Goal: Information Seeking & Learning: Learn about a topic

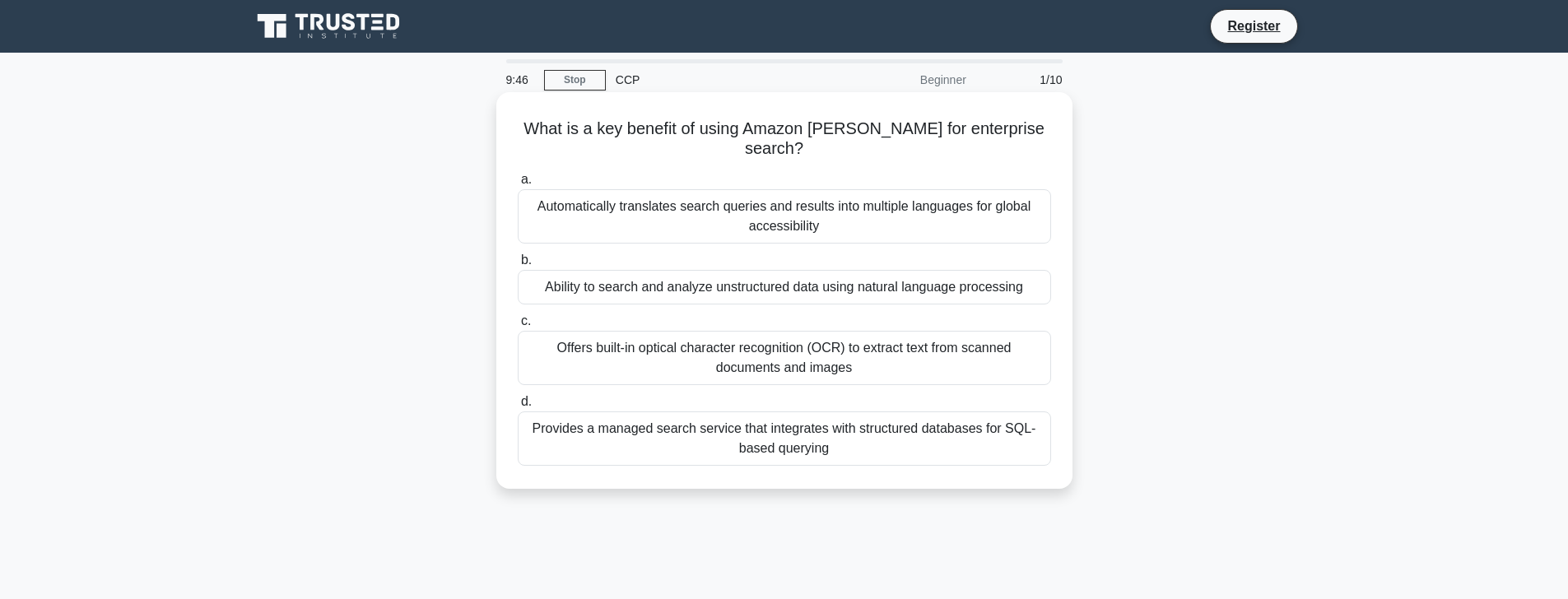
click at [727, 194] on div "Automatically translates search queries and results into multiple languages for…" at bounding box center [784, 216] width 533 height 54
click at [518, 185] on input "a. Automatically translates search queries and results into multiple languages …" at bounding box center [518, 179] width 0 height 11
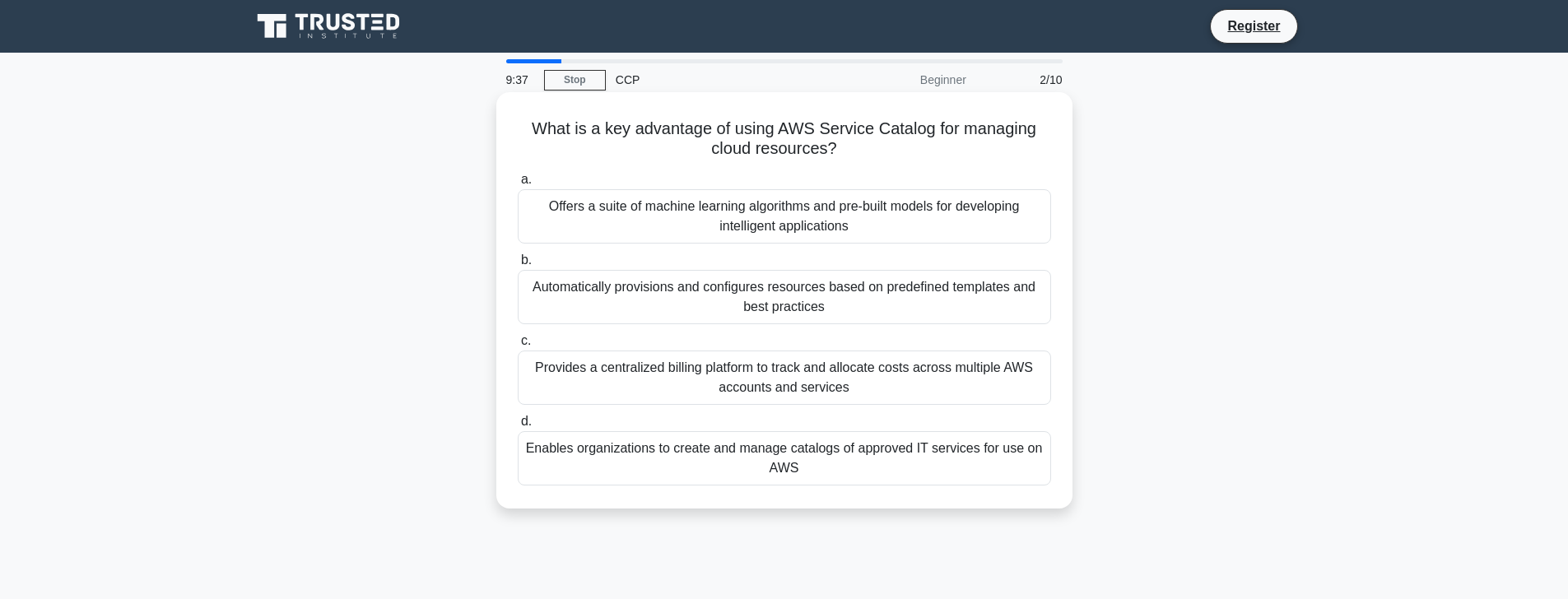
click at [948, 388] on div "Provides a centralized billing platform to track and allocate costs across mult…" at bounding box center [784, 378] width 533 height 54
click at [518, 346] on input "c. Provides a centralized billing platform to track and allocate costs across m…" at bounding box center [518, 340] width 0 height 11
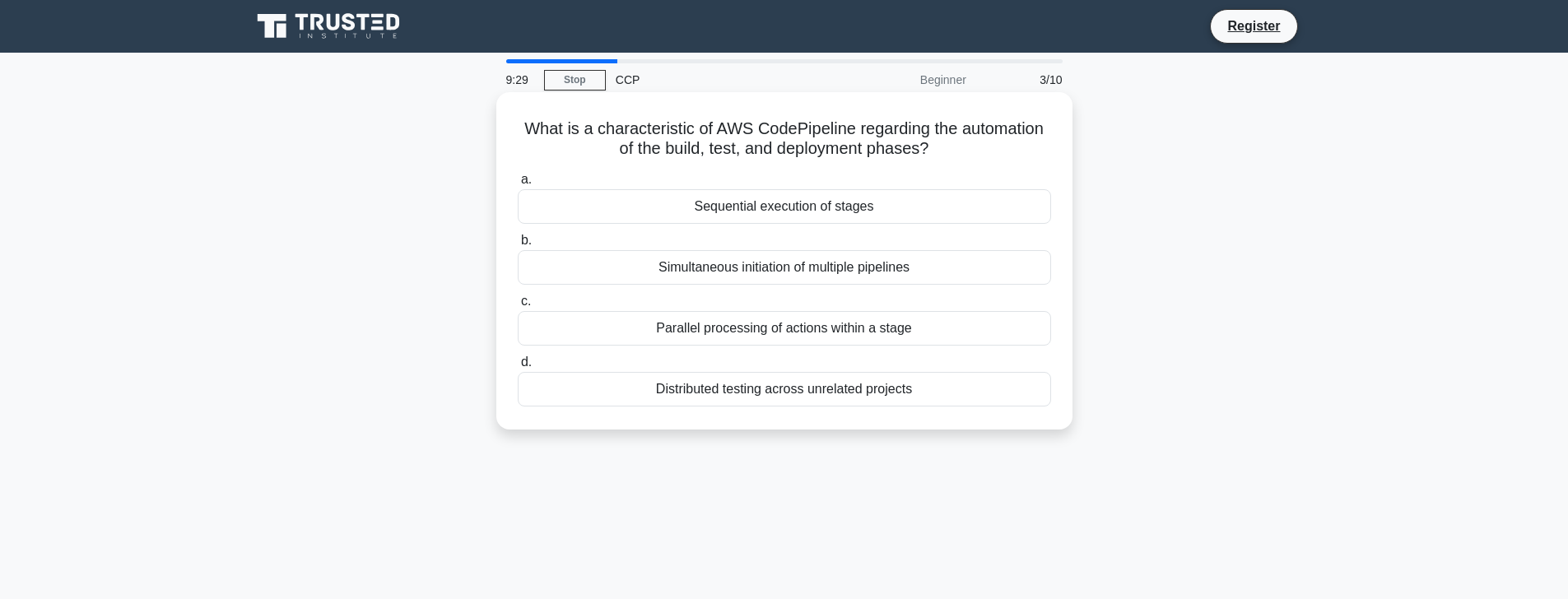
click at [802, 215] on div "Sequential execution of stages" at bounding box center [784, 206] width 533 height 35
click at [518, 185] on input "a. Sequential execution of stages" at bounding box center [518, 179] width 0 height 11
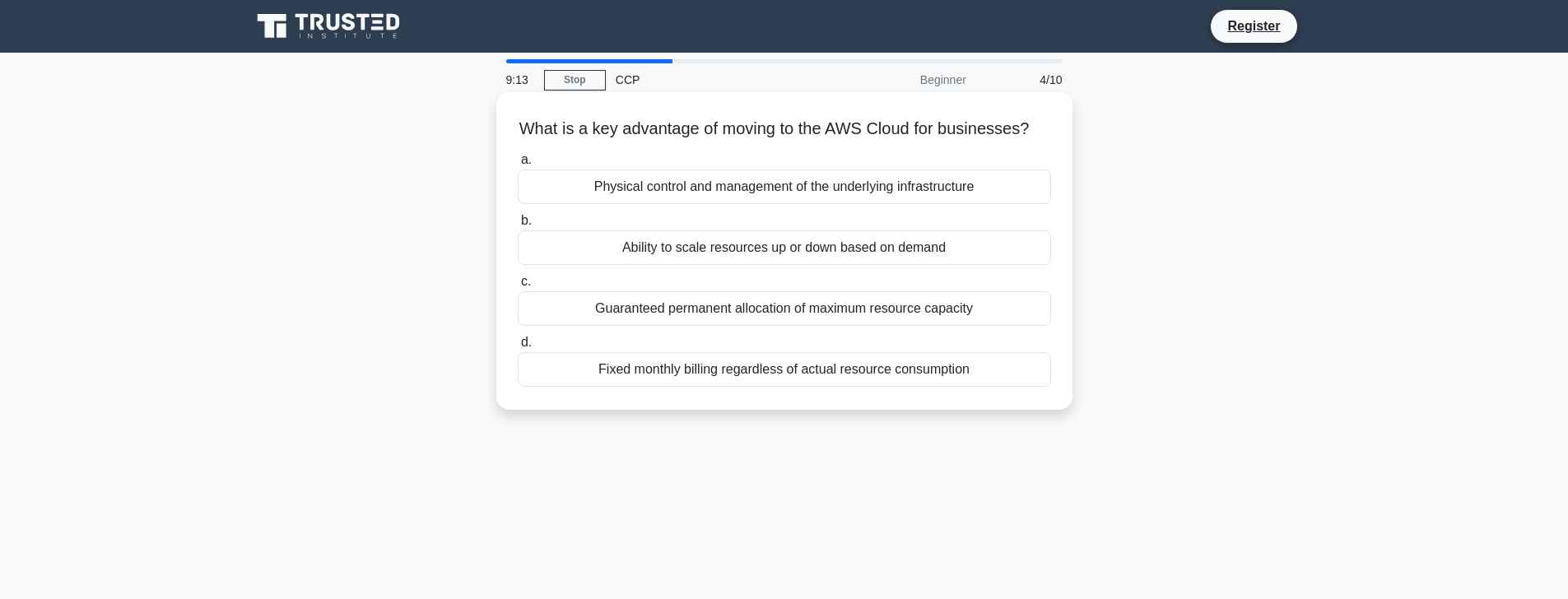
click at [937, 250] on div "Ability to scale resources up or down based on demand" at bounding box center [784, 248] width 533 height 35
click at [518, 227] on input "b. Ability to scale resources up or down based on demand" at bounding box center [518, 221] width 0 height 11
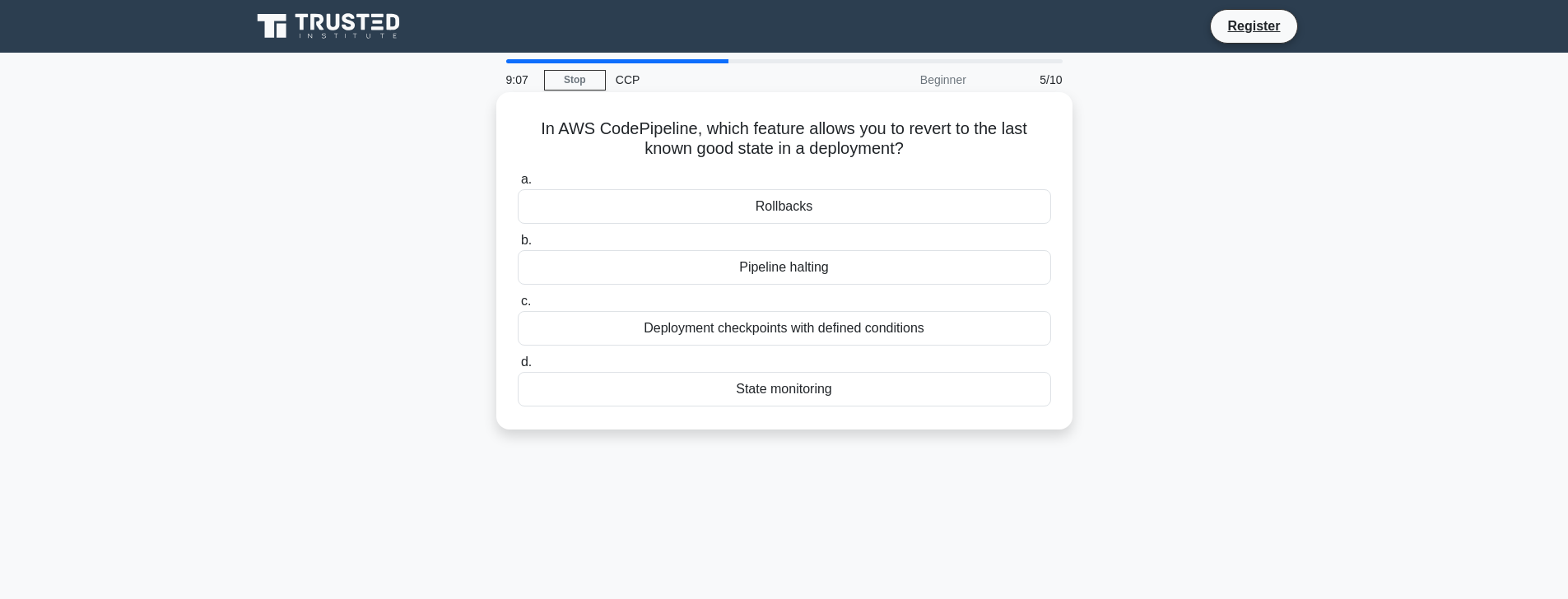
click at [845, 214] on div "Rollbacks" at bounding box center [784, 206] width 533 height 35
click at [518, 185] on input "a. Rollbacks" at bounding box center [518, 179] width 0 height 11
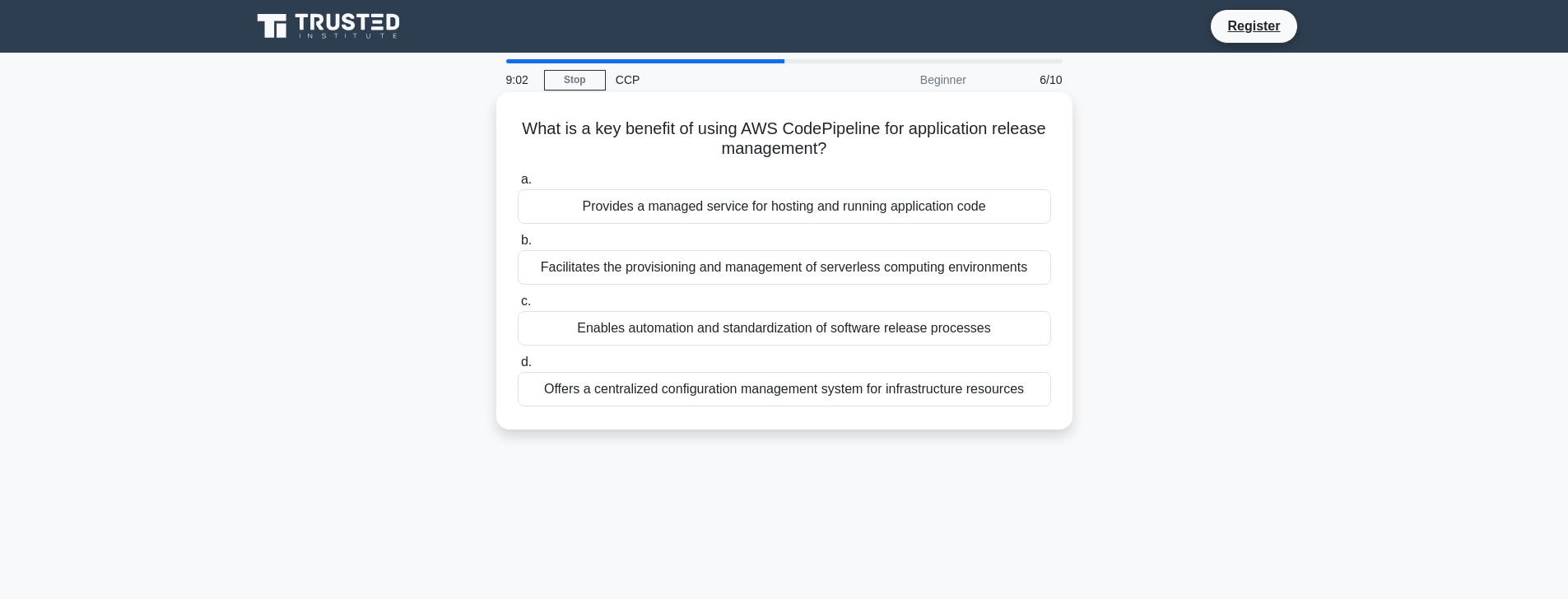
click at [662, 396] on div "Offers a centralized configuration management system for infrastructure resourc…" at bounding box center [784, 390] width 533 height 35
click at [518, 368] on input "d. Offers a centralized configuration management system for infrastructure reso…" at bounding box center [518, 362] width 0 height 11
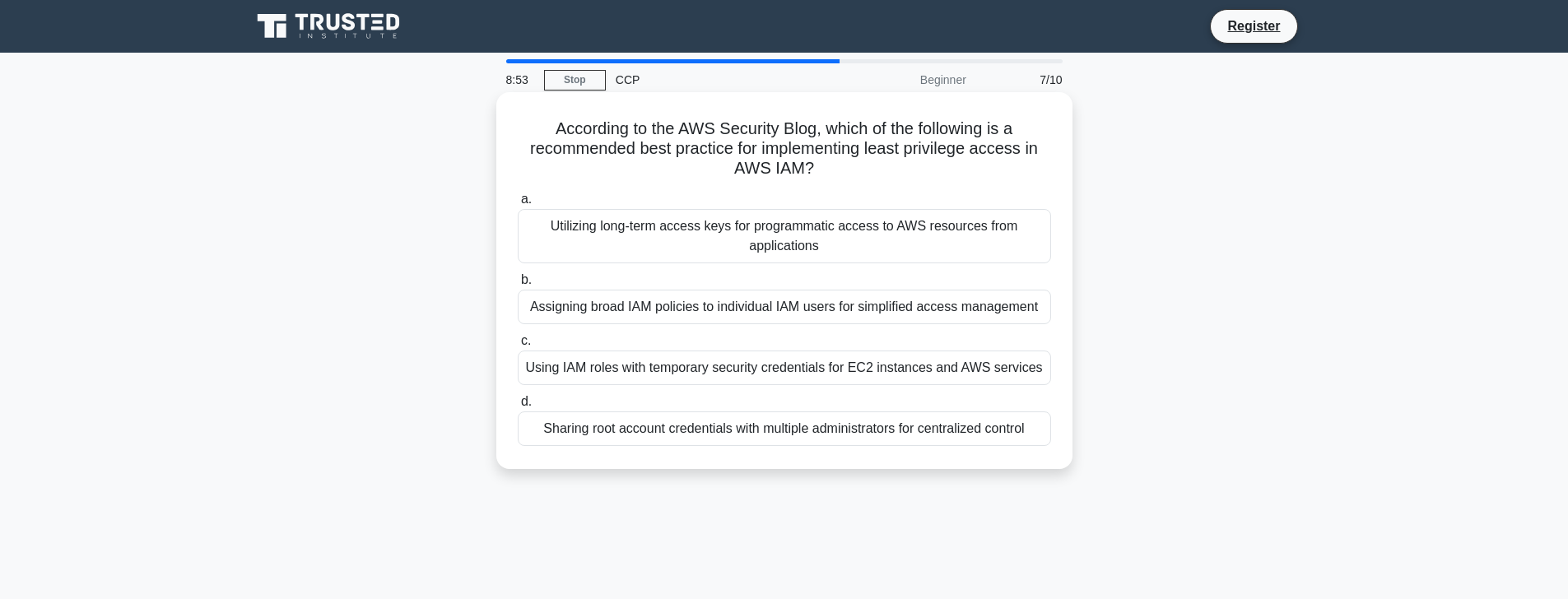
click at [823, 238] on div "Utilizing long-term access keys for programmatic access to AWS resources from a…" at bounding box center [784, 236] width 533 height 54
click at [518, 205] on input "a. Utilizing long-term access keys for programmatic access to AWS resources fro…" at bounding box center [518, 199] width 0 height 11
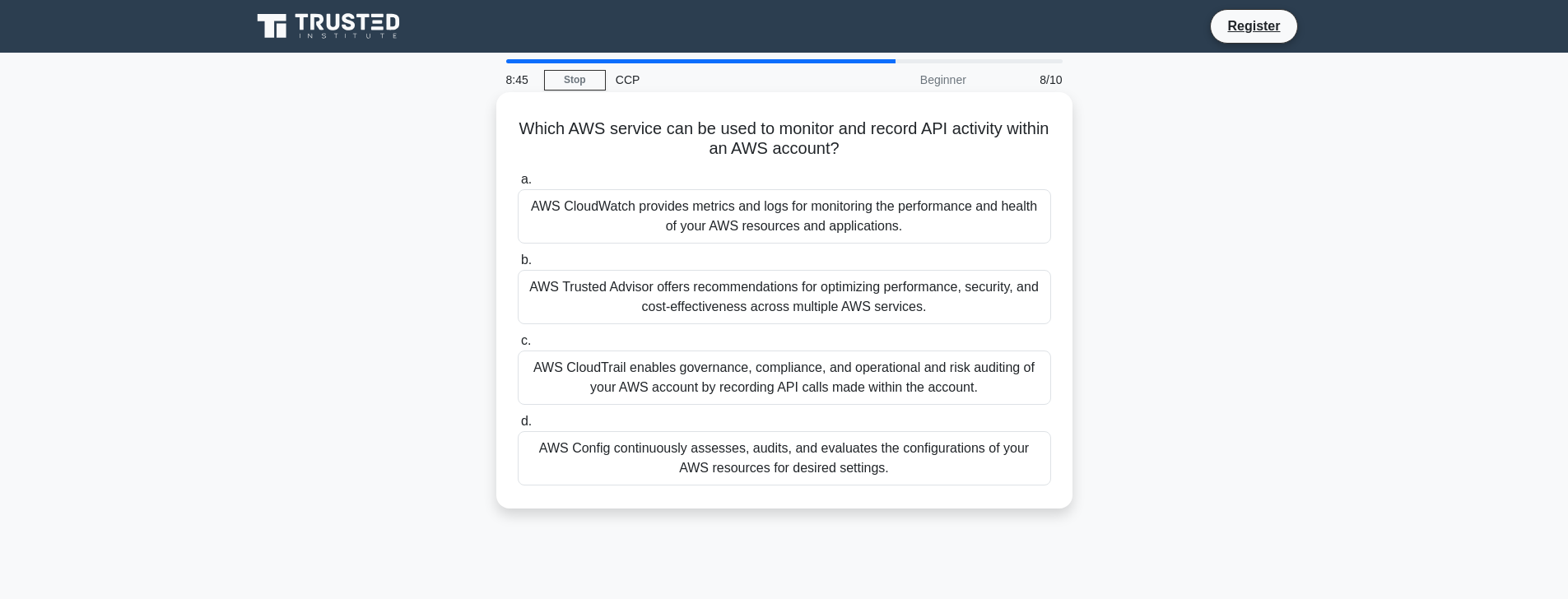
click at [690, 214] on div "AWS CloudWatch provides metrics and logs for monitoring the performance and hea…" at bounding box center [784, 216] width 533 height 54
click at [518, 185] on input "a. AWS CloudWatch provides metrics and logs for monitoring the performance and …" at bounding box center [518, 179] width 0 height 11
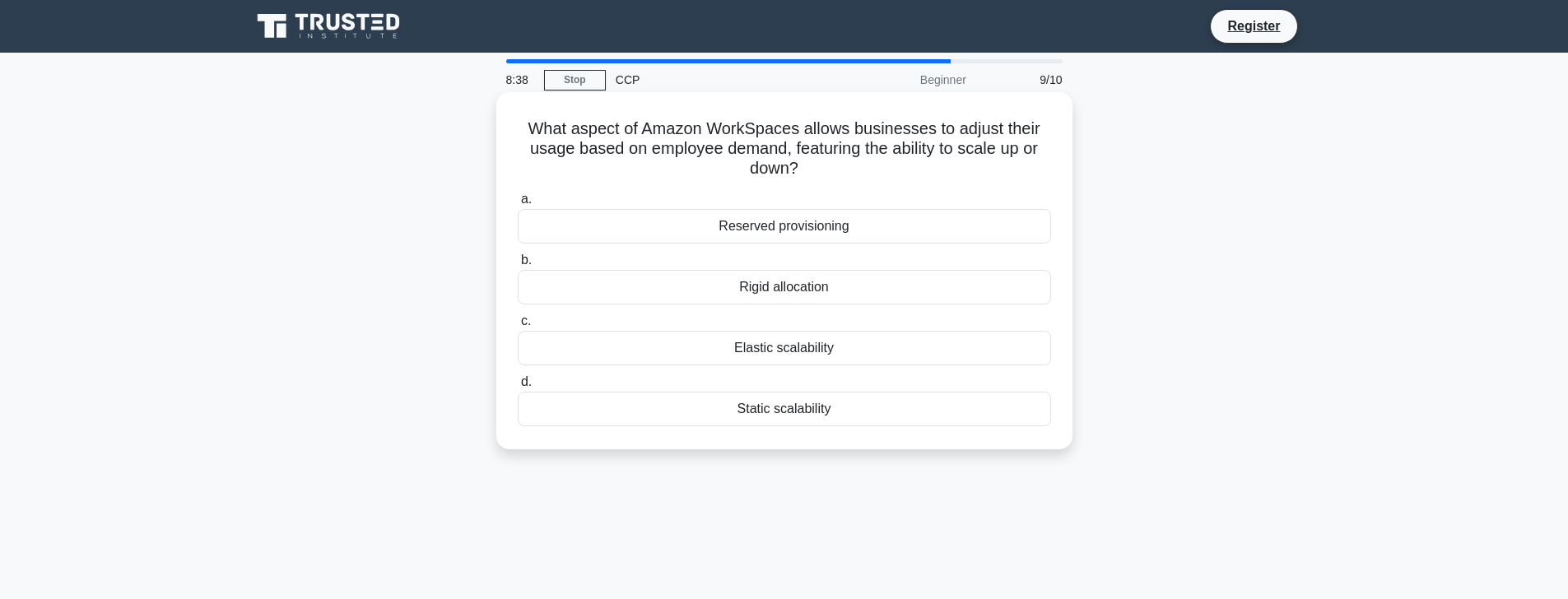
click at [850, 354] on div "Elastic scalability" at bounding box center [784, 348] width 533 height 35
click at [518, 327] on input "c. Elastic scalability" at bounding box center [518, 321] width 0 height 11
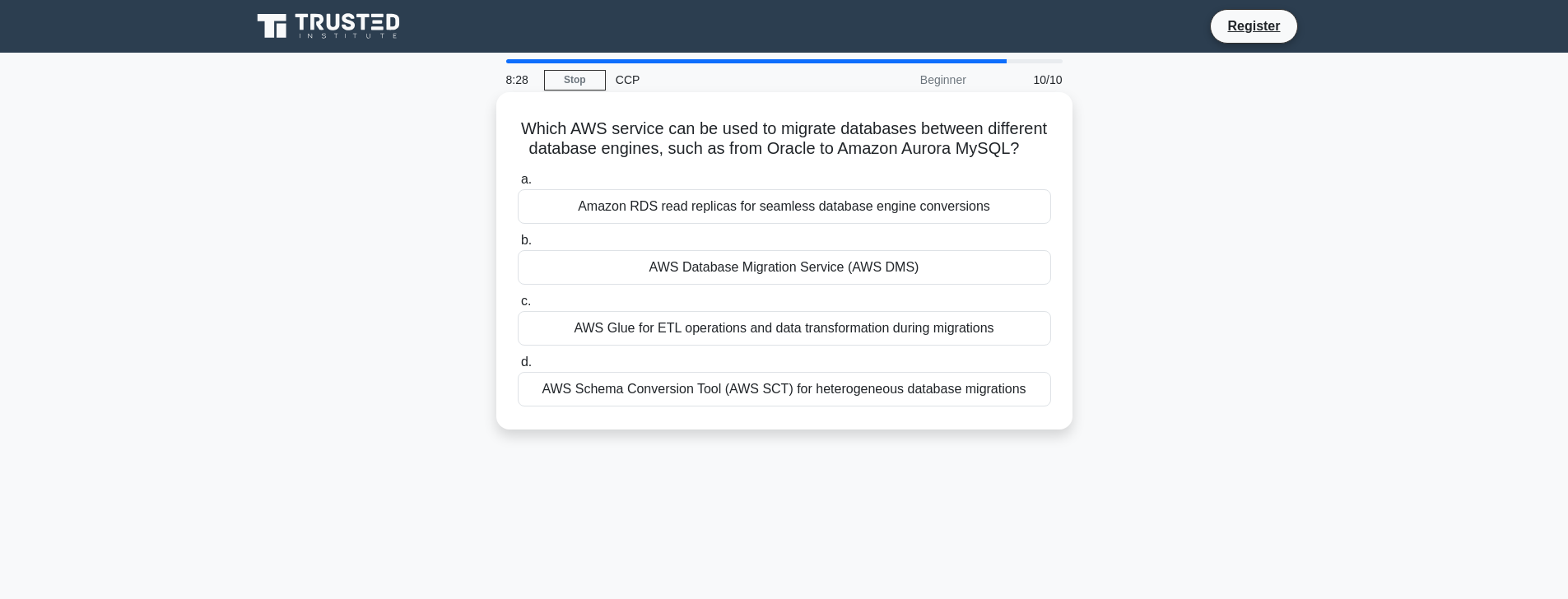
click at [789, 271] on div "AWS Database Migration Service (AWS DMS)" at bounding box center [784, 267] width 533 height 35
click at [518, 246] on input "b. AWS Database Migration Service (AWS DMS)" at bounding box center [518, 240] width 0 height 11
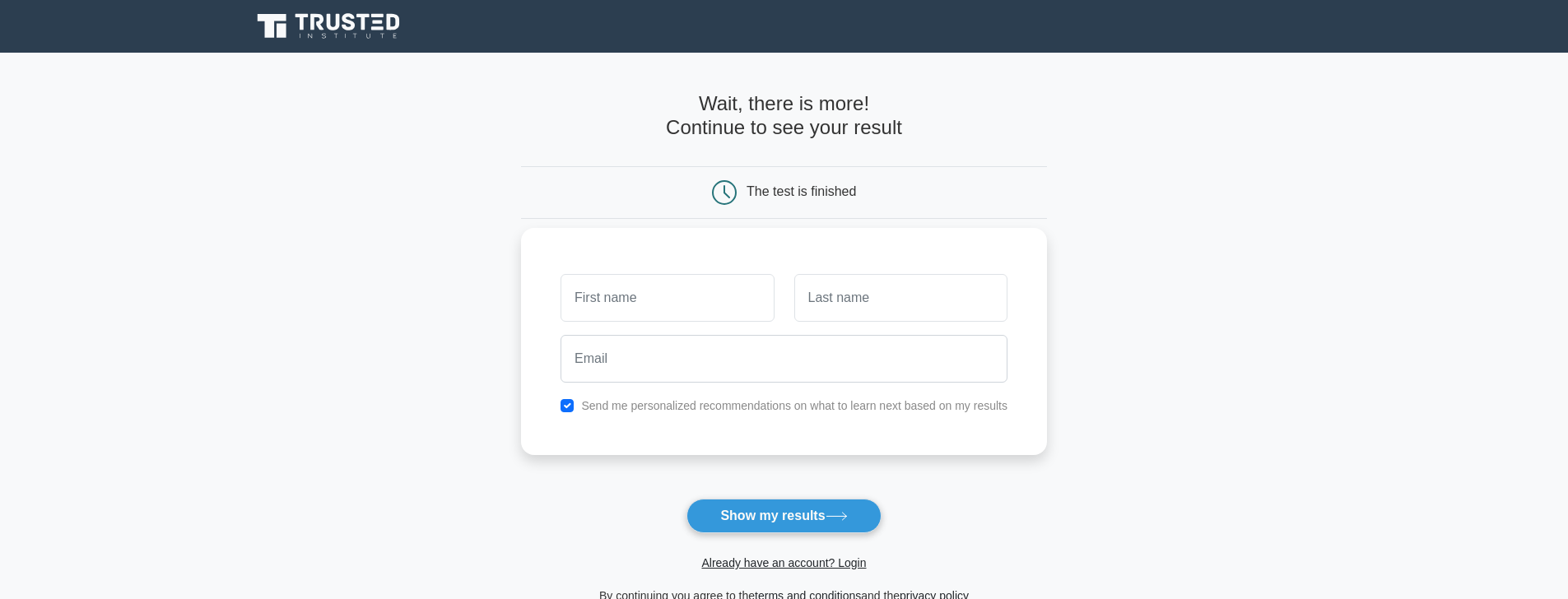
type input "b"
type input "vinit"
click at [854, 295] on input "text" at bounding box center [901, 298] width 213 height 48
type input "agrawal"
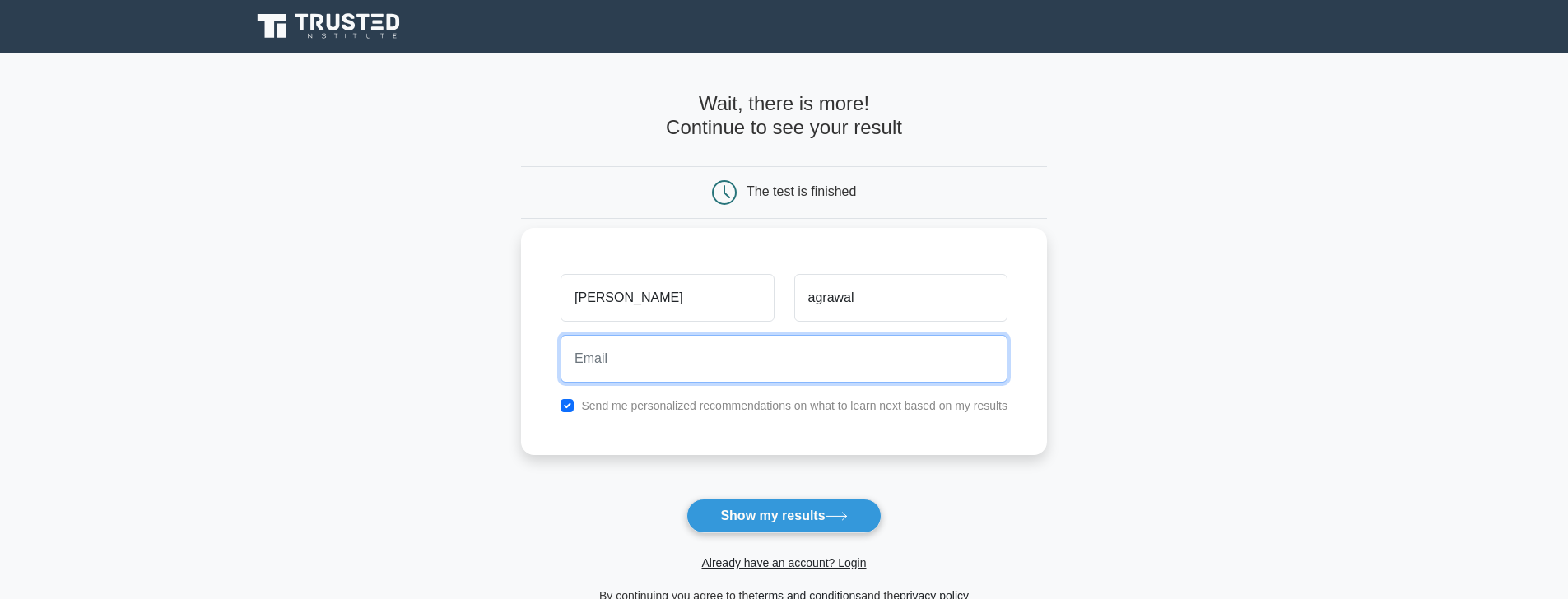
click at [724, 381] on input "email" at bounding box center [784, 359] width 447 height 48
type input "vinit1222003@gmail.com"
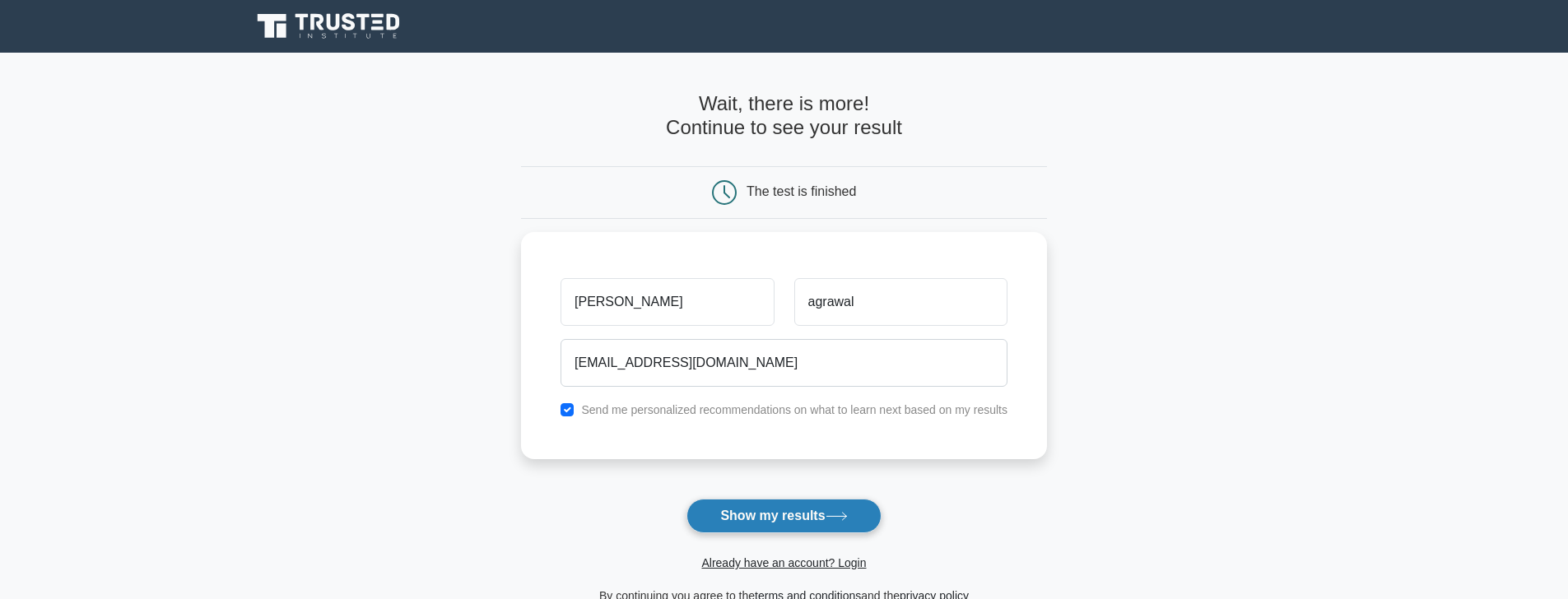
click at [809, 520] on button "Show my results" at bounding box center [783, 516] width 194 height 35
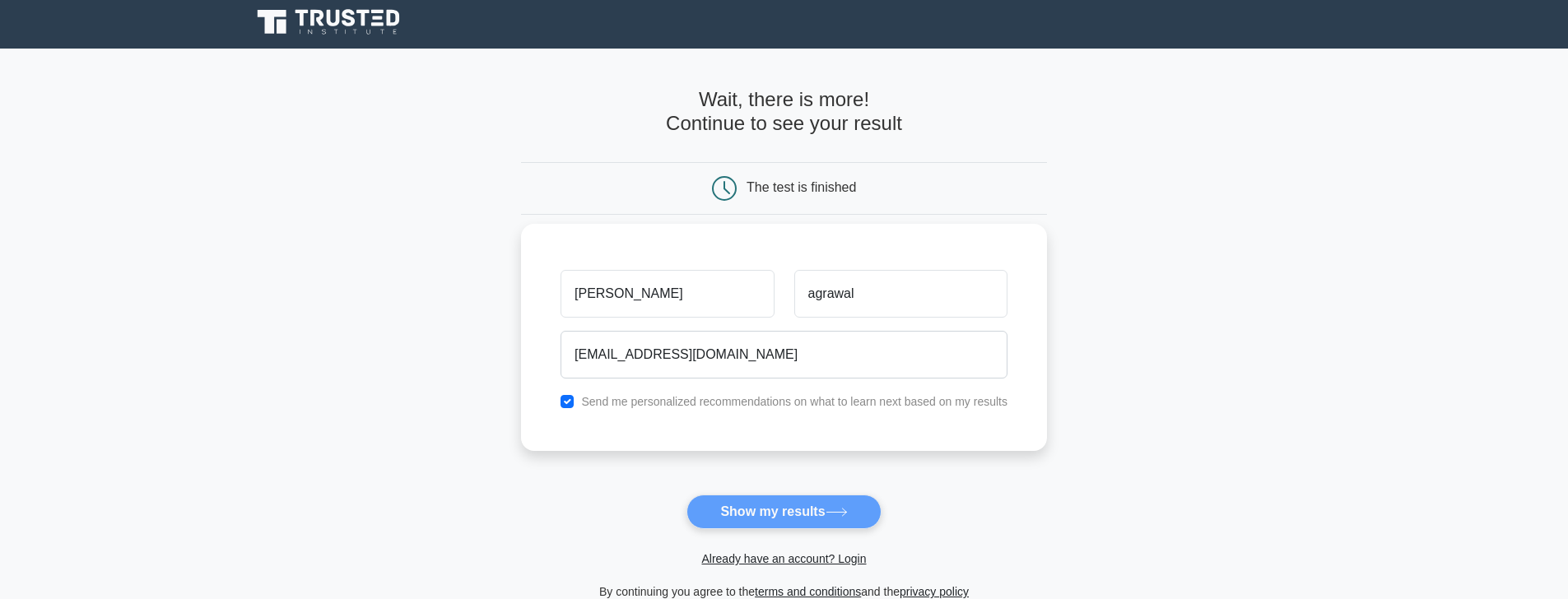
scroll to position [20, 0]
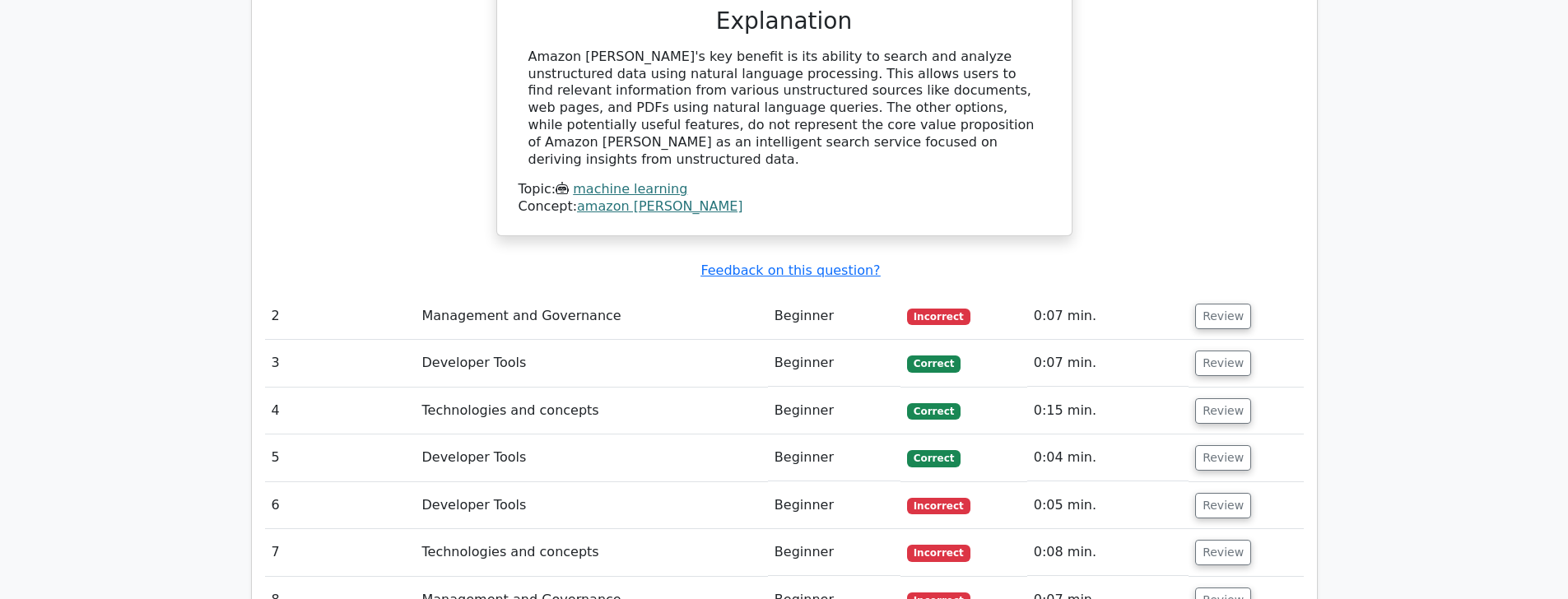
scroll to position [1787, 0]
click at [947, 307] on span "Incorrect" at bounding box center [939, 314] width 64 height 16
click at [1250, 291] on td "Review" at bounding box center [1246, 314] width 115 height 47
click at [1223, 302] on button "Review" at bounding box center [1223, 314] width 56 height 25
click at [1220, 302] on button "Review" at bounding box center [1223, 314] width 56 height 25
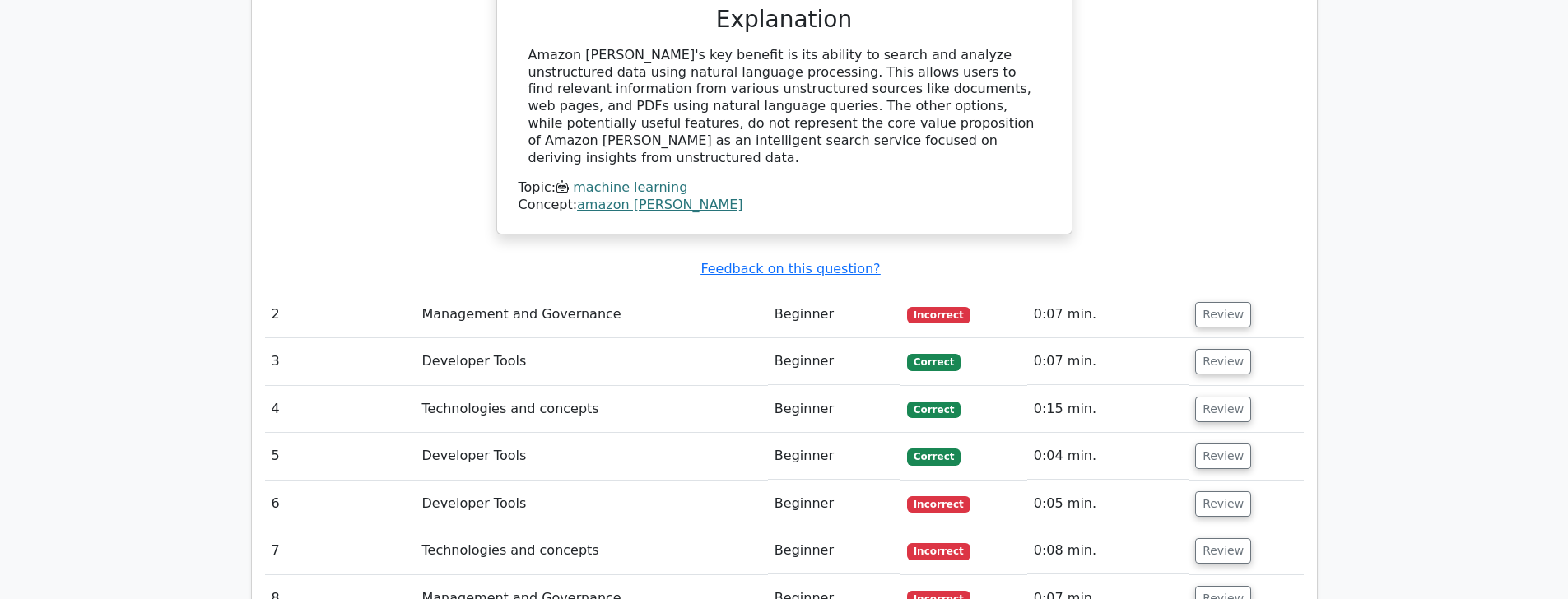
drag, startPoint x: 770, startPoint y: 179, endPoint x: 877, endPoint y: 207, distance: 110.6
click at [901, 291] on td "Incorrect" at bounding box center [963, 314] width 126 height 47
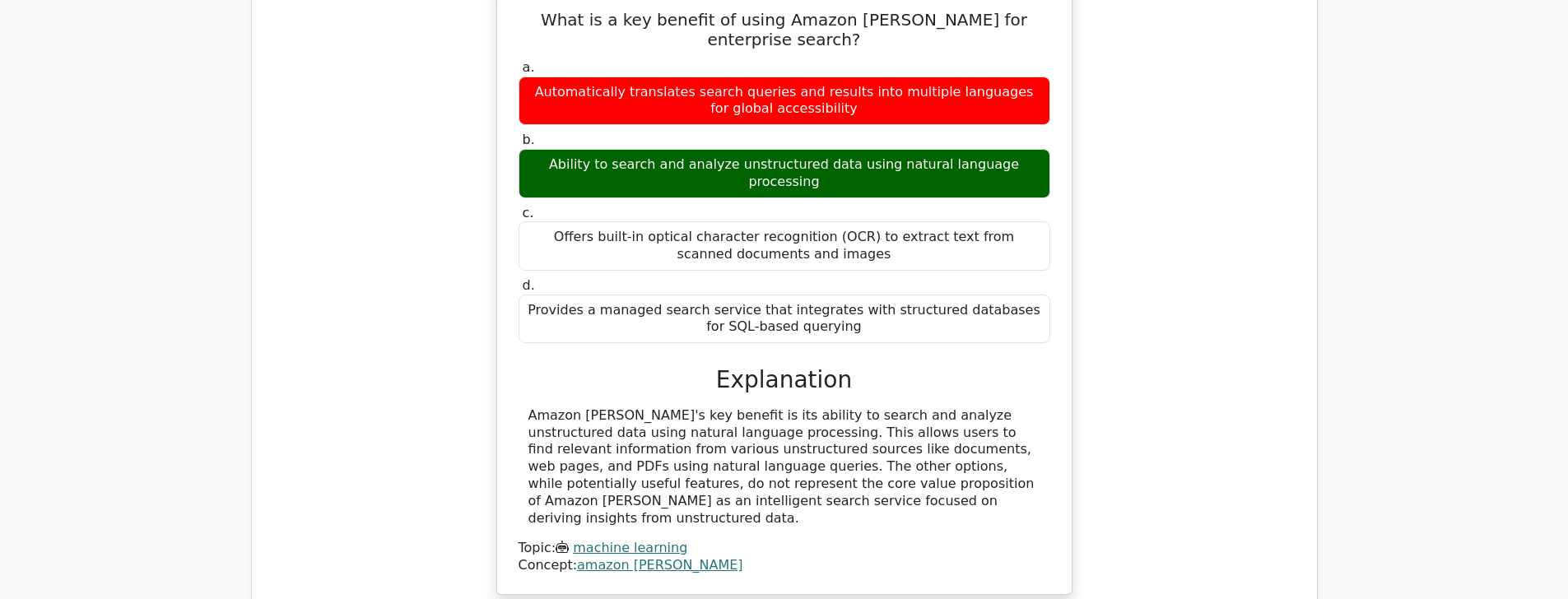
scroll to position [1809, 0]
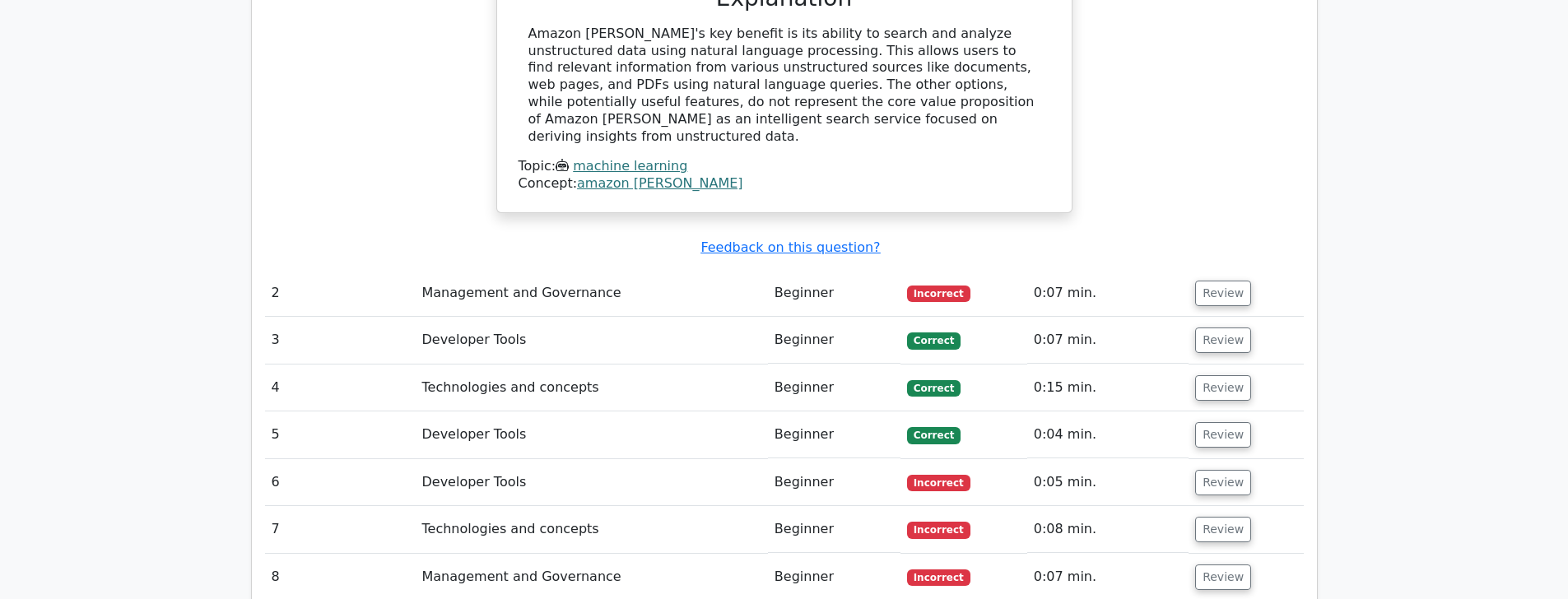
click at [1257, 270] on td "Review" at bounding box center [1246, 293] width 115 height 47
click at [1224, 281] on button "Review" at bounding box center [1223, 293] width 56 height 25
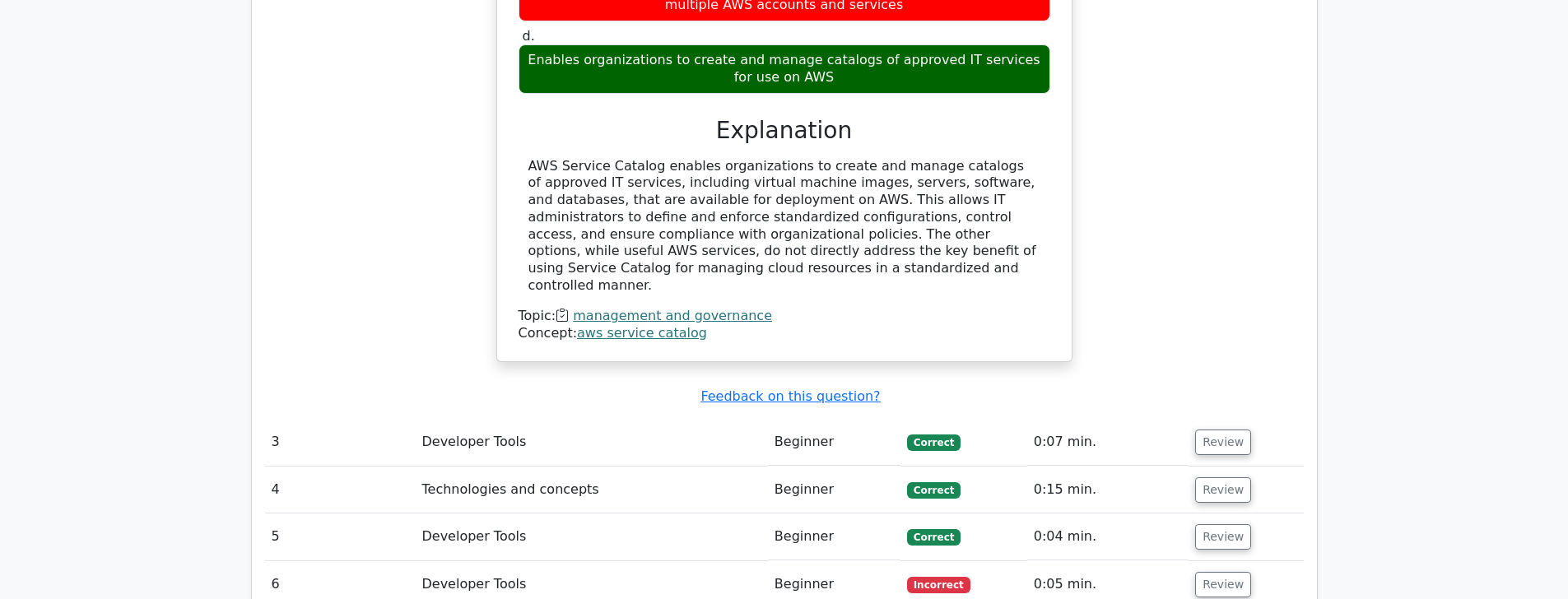
scroll to position [2442, 0]
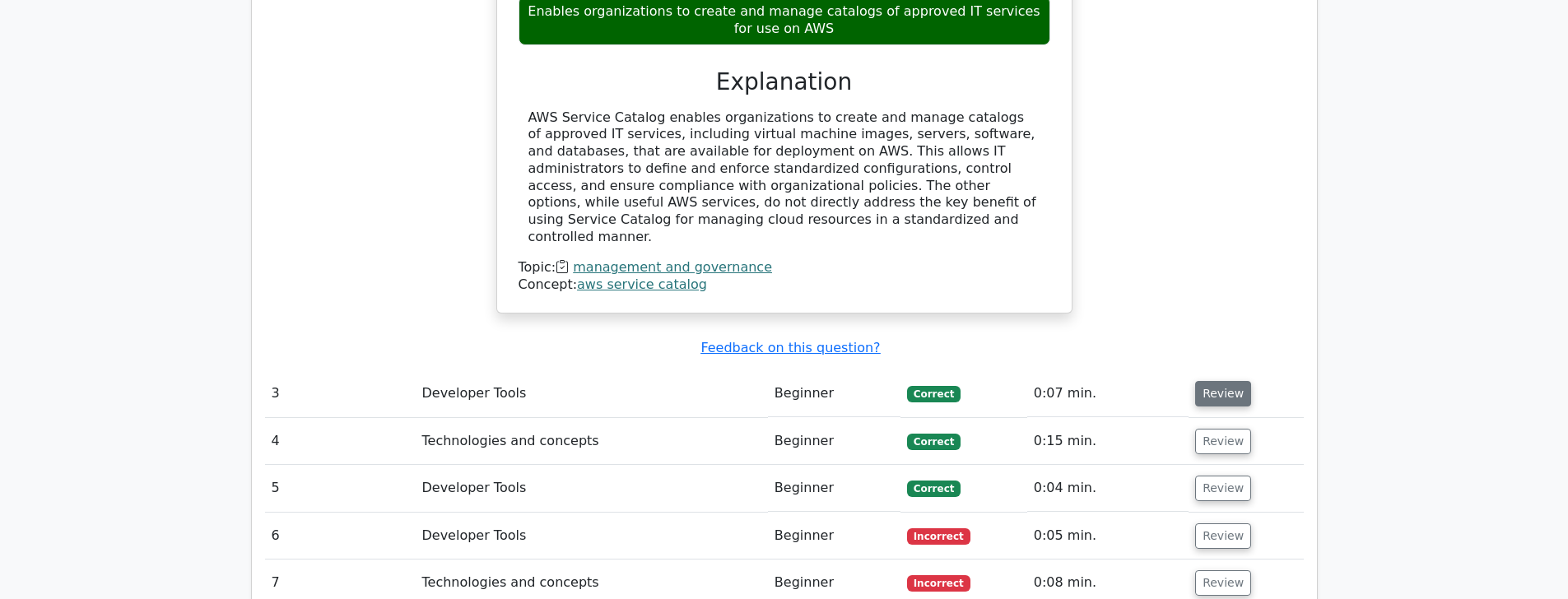
click at [1225, 381] on button "Review" at bounding box center [1223, 394] width 56 height 25
click at [1220, 381] on button "Review" at bounding box center [1223, 394] width 56 height 25
drag, startPoint x: 1097, startPoint y: 243, endPoint x: 1079, endPoint y: 239, distance: 18.4
click at [1097, 242] on td "What is a key advantage of using AWS Service Catalog for managing cloud resourc…" at bounding box center [784, 27] width 1039 height 687
click at [917, 370] on td "Correct" at bounding box center [963, 394] width 126 height 47
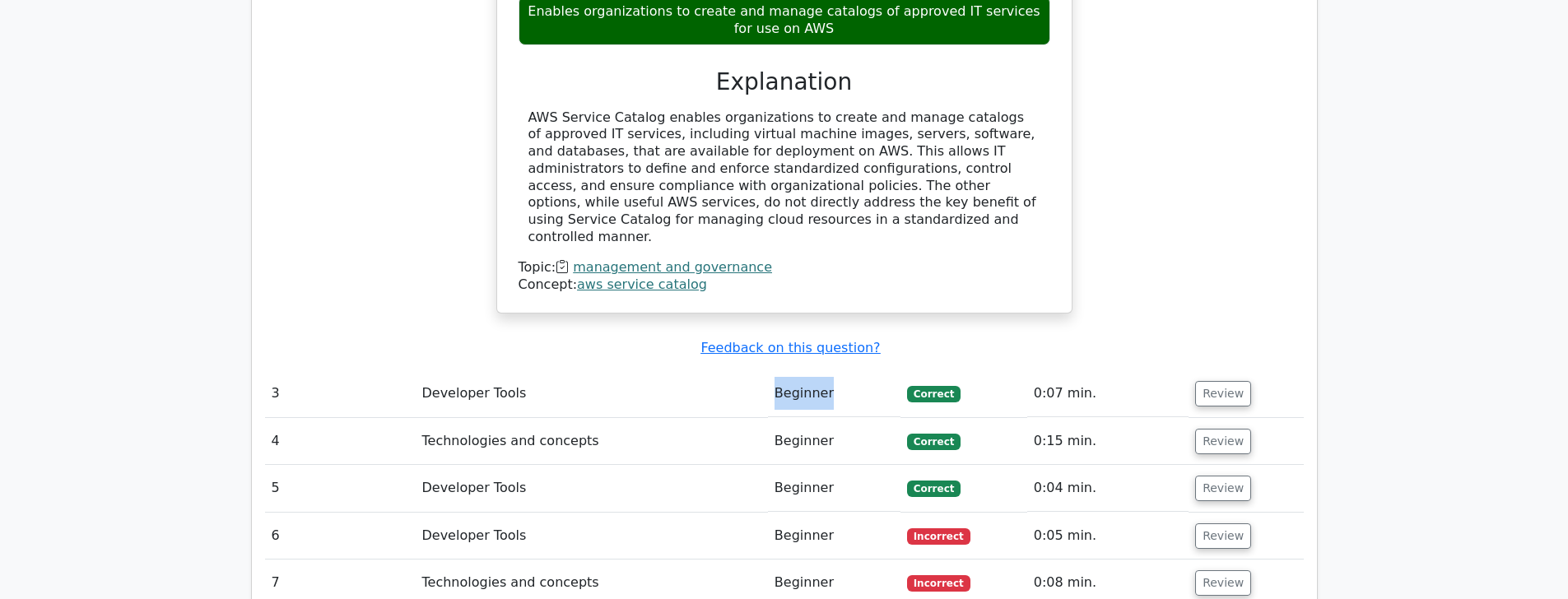
drag, startPoint x: 820, startPoint y: 280, endPoint x: 734, endPoint y: 289, distance: 86.5
click at [744, 370] on tr "3 Developer Tools Beginner Correct 0:07 min. Review" at bounding box center [784, 394] width 1039 height 47
drag, startPoint x: 722, startPoint y: 284, endPoint x: 515, endPoint y: 284, distance: 207.0
click at [722, 370] on td "Developer Tools" at bounding box center [590, 394] width 352 height 47
drag, startPoint x: 371, startPoint y: 279, endPoint x: 363, endPoint y: 278, distance: 8.1
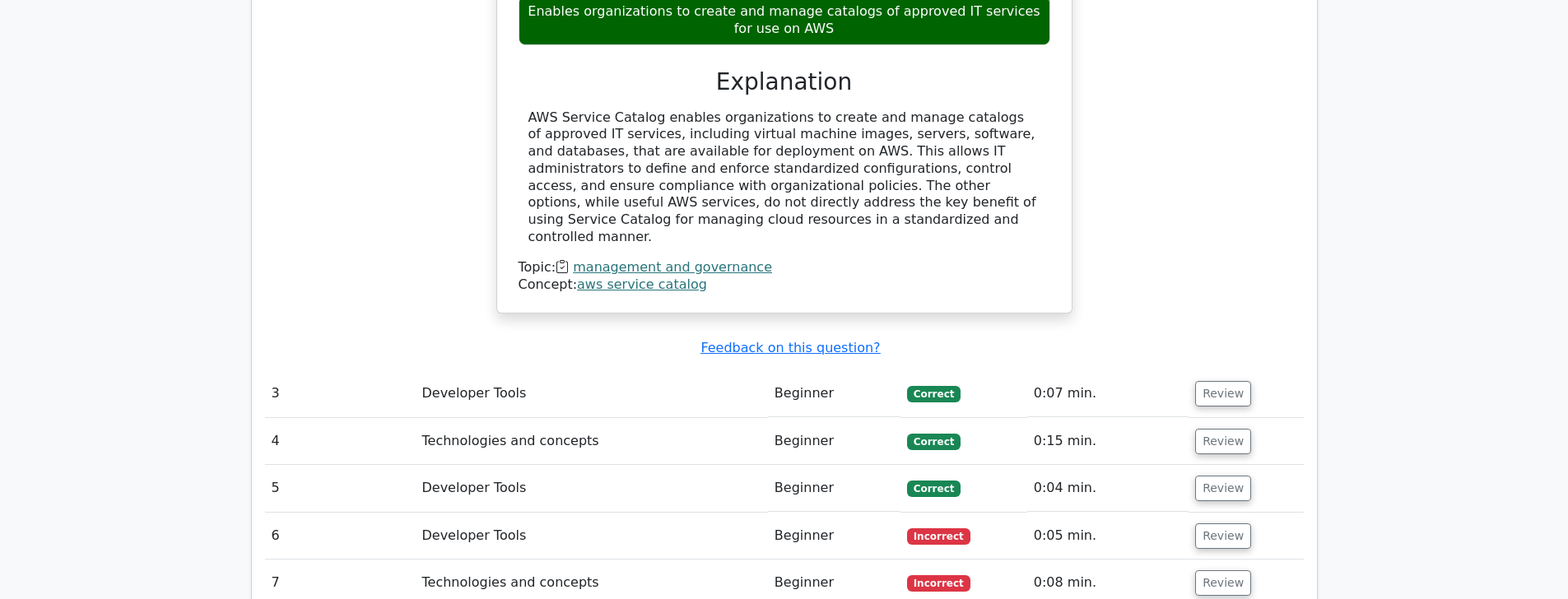
click at [363, 370] on td "3" at bounding box center [340, 394] width 150 height 47
drag, startPoint x: 549, startPoint y: 274, endPoint x: 1035, endPoint y: 274, distance: 486.0
click at [706, 370] on td "Developer Tools" at bounding box center [590, 394] width 352 height 47
click at [1202, 381] on button "Review" at bounding box center [1223, 394] width 56 height 25
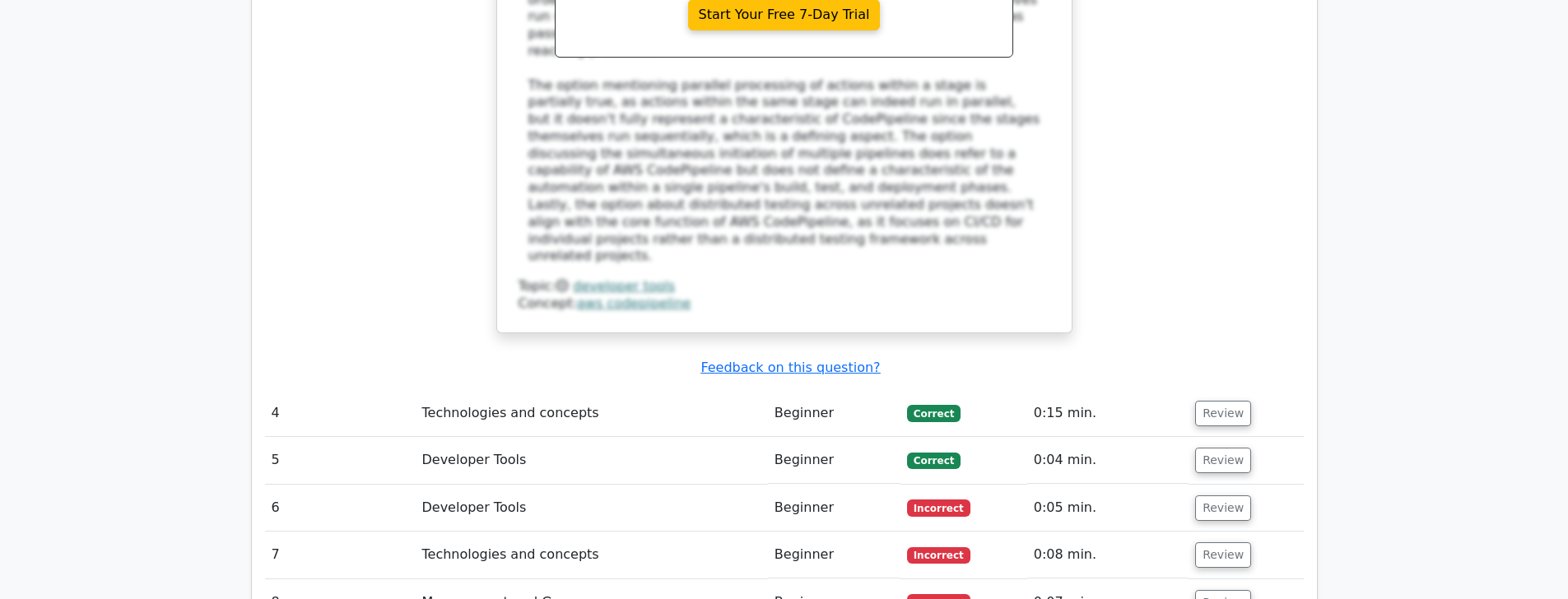
scroll to position [3340, 0]
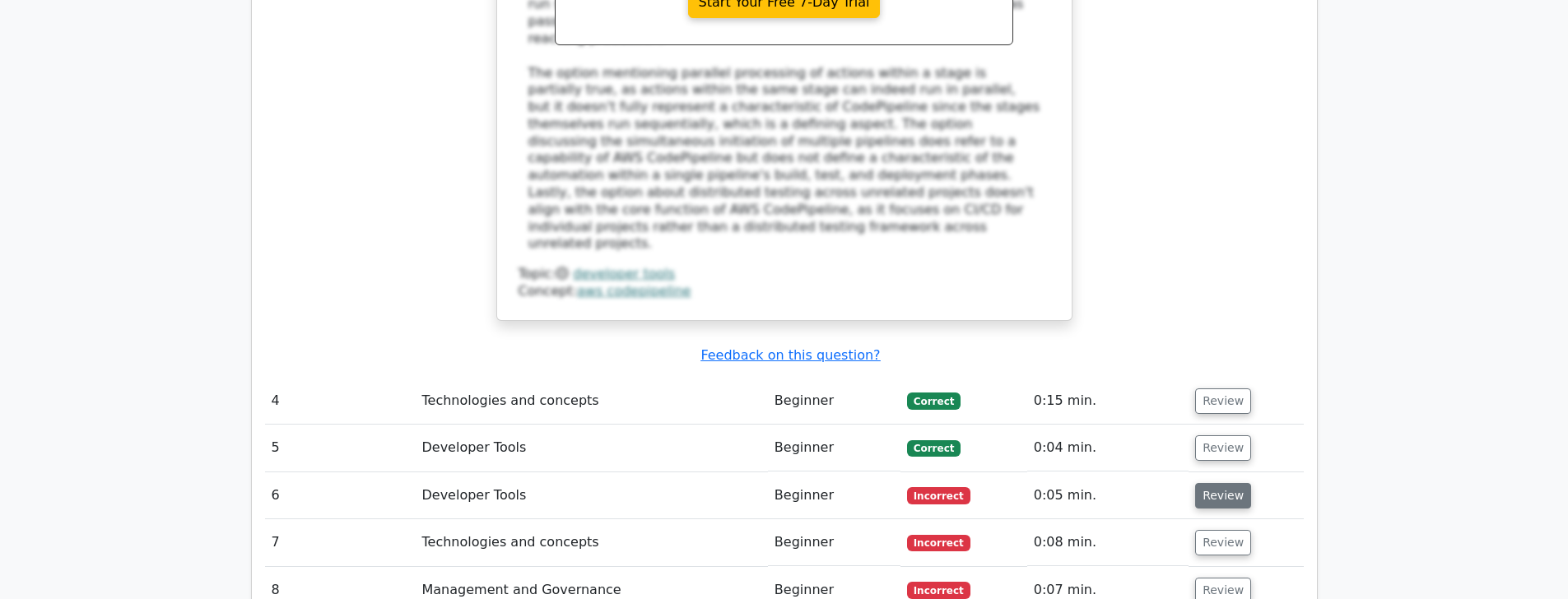
click at [1230, 483] on button "Review" at bounding box center [1223, 496] width 56 height 25
click at [1228, 483] on button "Review" at bounding box center [1223, 496] width 56 height 25
click at [1227, 483] on button "Review" at bounding box center [1223, 496] width 56 height 25
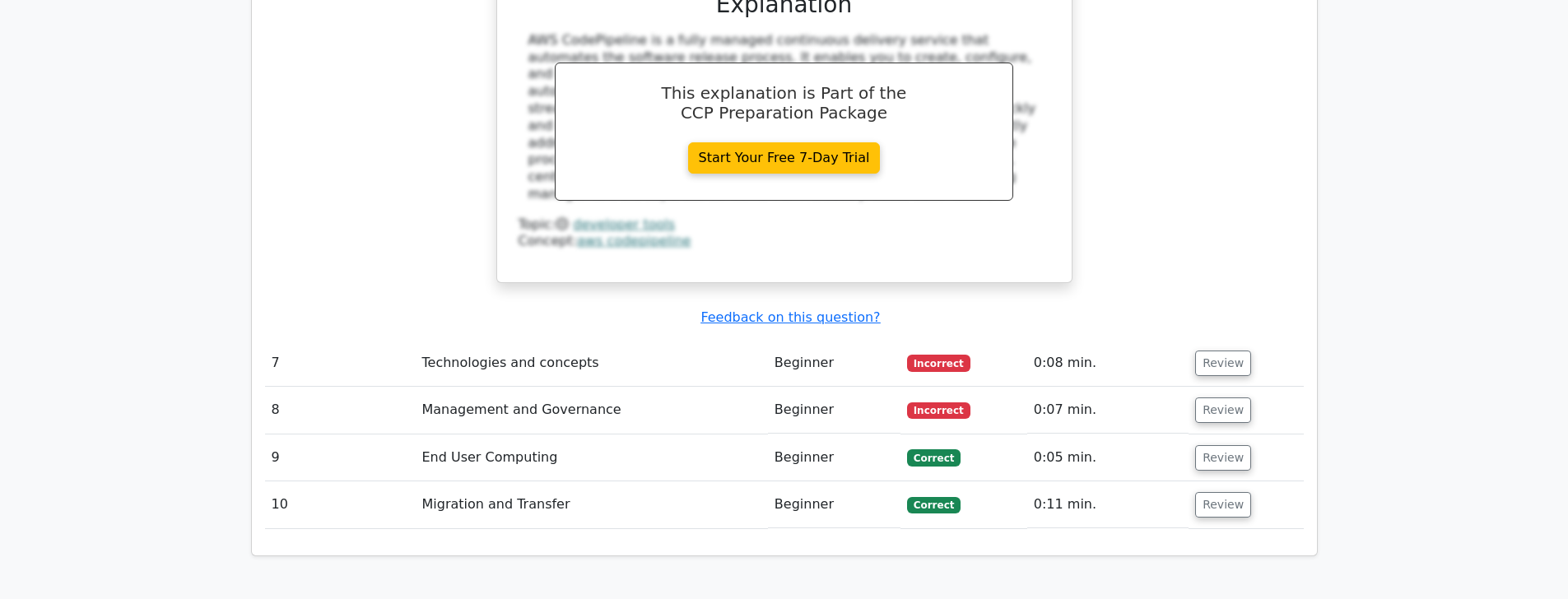
scroll to position [4224, 0]
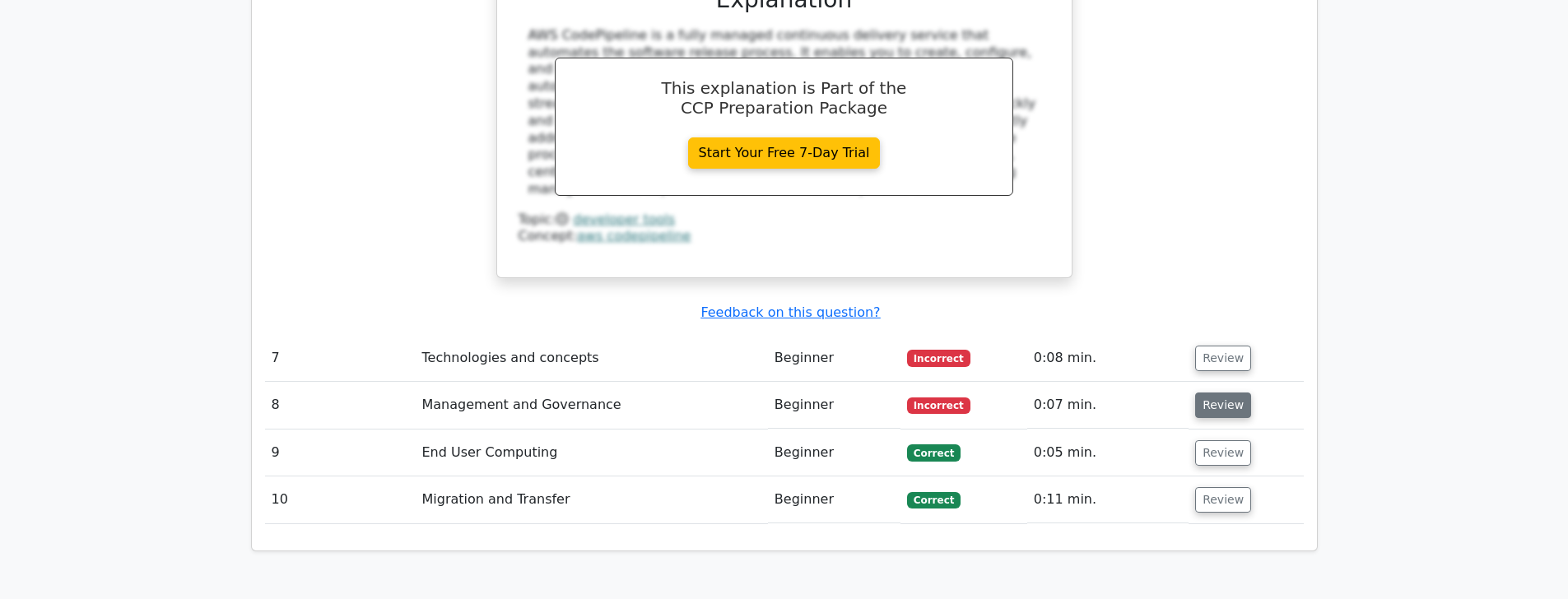
click at [1223, 393] on button "Review" at bounding box center [1223, 405] width 56 height 25
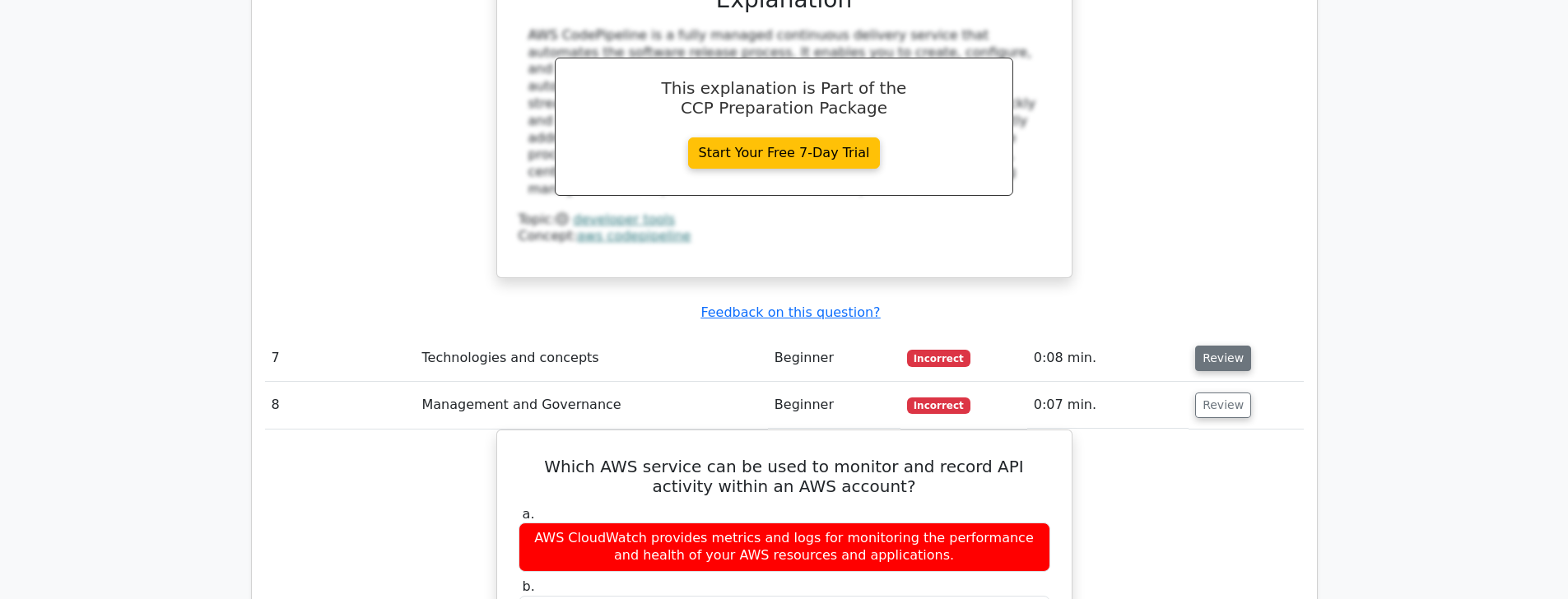
drag, startPoint x: 1264, startPoint y: 153, endPoint x: 1236, endPoint y: 152, distance: 28.0
click at [1262, 335] on td "Review" at bounding box center [1246, 358] width 115 height 47
click at [1234, 346] on button "Review" at bounding box center [1223, 359] width 56 height 25
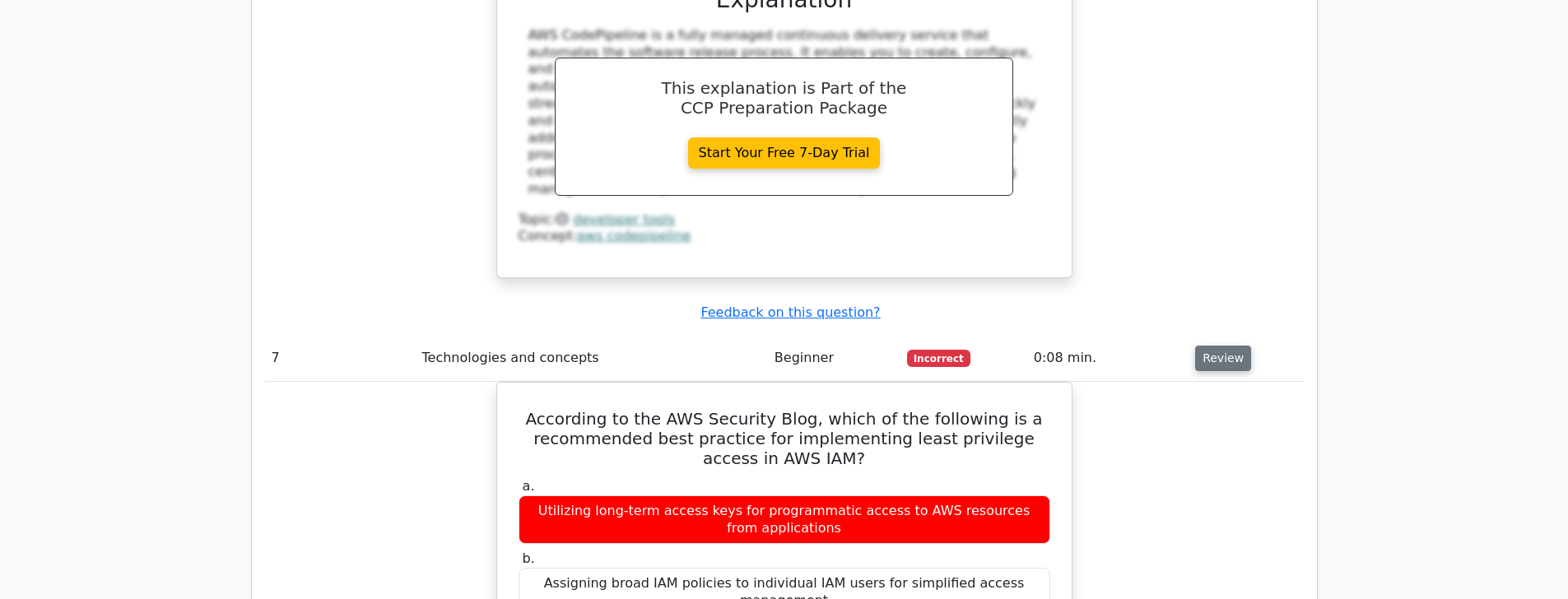
click at [1234, 346] on button "Review" at bounding box center [1223, 359] width 56 height 25
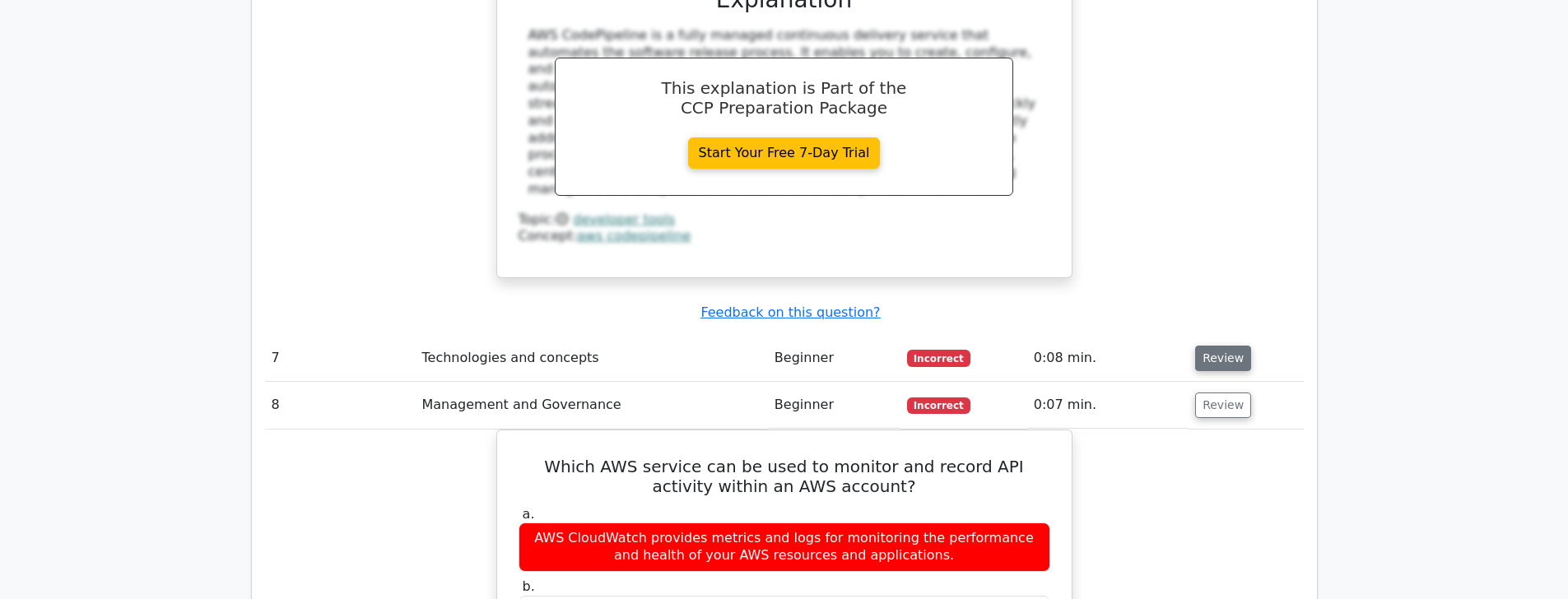
click at [1234, 346] on button "Review" at bounding box center [1223, 359] width 56 height 25
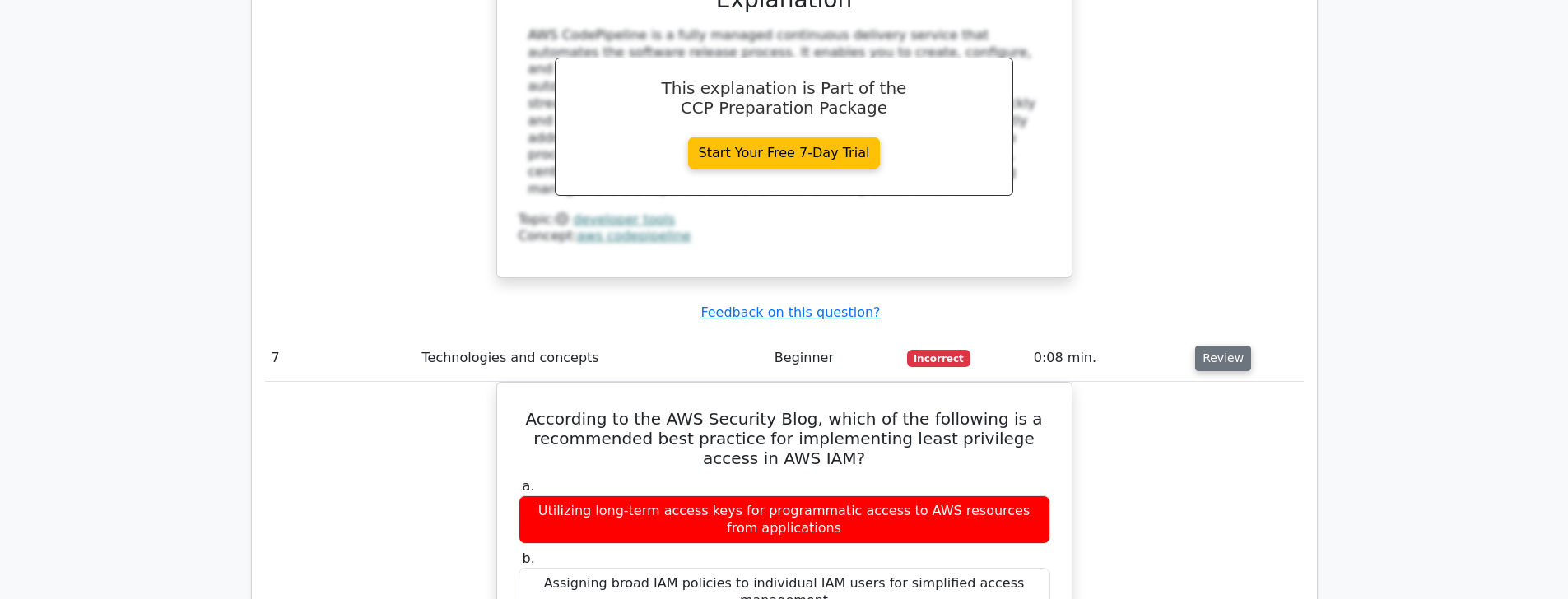
click at [1232, 346] on button "Review" at bounding box center [1223, 359] width 56 height 25
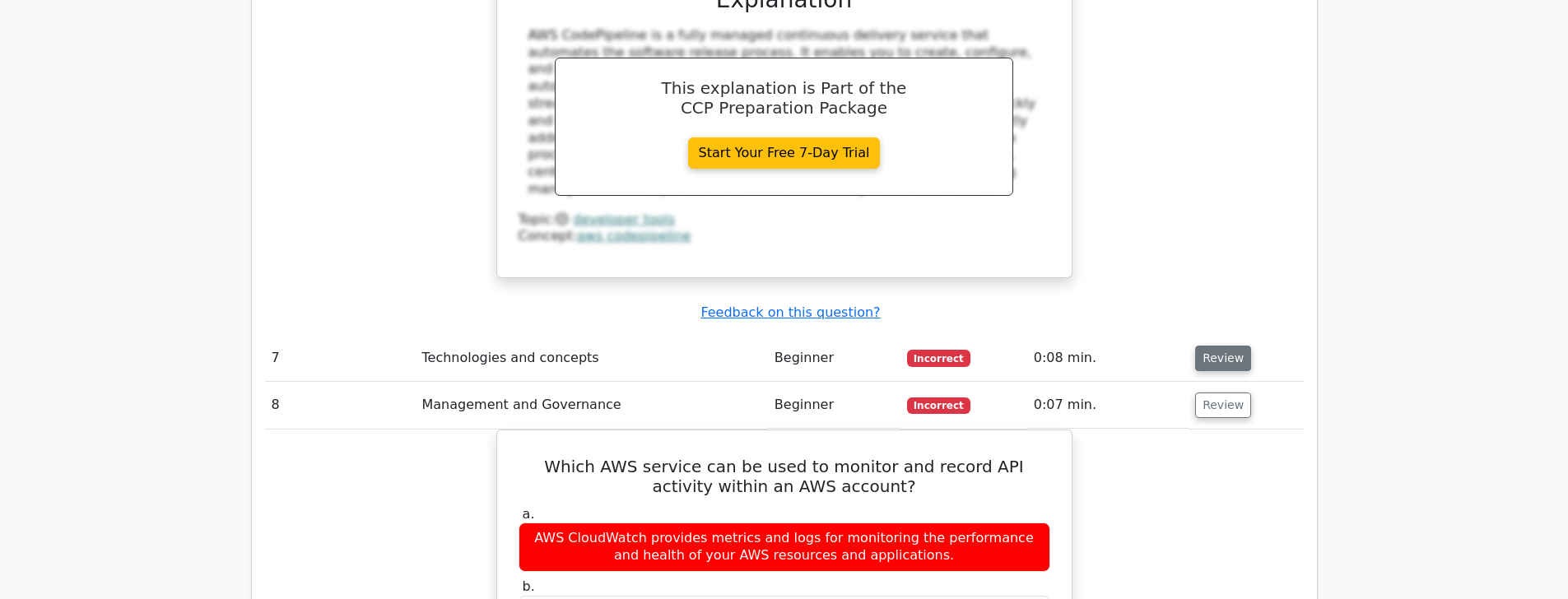
click at [1232, 346] on button "Review" at bounding box center [1223, 359] width 56 height 25
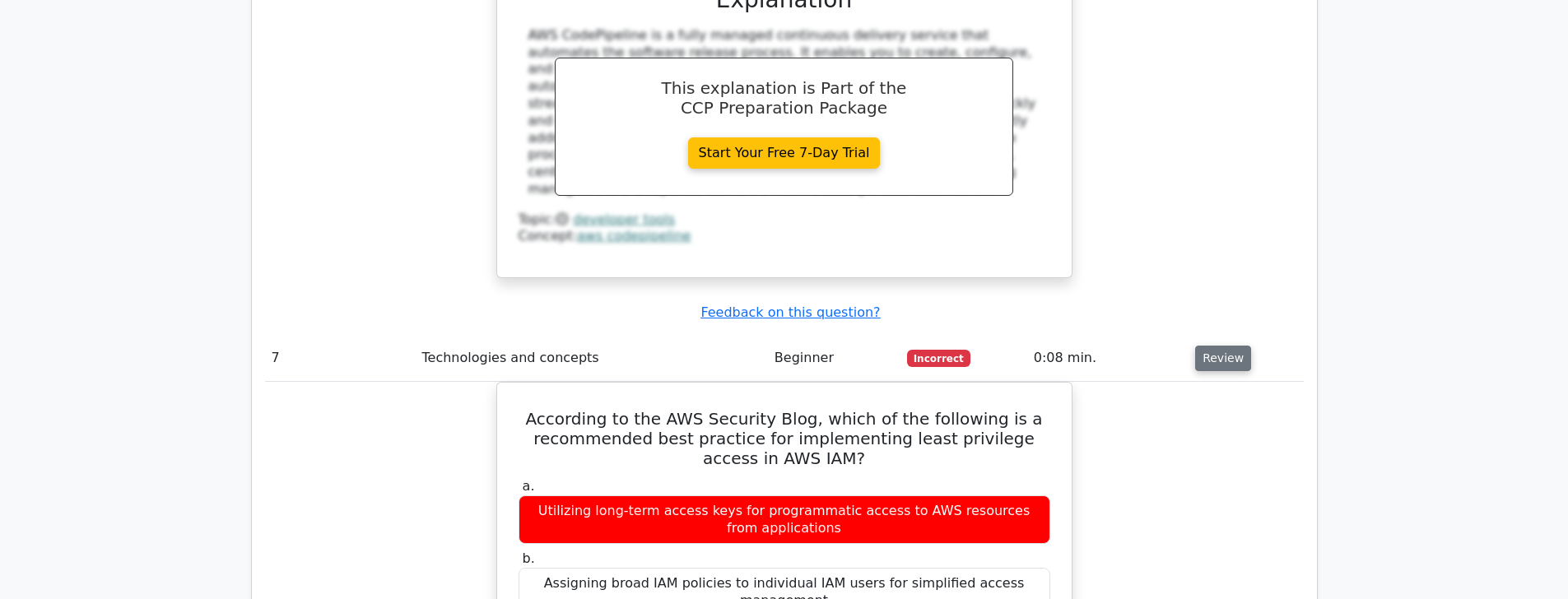
click at [1232, 346] on button "Review" at bounding box center [1223, 359] width 56 height 25
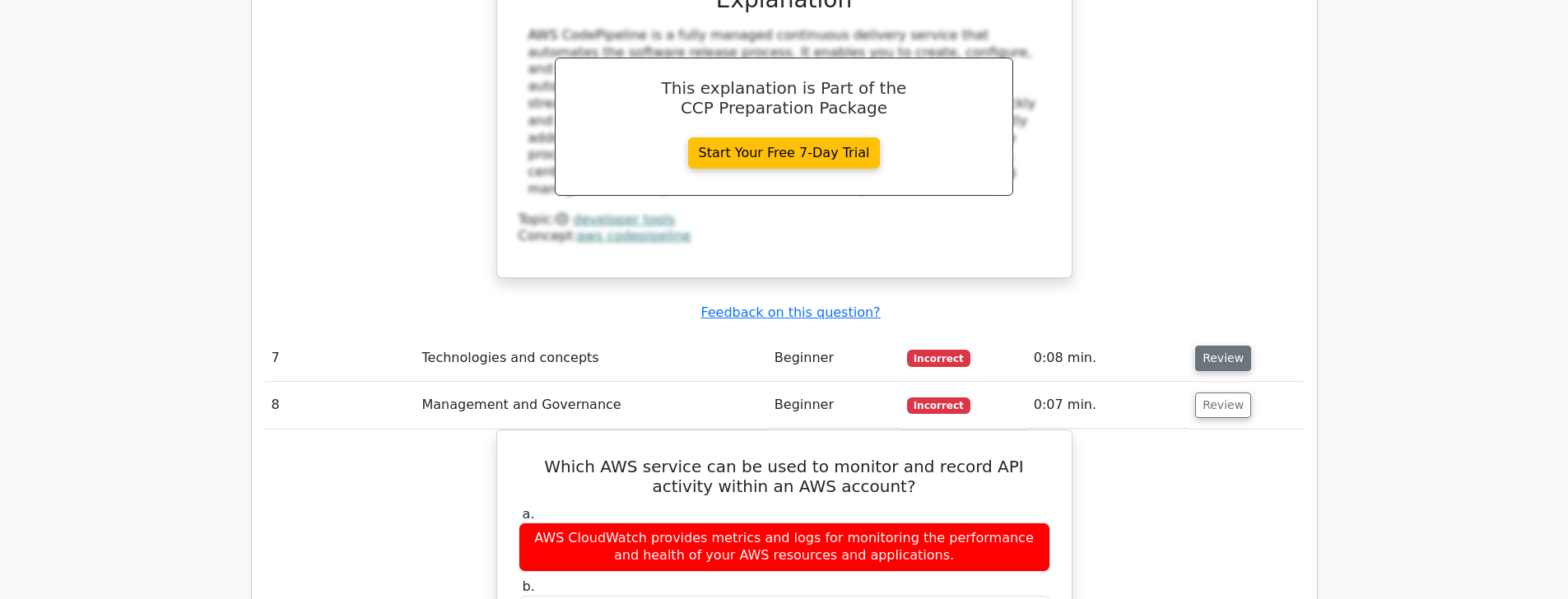
click at [1232, 346] on button "Review" at bounding box center [1223, 359] width 56 height 25
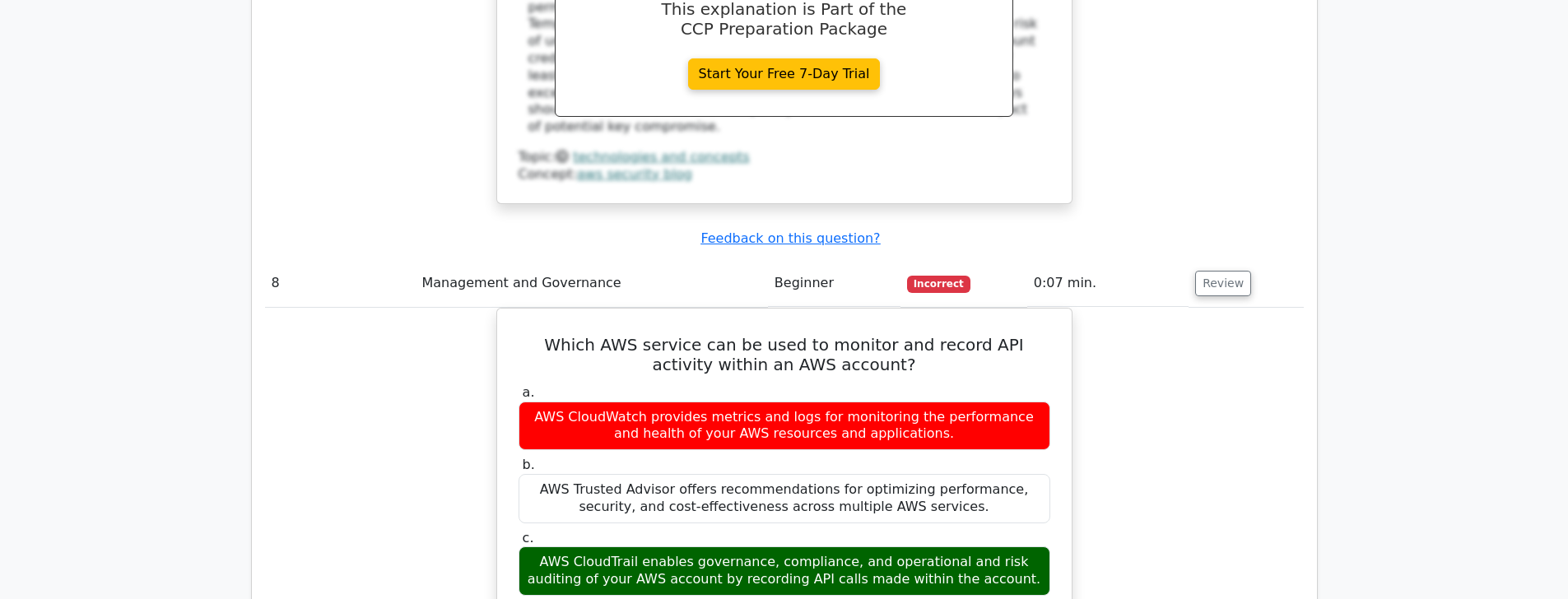
scroll to position [6134, 0]
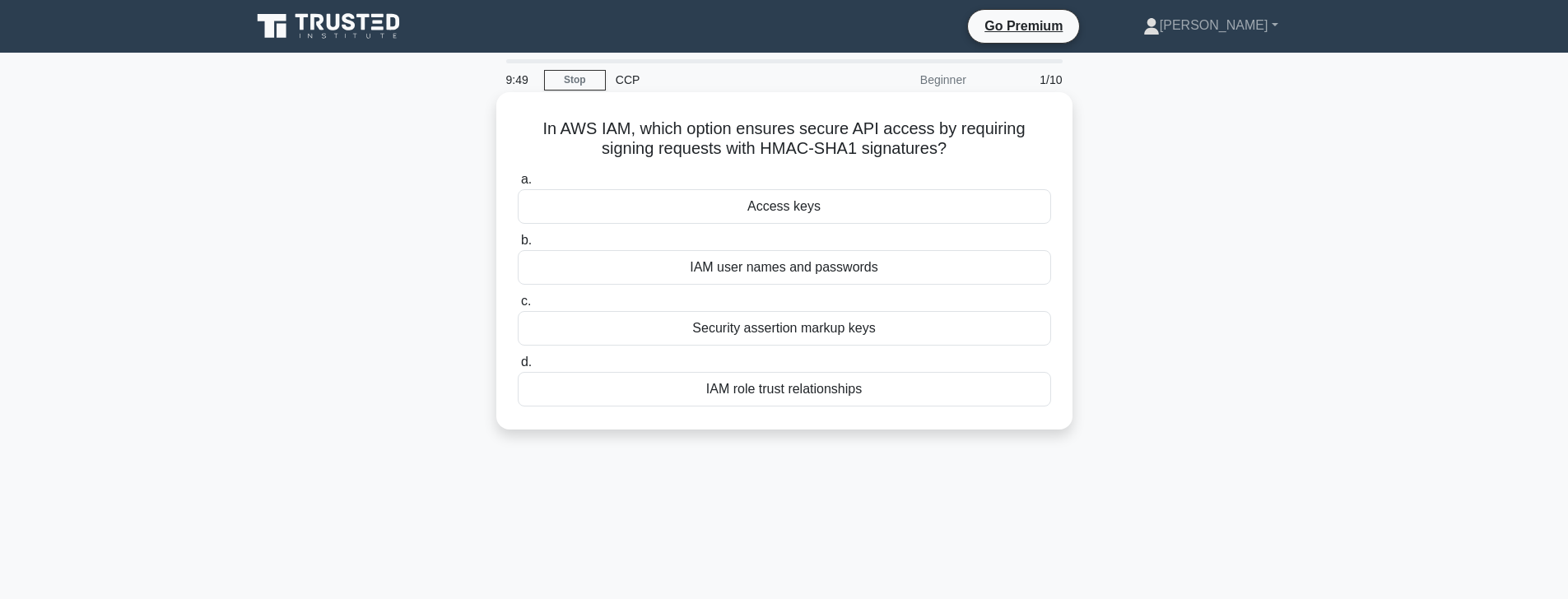
click at [816, 263] on div "IAM user names and passwords" at bounding box center [784, 267] width 533 height 35
click at [518, 246] on input "b. IAM user names and passwords" at bounding box center [518, 240] width 0 height 11
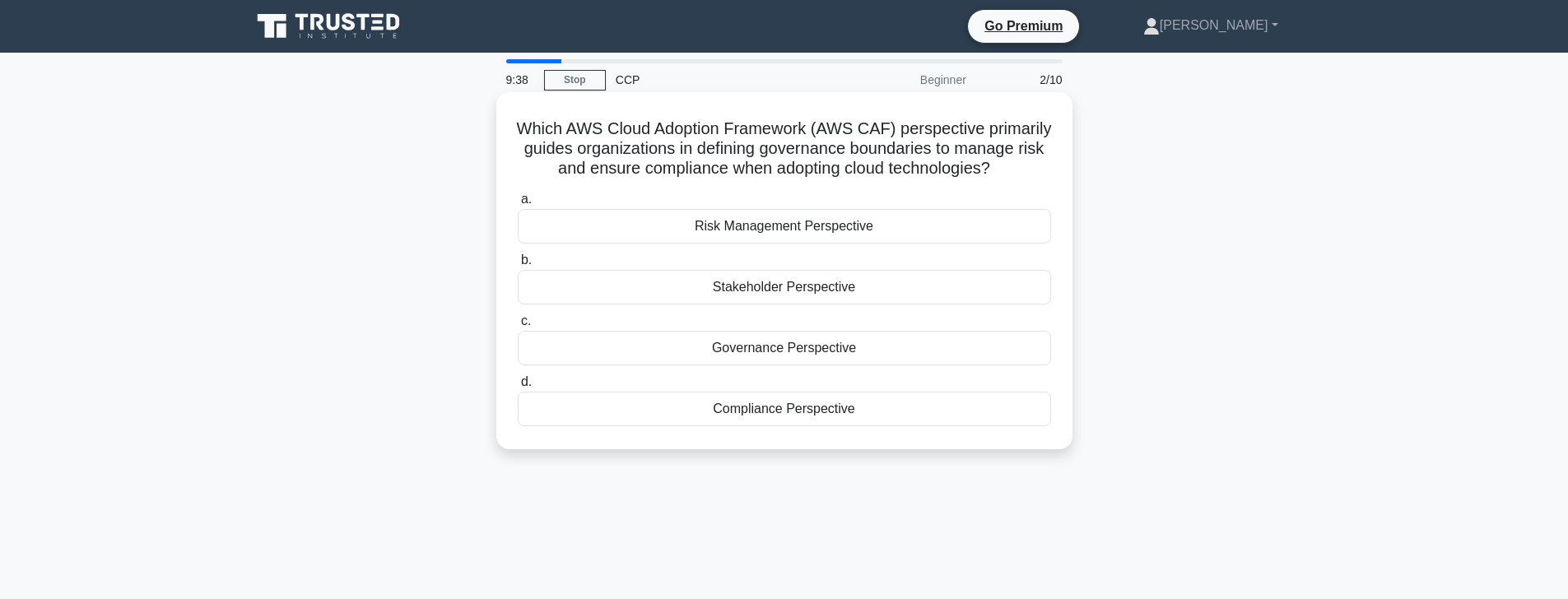
click at [773, 223] on div "Risk Management Perspective" at bounding box center [784, 227] width 533 height 35
click at [518, 205] on input "a. Risk Management Perspective" at bounding box center [518, 199] width 0 height 11
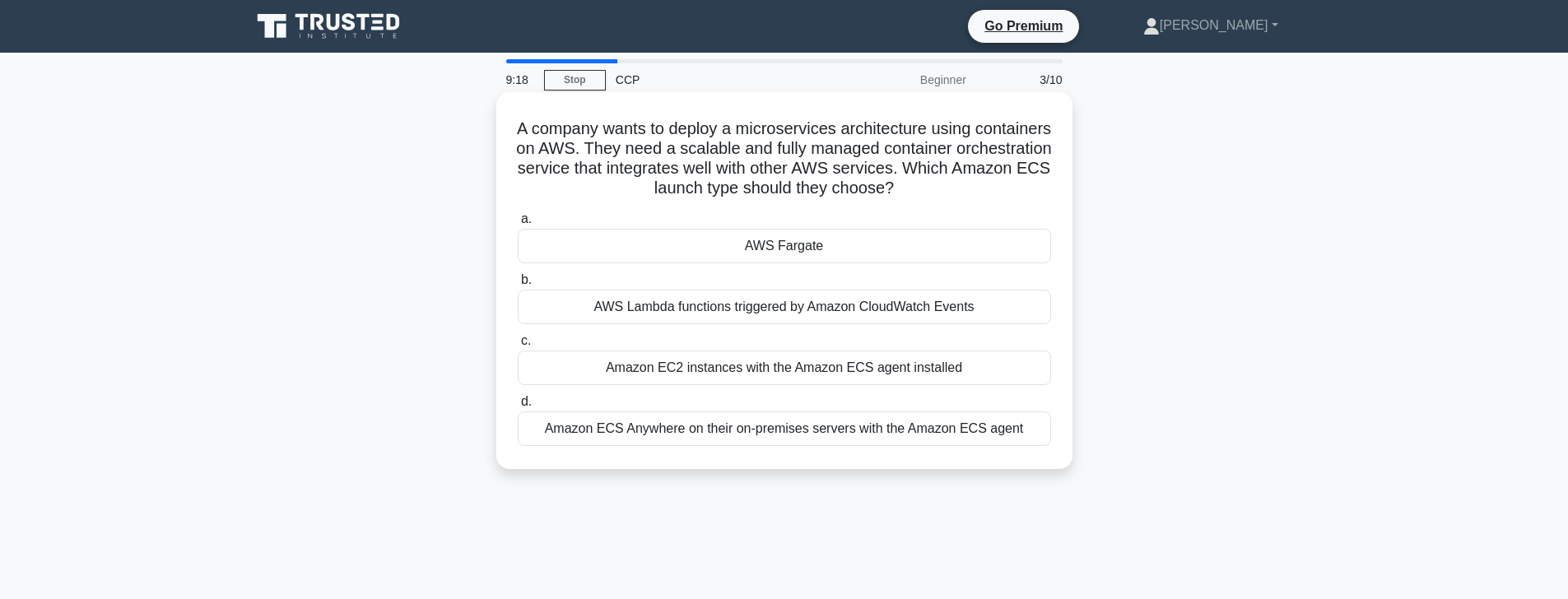
click at [900, 369] on div "Amazon EC2 instances with the Amazon ECS agent installed" at bounding box center [784, 368] width 533 height 35
click at [518, 346] on input "c. Amazon EC2 instances with the Amazon ECS agent installed" at bounding box center [518, 340] width 0 height 11
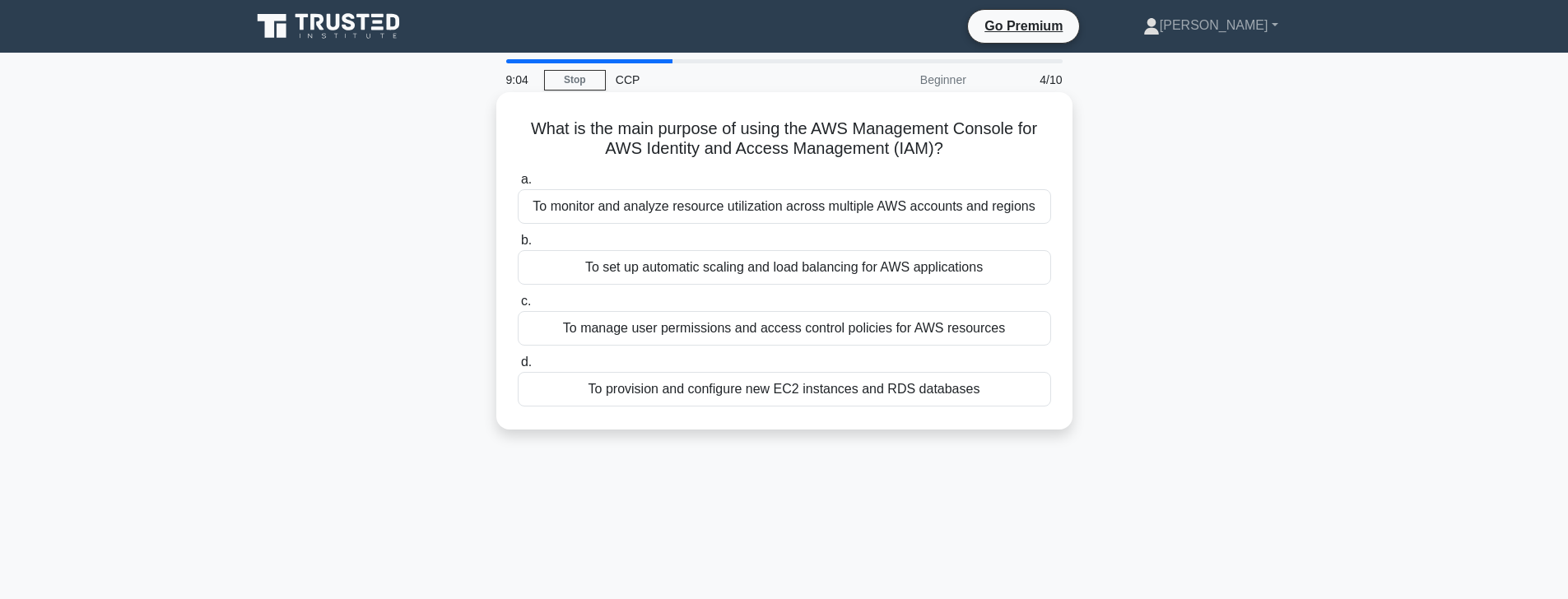
click at [798, 332] on div "To manage user permissions and access control policies for AWS resources" at bounding box center [784, 329] width 533 height 35
click at [518, 307] on input "c. To manage user permissions and access control policies for AWS resources" at bounding box center [518, 301] width 0 height 11
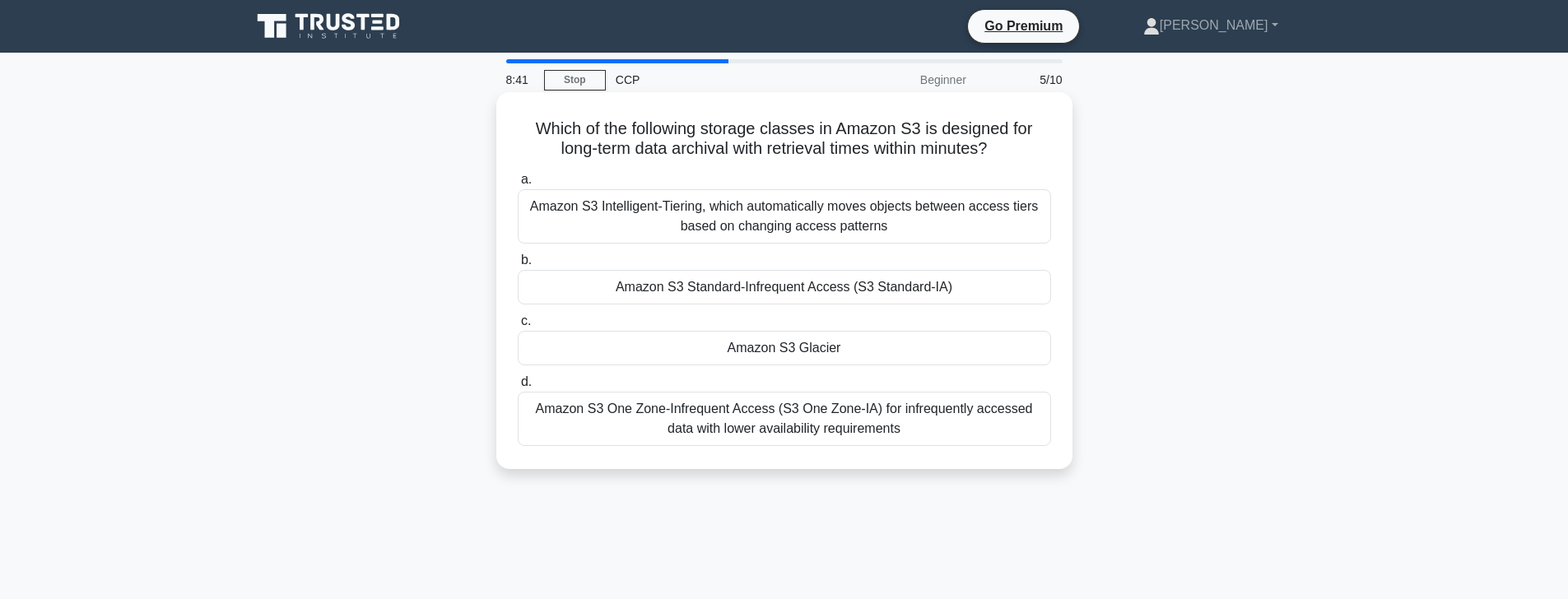
click at [866, 421] on div "Amazon S3 One Zone-Infrequent Access (S3 One Zone-IA) for infrequently accessed…" at bounding box center [784, 419] width 533 height 54
click at [518, 388] on input "d. Amazon S3 One Zone-Infrequent Access (S3 One Zone-IA) for infrequently acces…" at bounding box center [518, 382] width 0 height 11
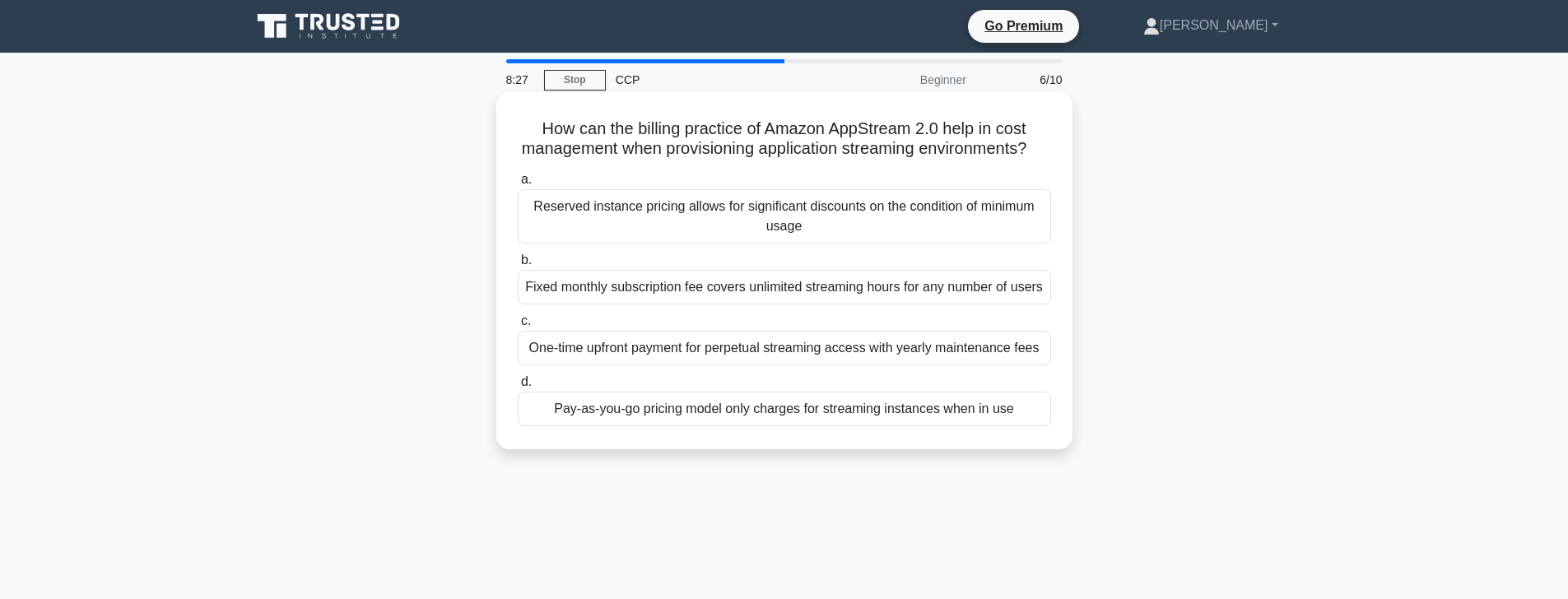
click at [914, 357] on div "One-time upfront payment for perpetual streaming access with yearly maintenance…" at bounding box center [784, 348] width 533 height 35
click at [518, 327] on input "c. One-time upfront payment for perpetual streaming access with yearly maintena…" at bounding box center [518, 321] width 0 height 11
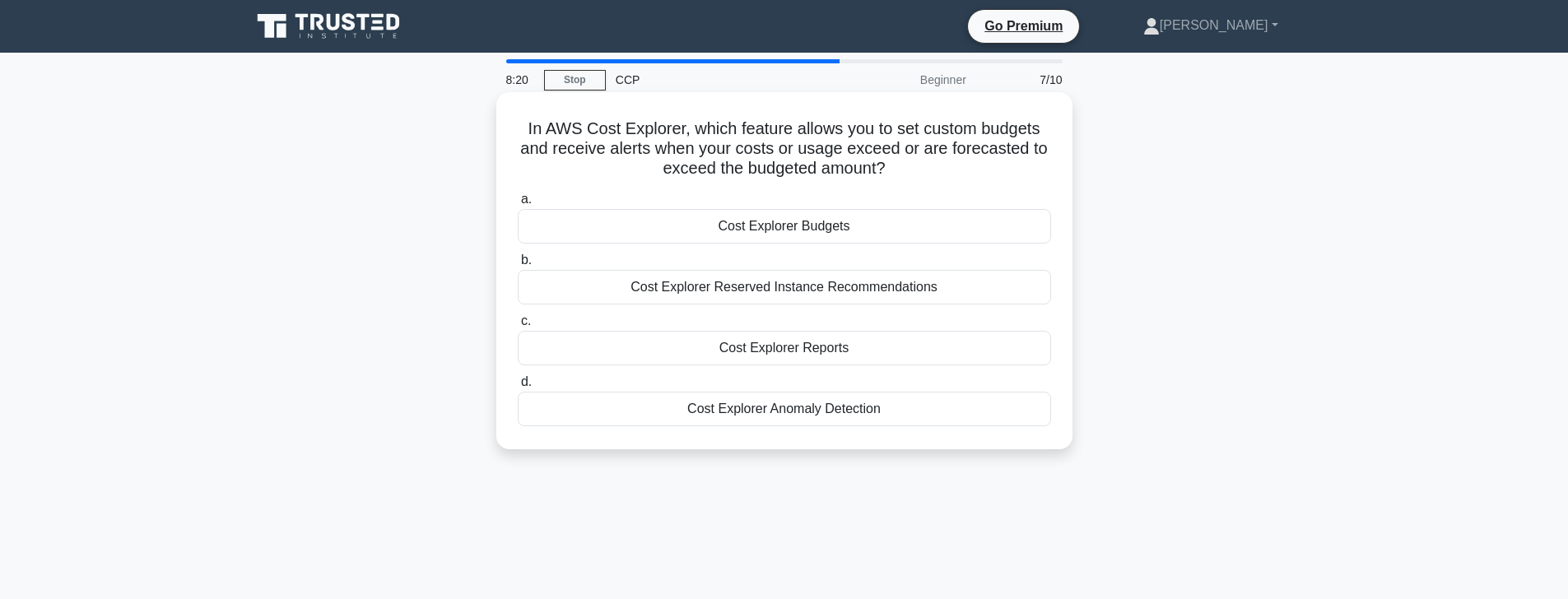
click at [739, 231] on div "Cost Explorer Budgets" at bounding box center [784, 227] width 533 height 35
click at [518, 205] on input "a. Cost Explorer Budgets" at bounding box center [518, 199] width 0 height 11
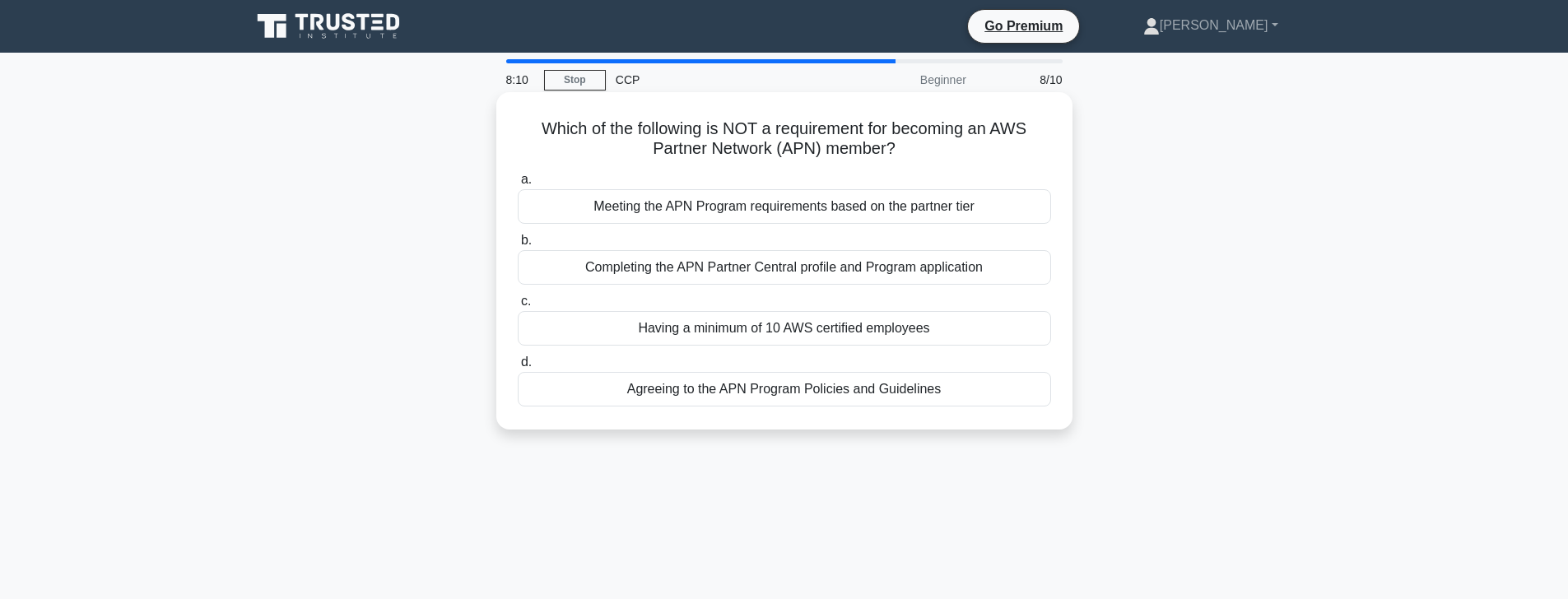
drag, startPoint x: 689, startPoint y: 327, endPoint x: 730, endPoint y: 325, distance: 41.0
click at [696, 328] on div "Having a minimum of 10 AWS certified employees" at bounding box center [784, 329] width 533 height 35
click at [953, 329] on div "Having a minimum of 10 AWS certified employees" at bounding box center [784, 329] width 533 height 35
click at [518, 307] on input "c. Having a minimum of 10 AWS certified employees" at bounding box center [518, 301] width 0 height 11
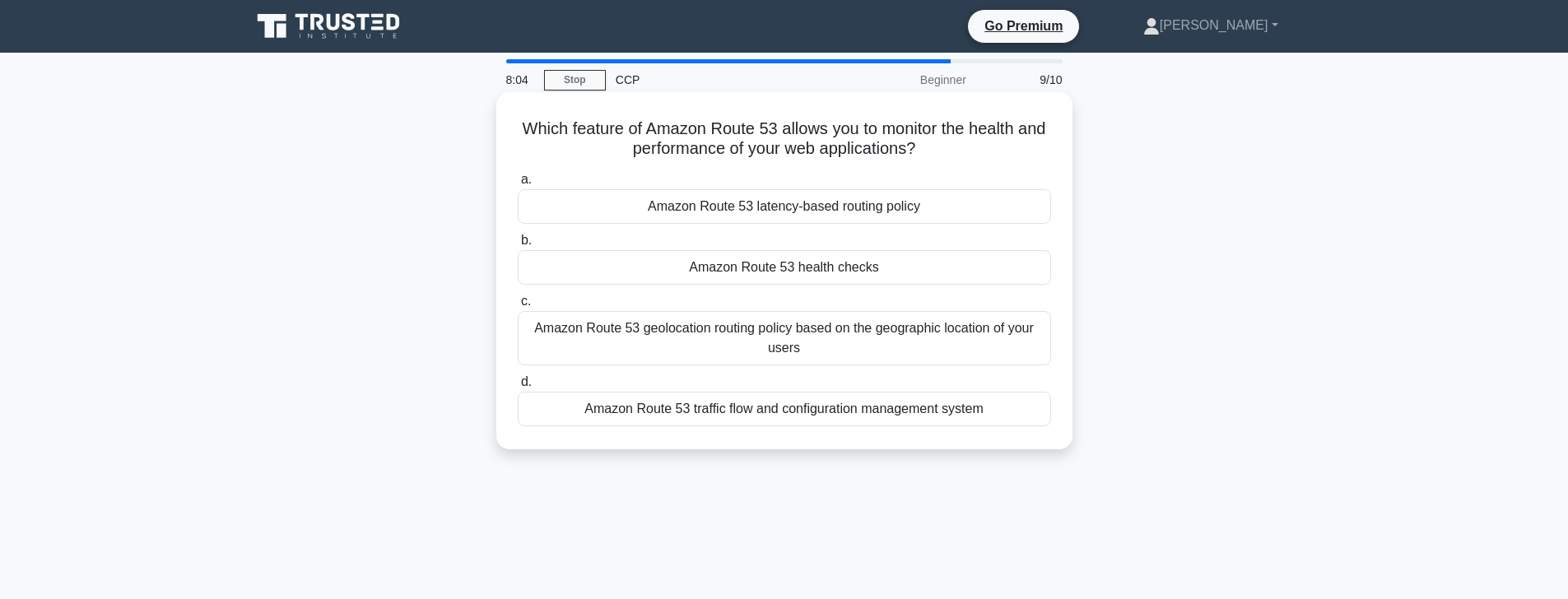
click at [785, 199] on div "Amazon Route 53 latency-based routing policy" at bounding box center [784, 206] width 533 height 35
click at [1006, 205] on div "Amazon Route 53 latency-based routing policy" at bounding box center [784, 206] width 533 height 35
click at [518, 185] on input "a. Amazon Route 53 latency-based routing policy" at bounding box center [518, 179] width 0 height 11
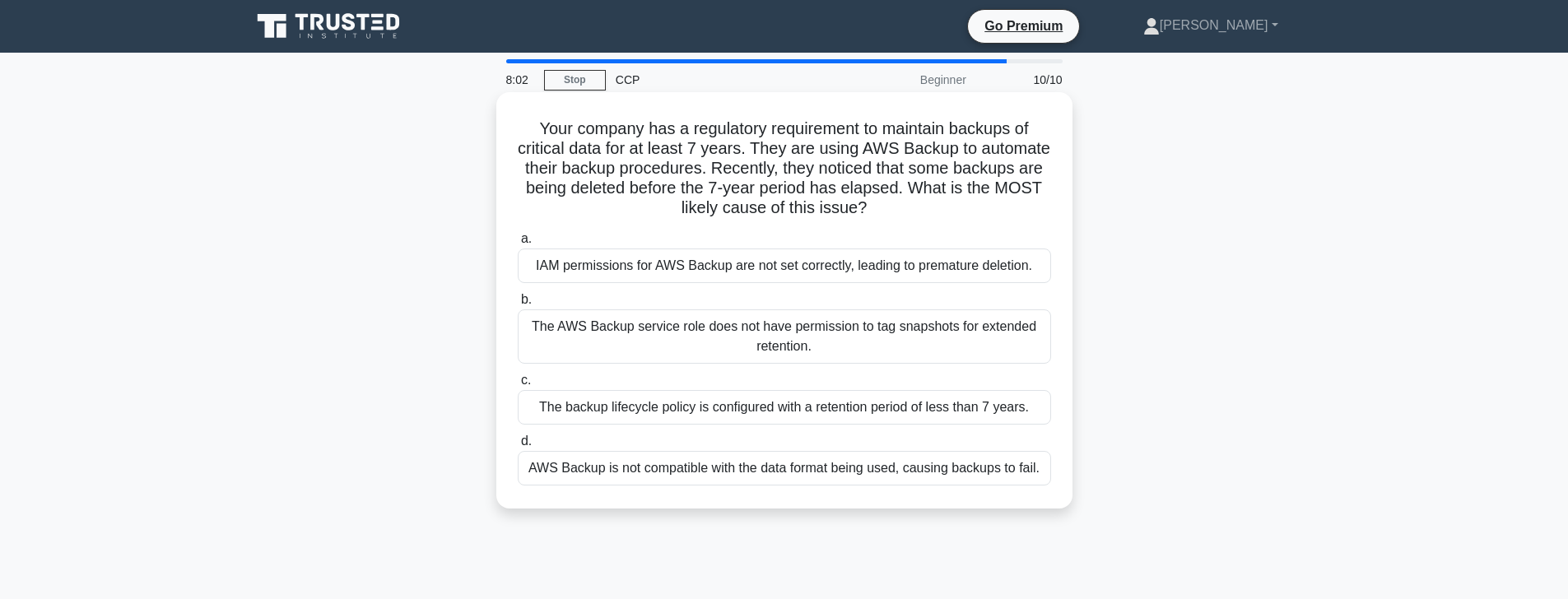
click at [882, 395] on div "The backup lifecycle policy is configured with a retention period of less than …" at bounding box center [784, 408] width 533 height 35
click at [518, 386] on input "c. The backup lifecycle policy is configured with a retention period of less th…" at bounding box center [518, 380] width 0 height 11
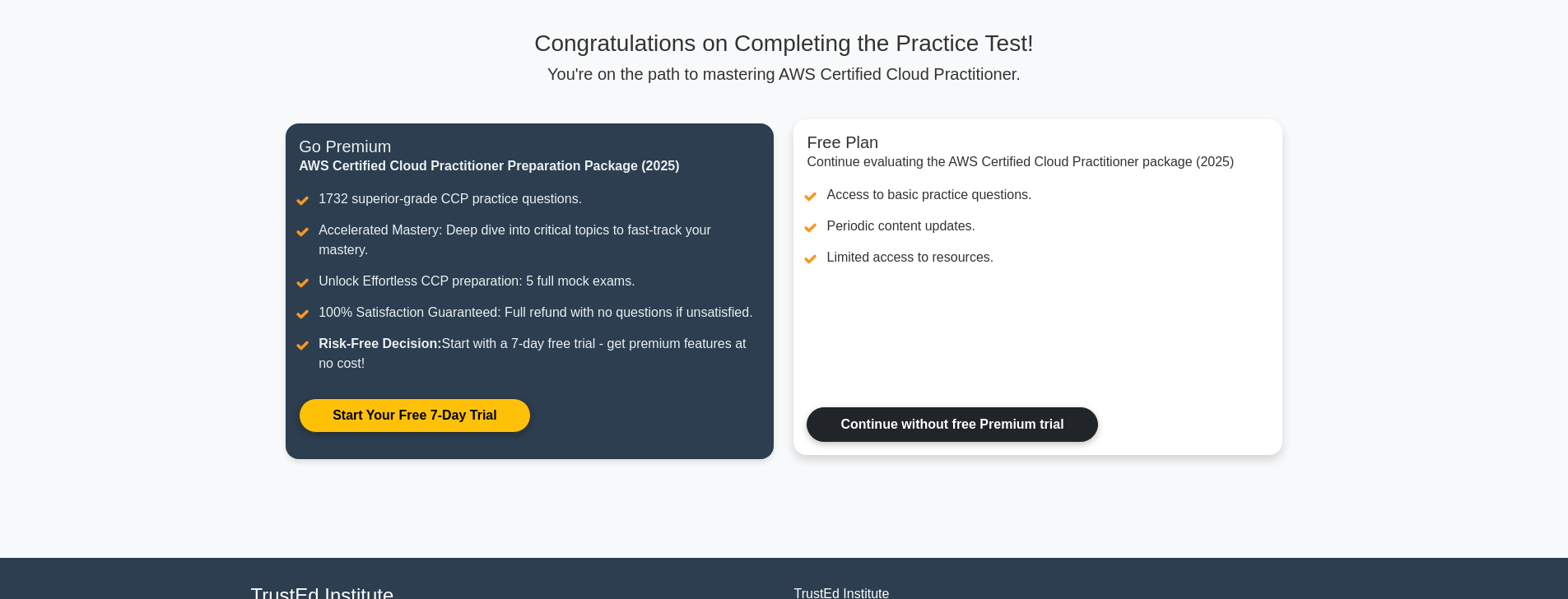
scroll to position [223, 0]
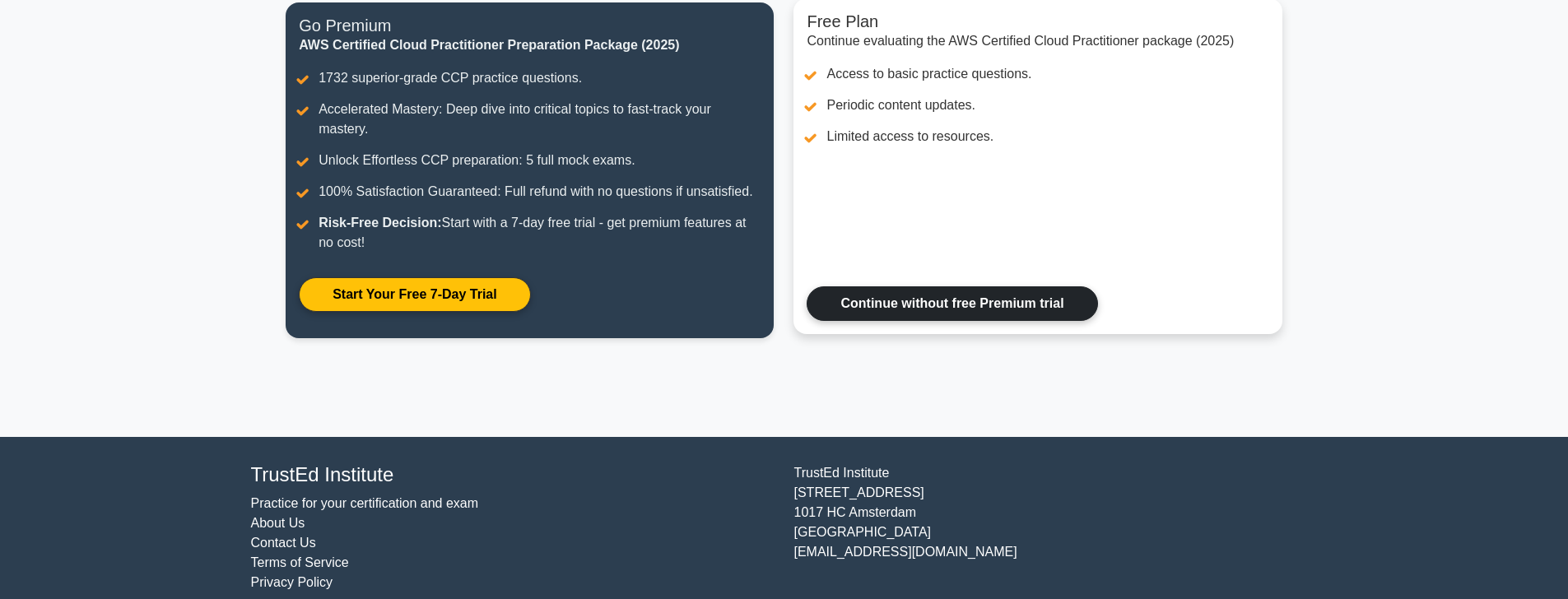
click at [950, 304] on link "Continue without free Premium trial" at bounding box center [952, 304] width 290 height 35
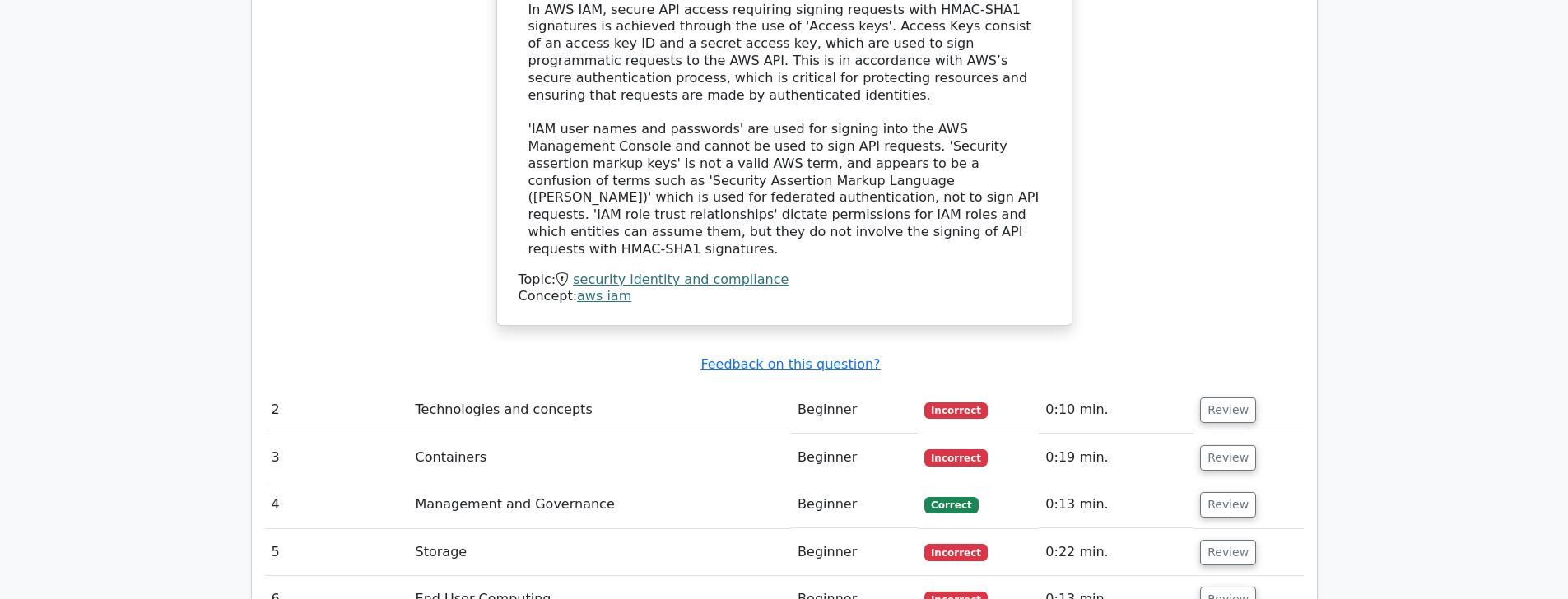
scroll to position [1866, 0]
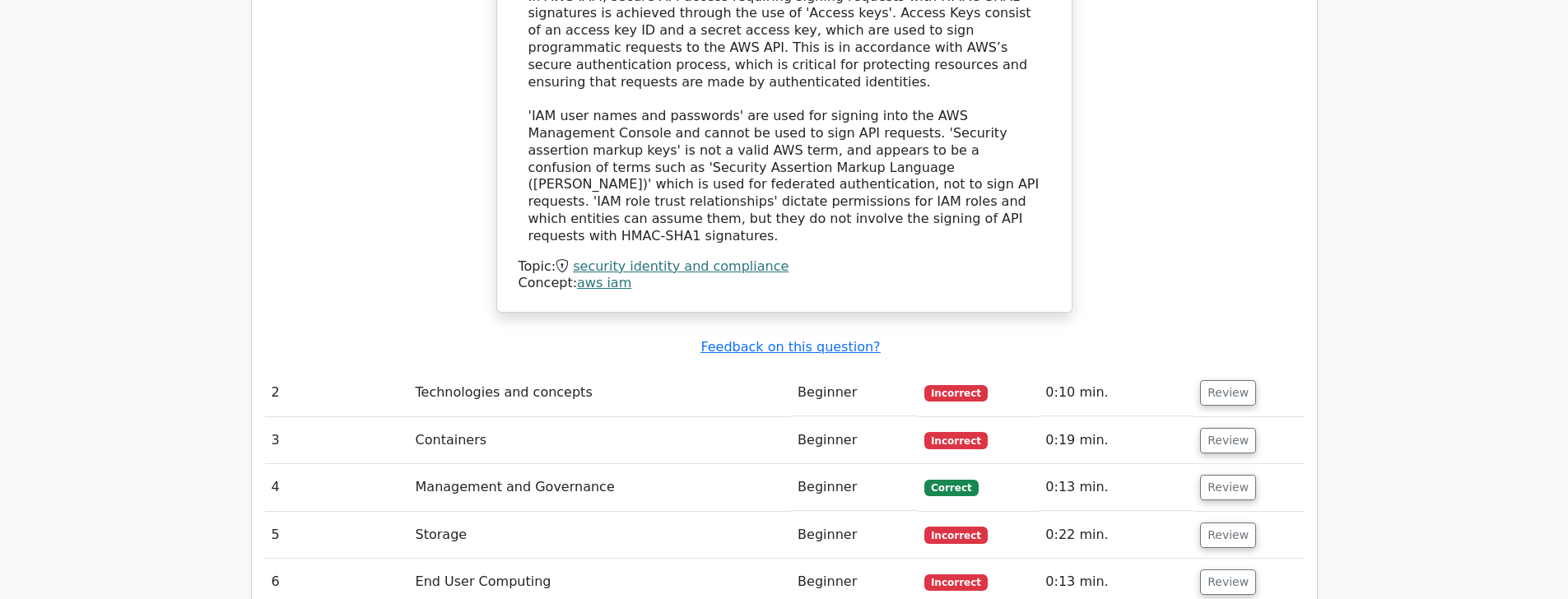
click at [944, 385] on span "Incorrect" at bounding box center [957, 393] width 64 height 16
click at [1237, 369] on td "Review" at bounding box center [1249, 393] width 110 height 47
click at [1236, 380] on button "Review" at bounding box center [1229, 393] width 56 height 25
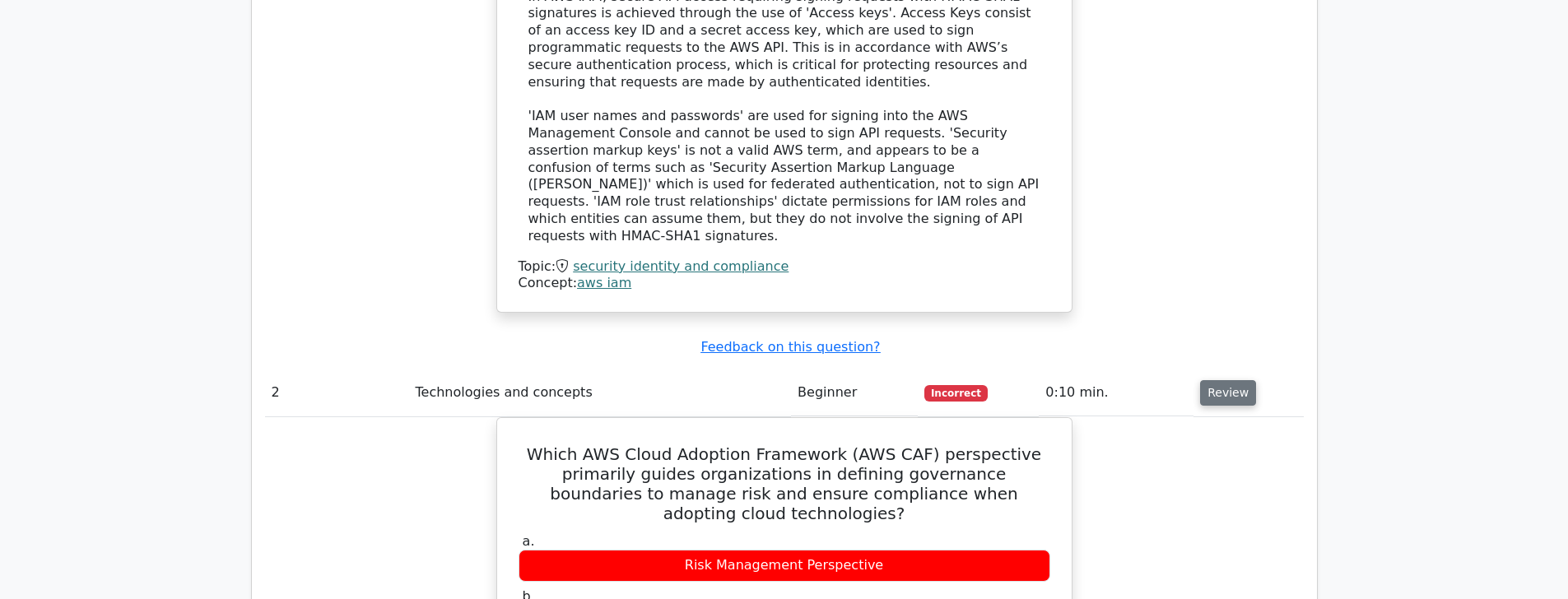
click at [1234, 380] on button "Review" at bounding box center [1229, 393] width 56 height 25
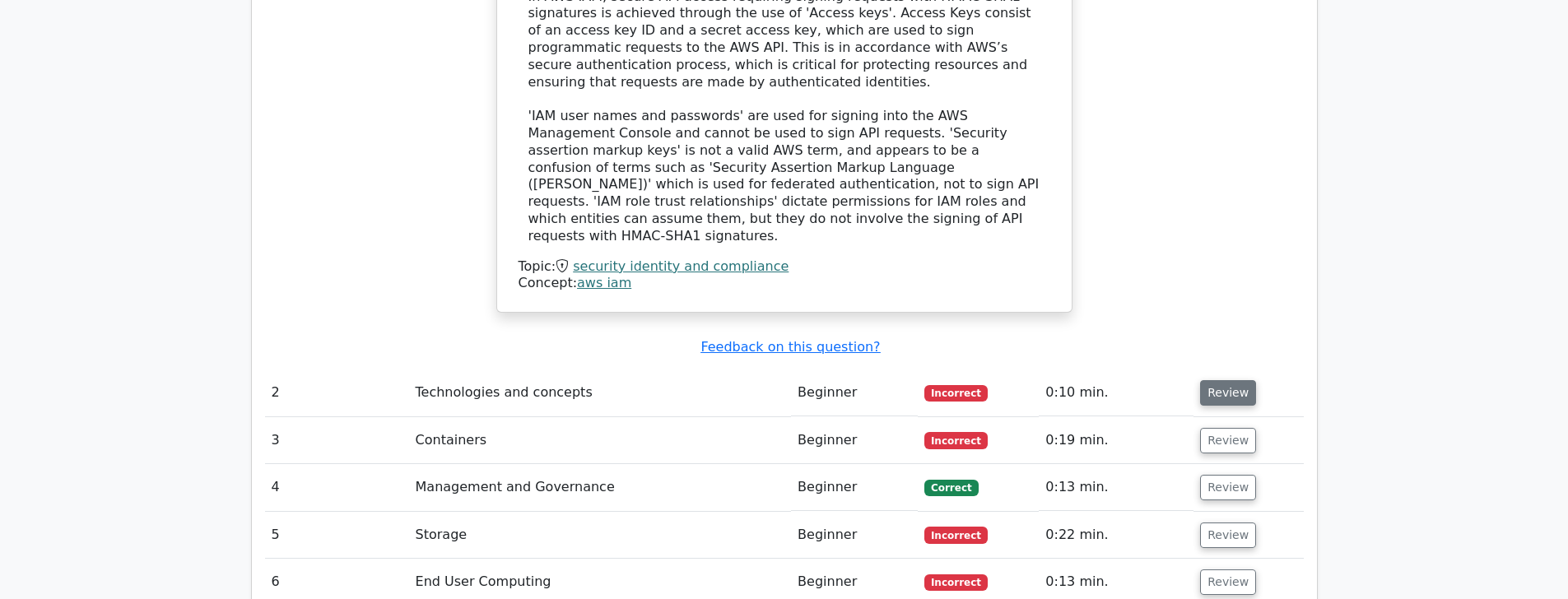
click at [1233, 380] on button "Review" at bounding box center [1229, 393] width 56 height 25
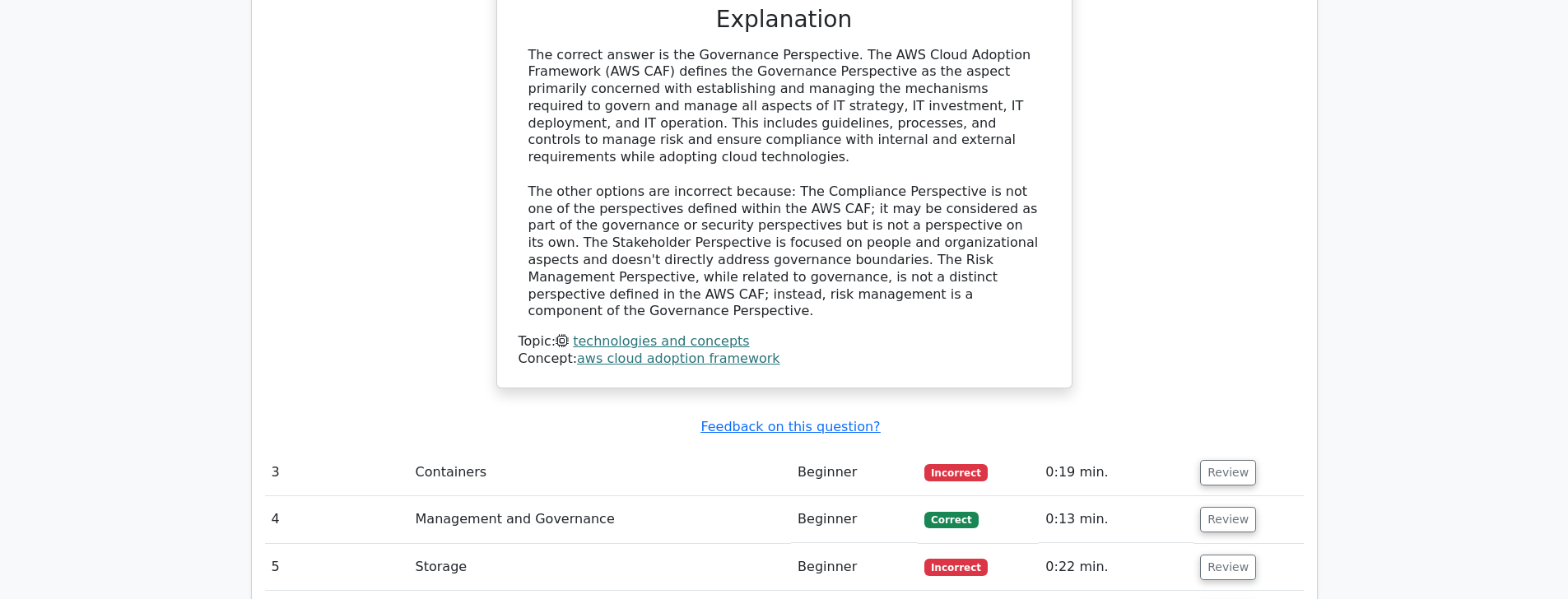
scroll to position [2633, 0]
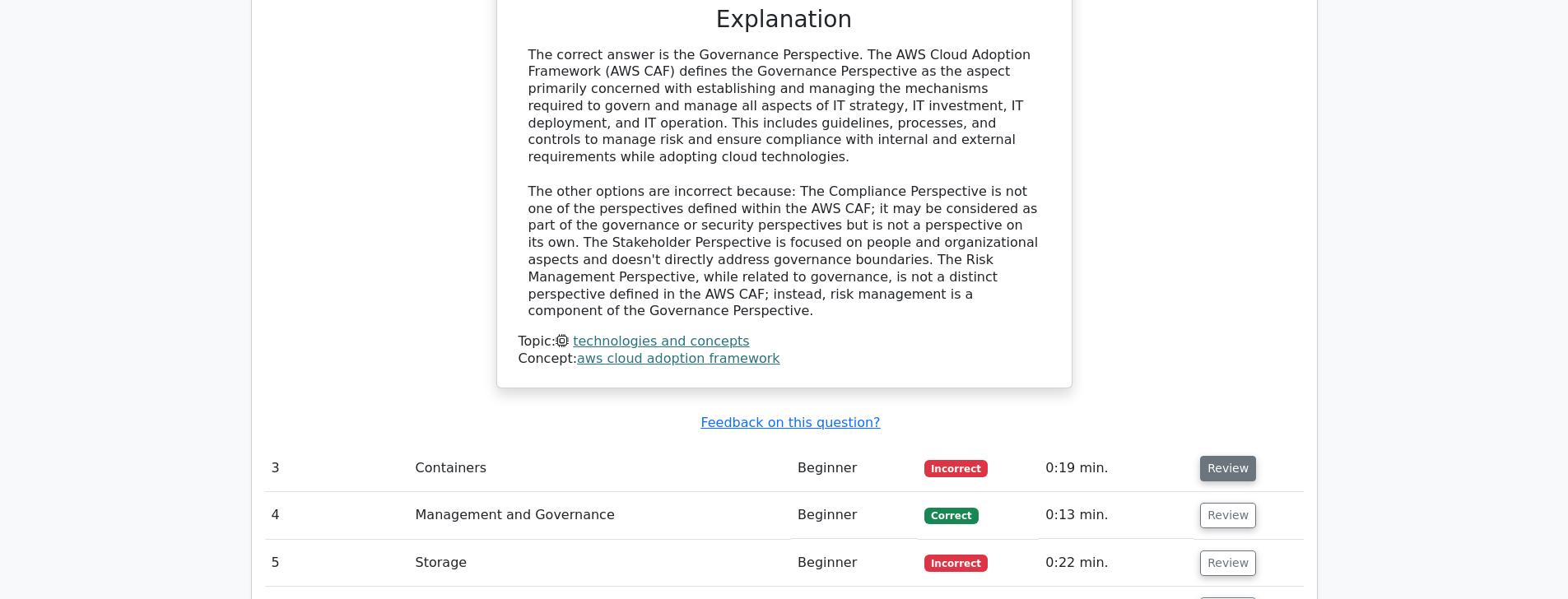
click at [1213, 456] on button "Review" at bounding box center [1229, 469] width 56 height 25
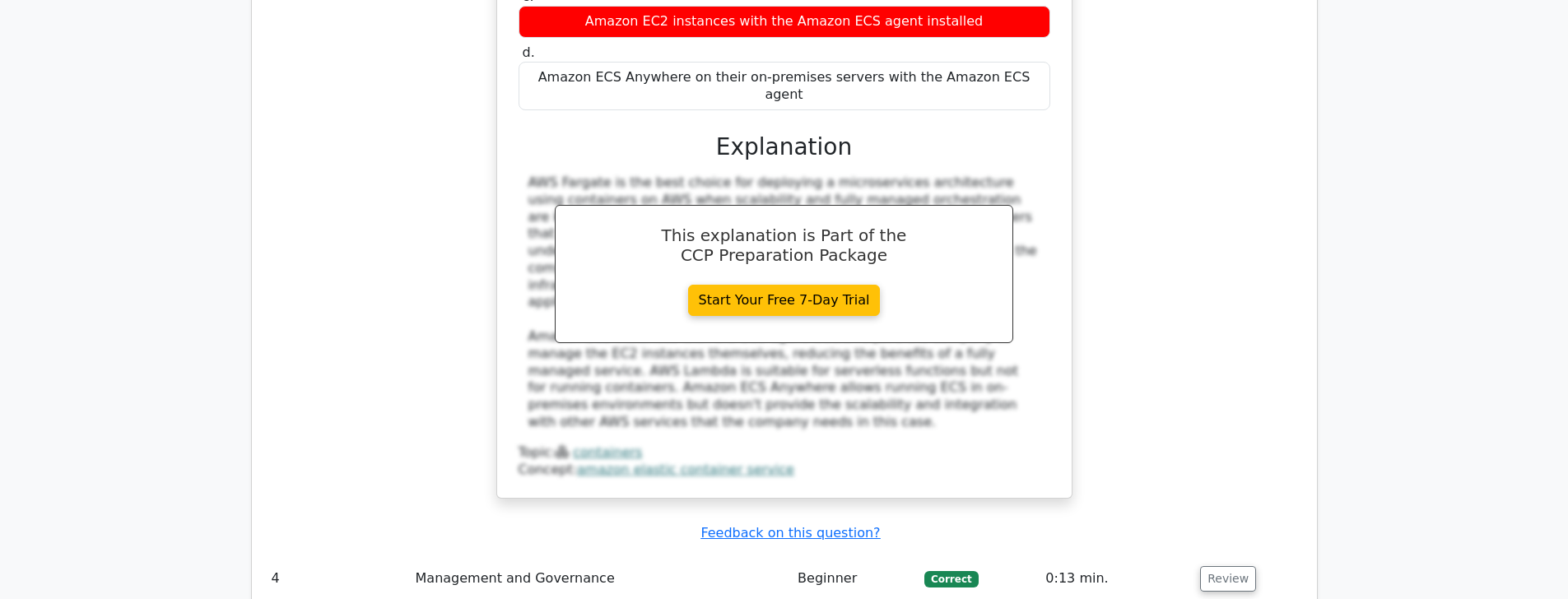
scroll to position [3573, 0]
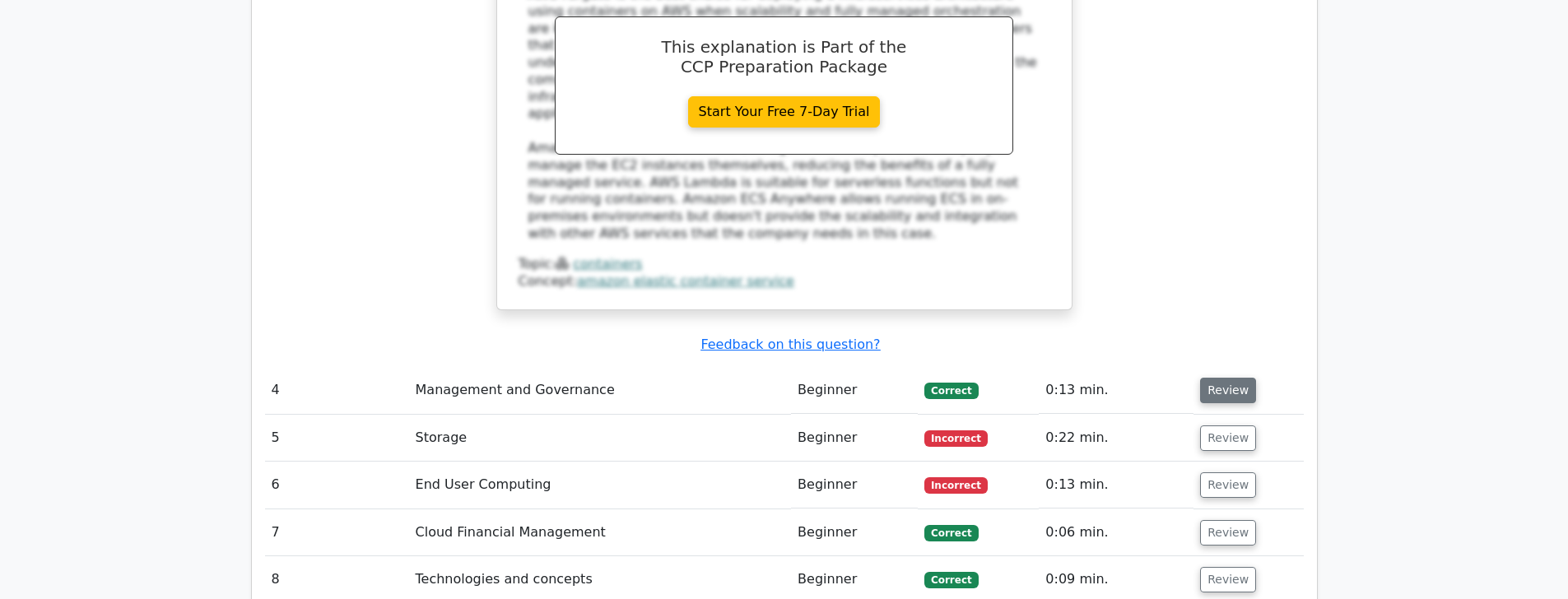
click at [1222, 378] on button "Review" at bounding box center [1229, 391] width 56 height 25
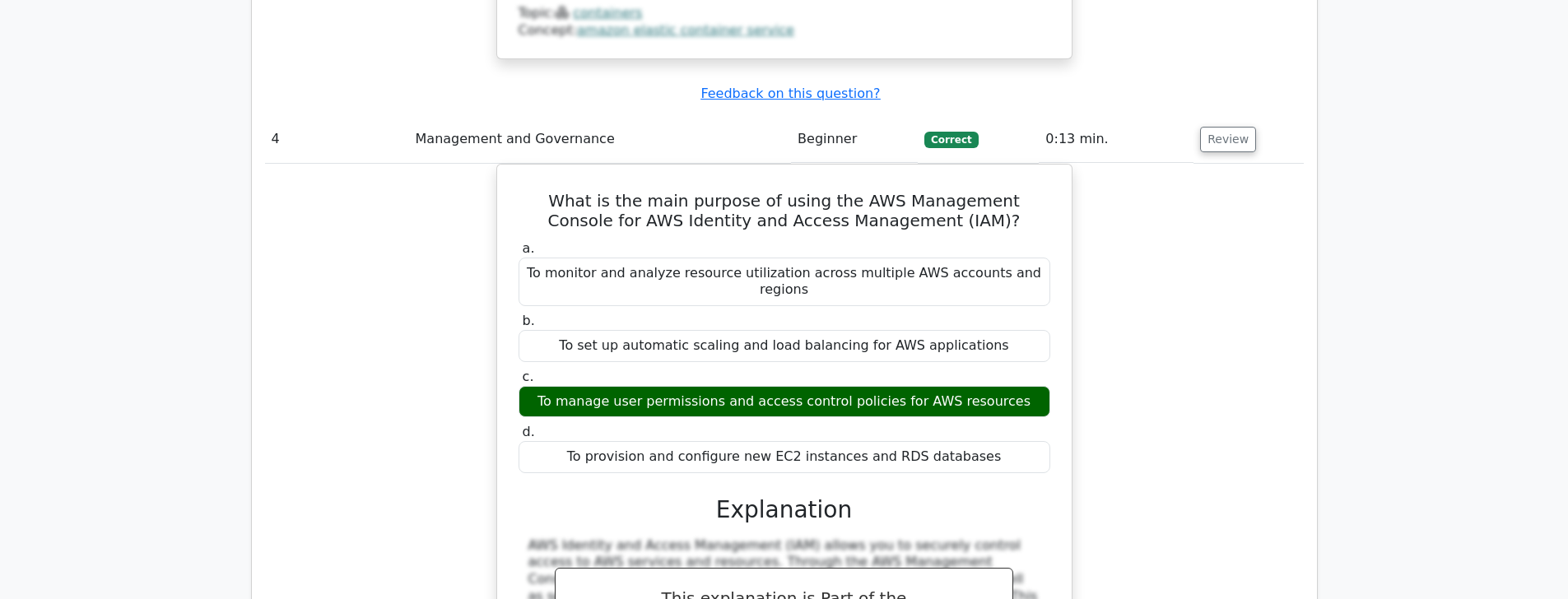
scroll to position [4137, 0]
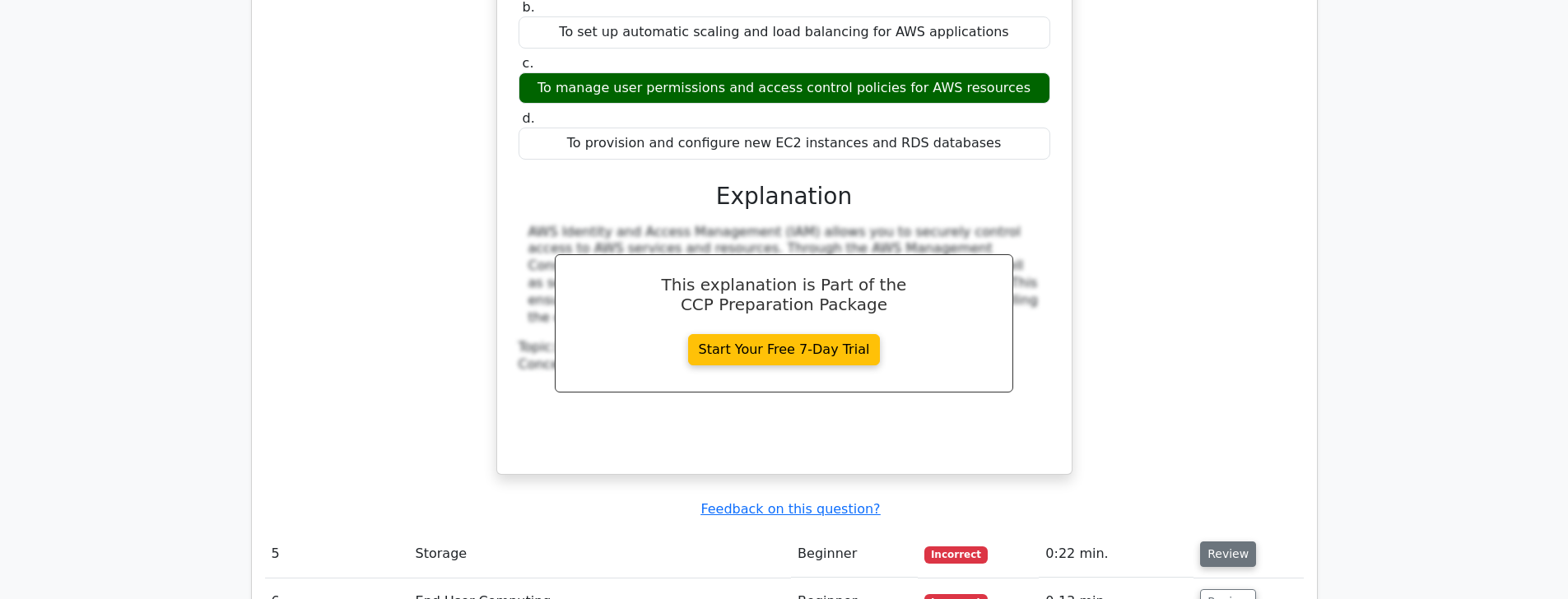
click at [1241, 542] on button "Review" at bounding box center [1229, 555] width 56 height 25
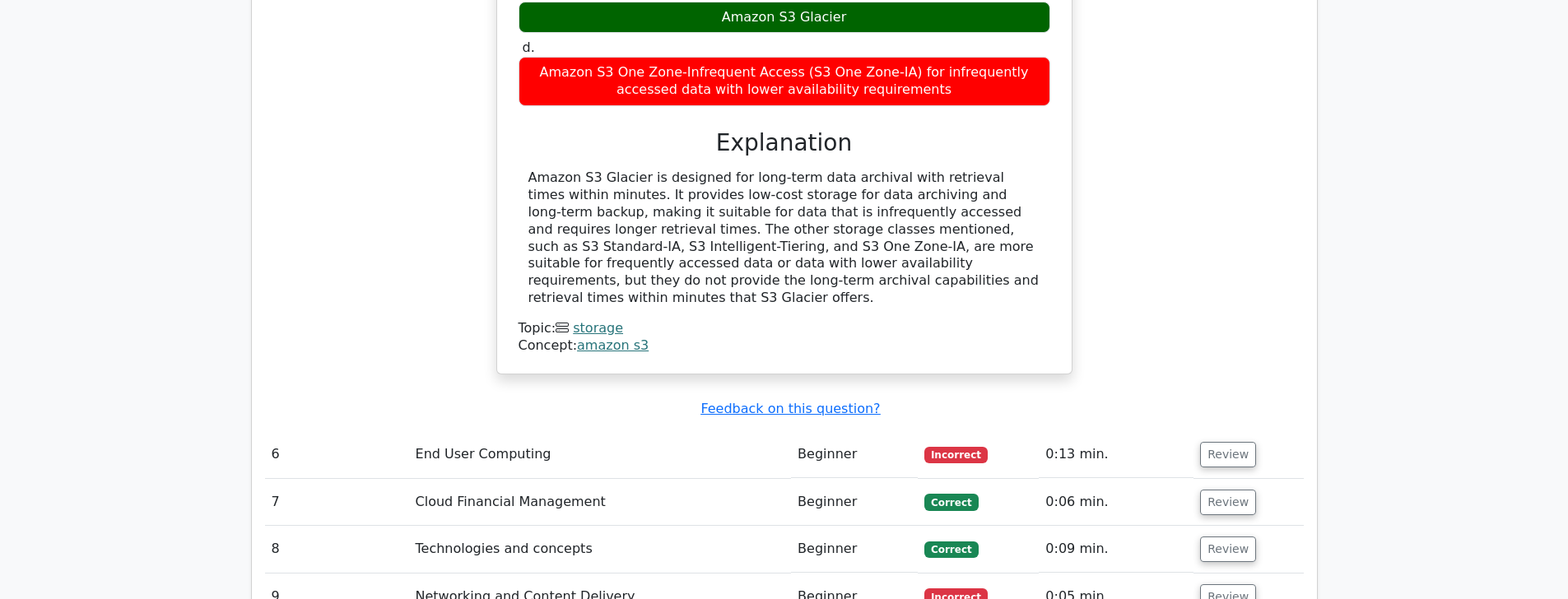
scroll to position [5112, 0]
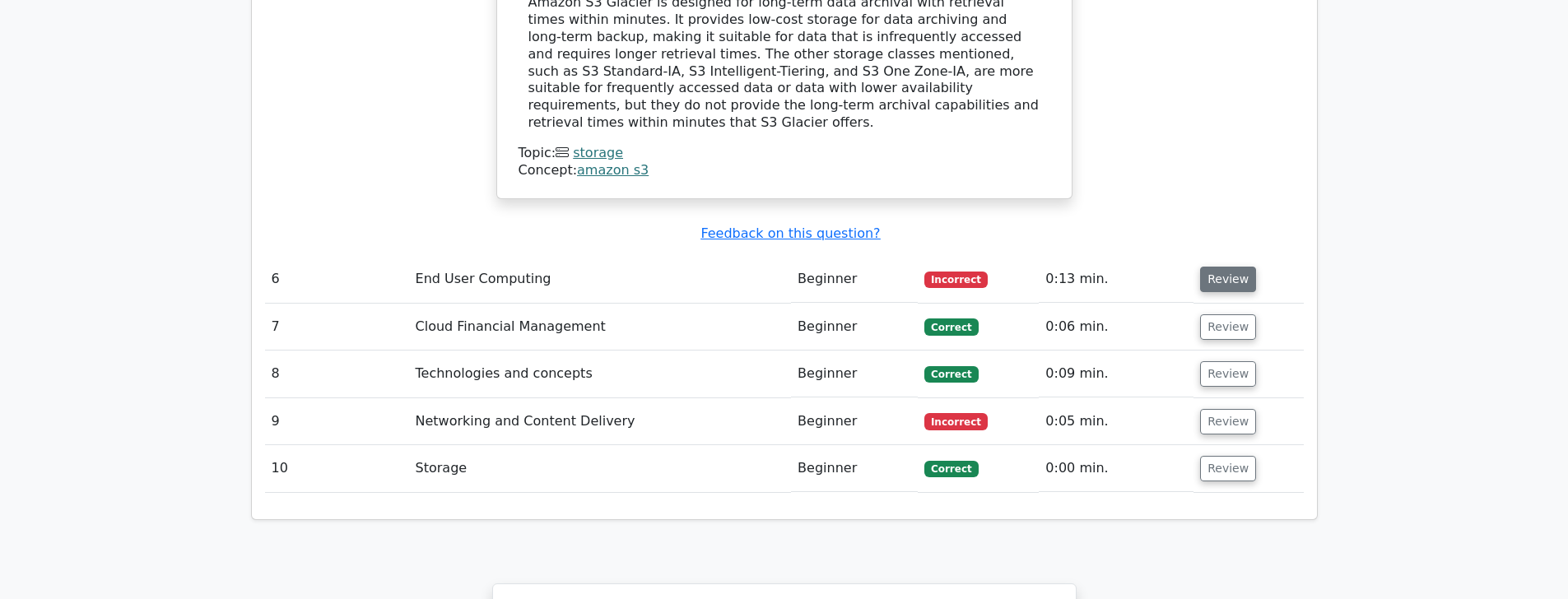
click at [1230, 267] on button "Review" at bounding box center [1229, 280] width 56 height 25
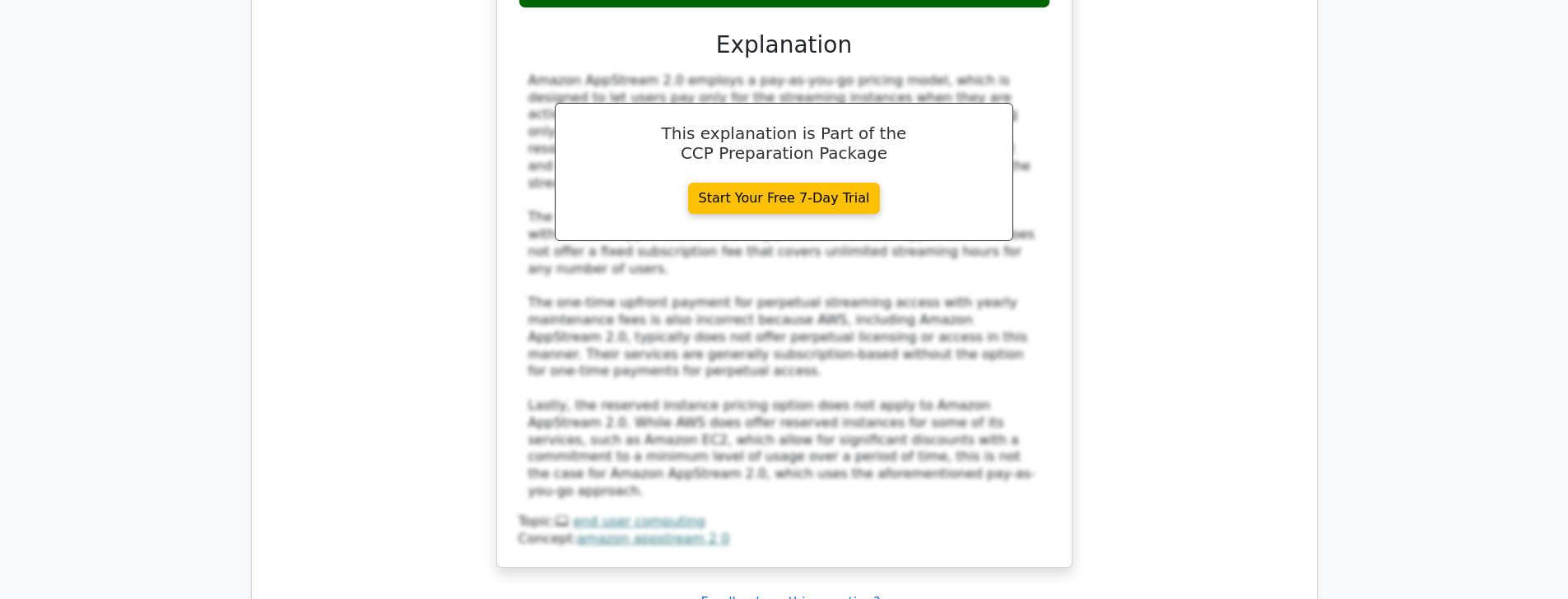
scroll to position [5792, 0]
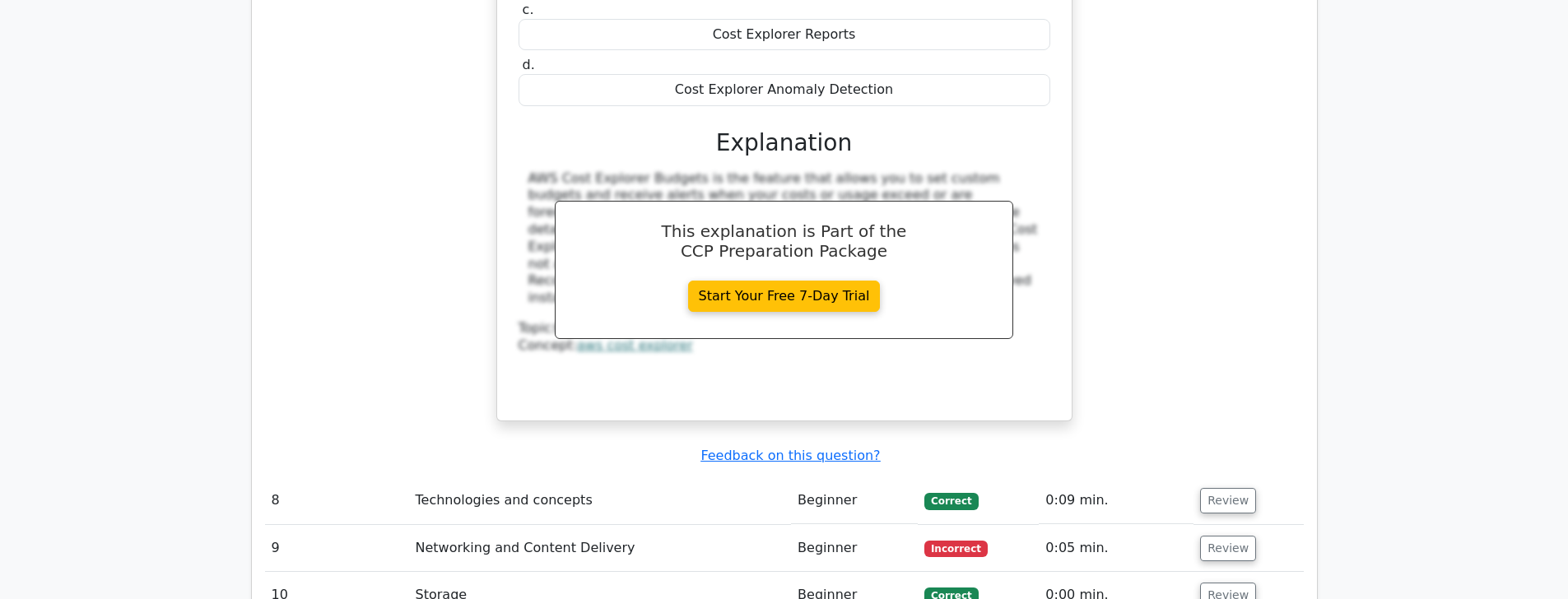
scroll to position [6770, 0]
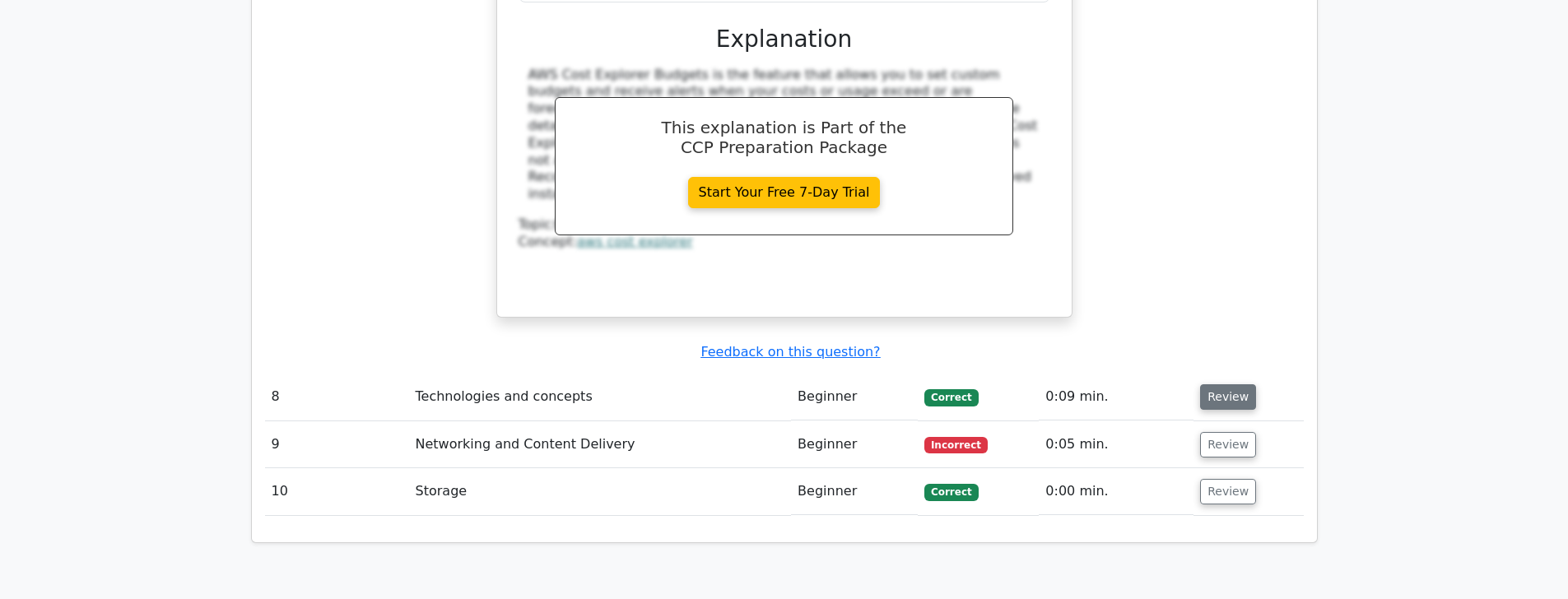
click at [1234, 385] on button "Review" at bounding box center [1229, 397] width 56 height 25
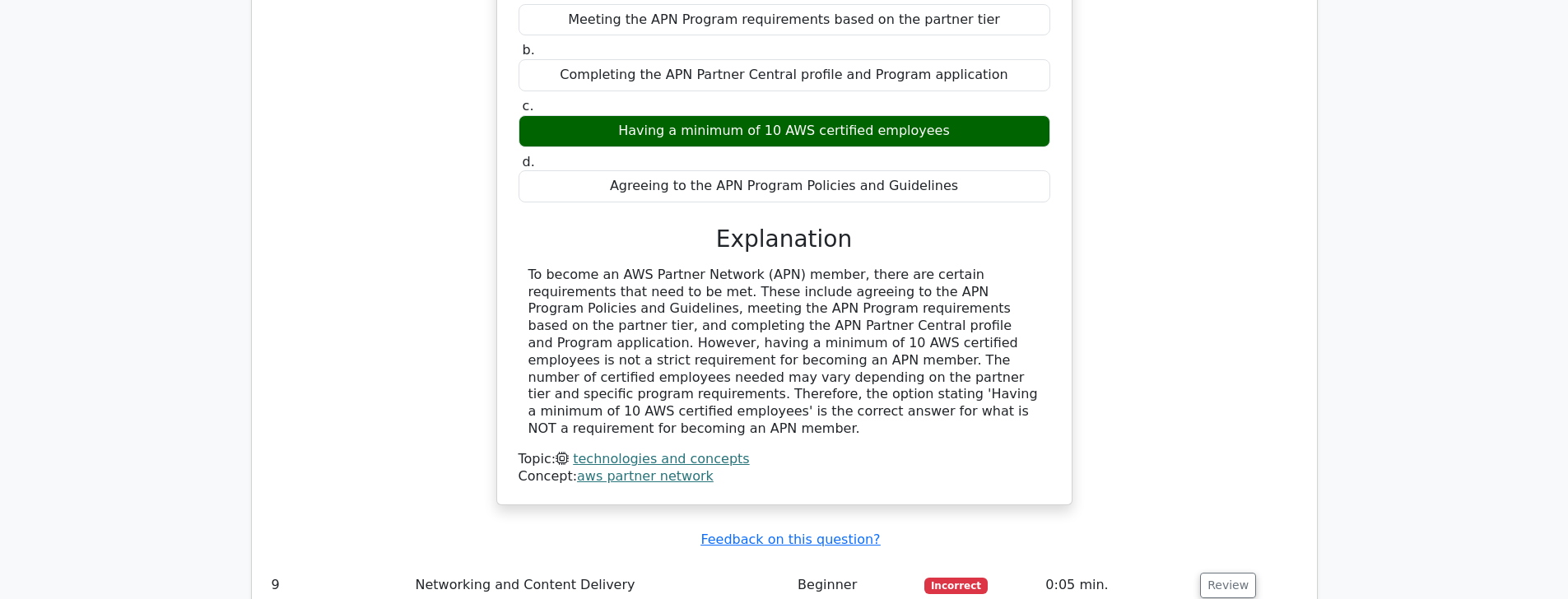
scroll to position [7283, 0]
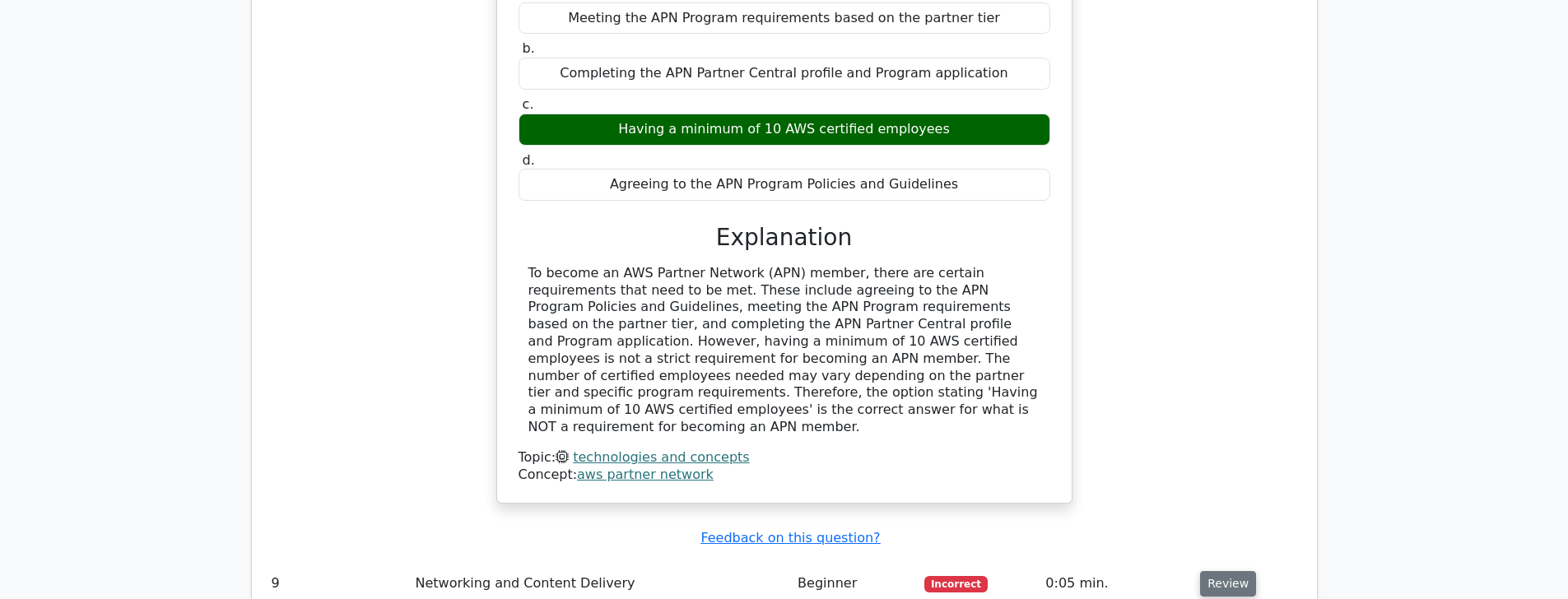
click at [1219, 571] on button "Review" at bounding box center [1229, 584] width 56 height 25
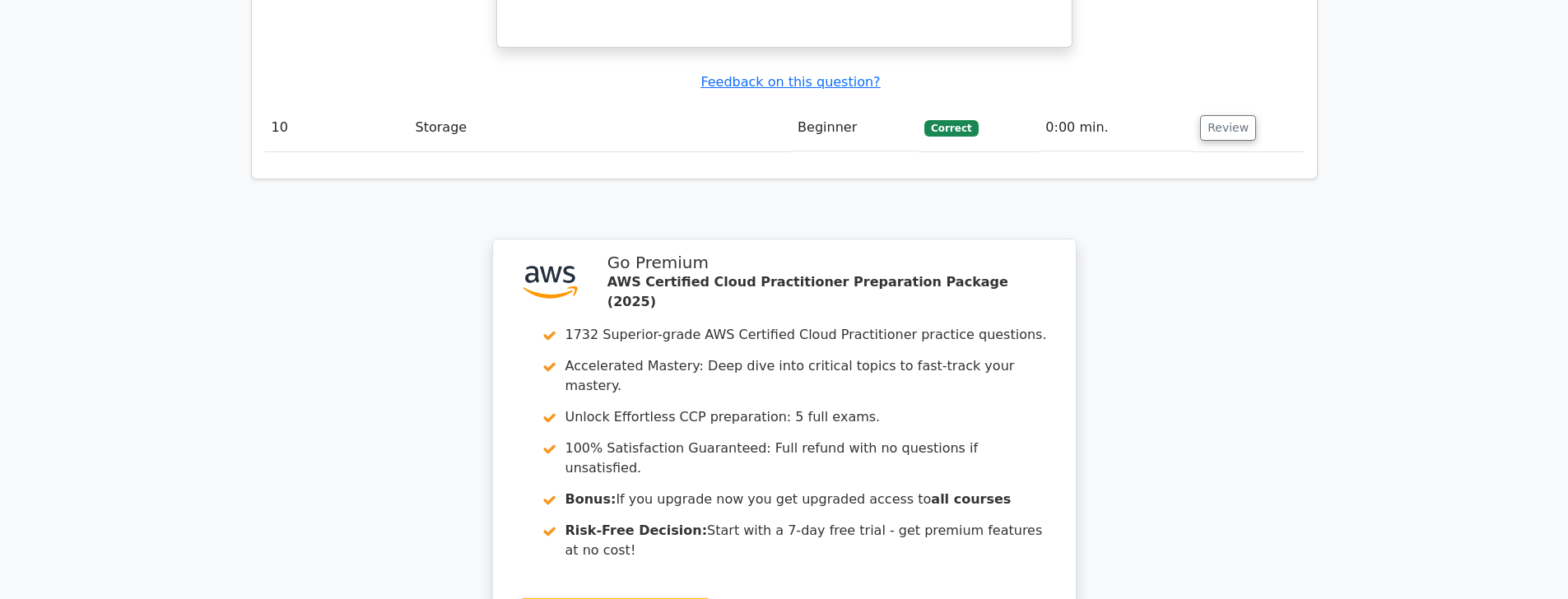
scroll to position [8495, 0]
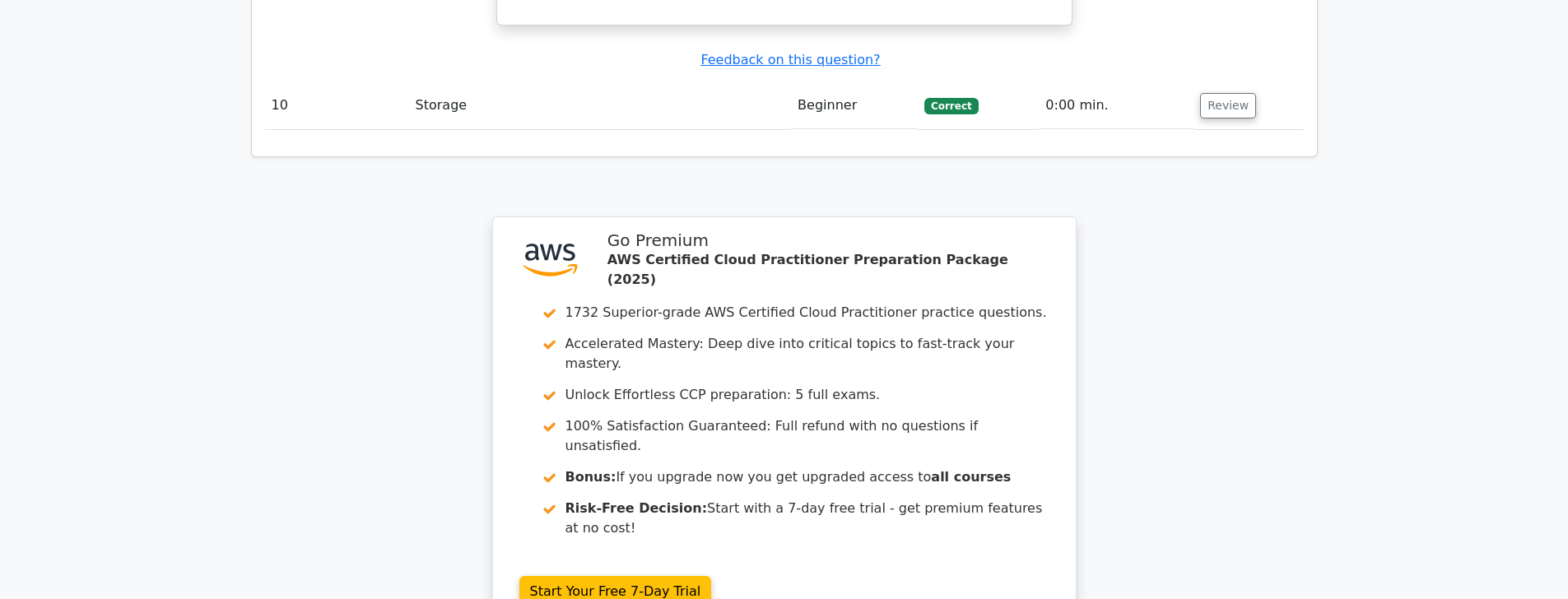
drag, startPoint x: 739, startPoint y: 383, endPoint x: 734, endPoint y: 375, distance: 9.4
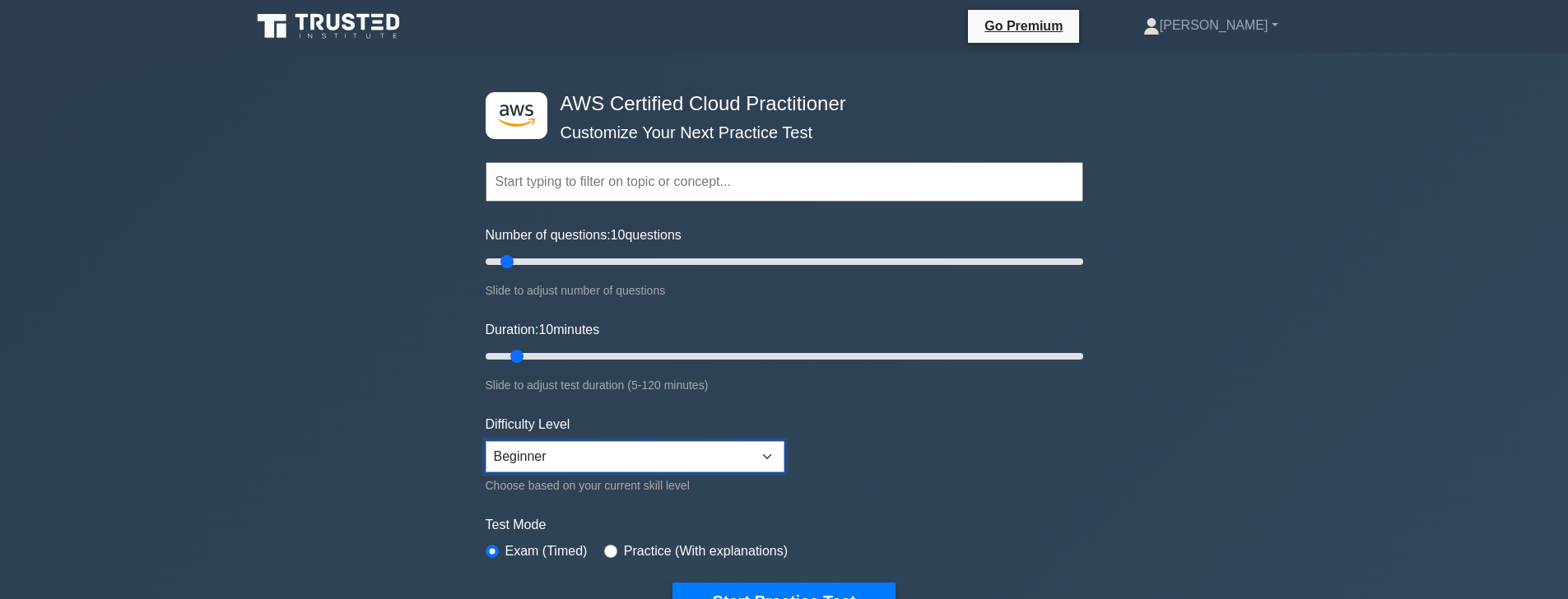
click at [549, 465] on select "Beginner Intermediate Expert" at bounding box center [635, 457] width 299 height 31
click at [486, 442] on select "Beginner Intermediate Expert" at bounding box center [635, 457] width 299 height 31
drag, startPoint x: 506, startPoint y: 262, endPoint x: 1163, endPoint y: 290, distance: 657.6
type input "200"
click at [1083, 272] on input "Number of questions: 200 questions" at bounding box center [785, 261] width 598 height 19
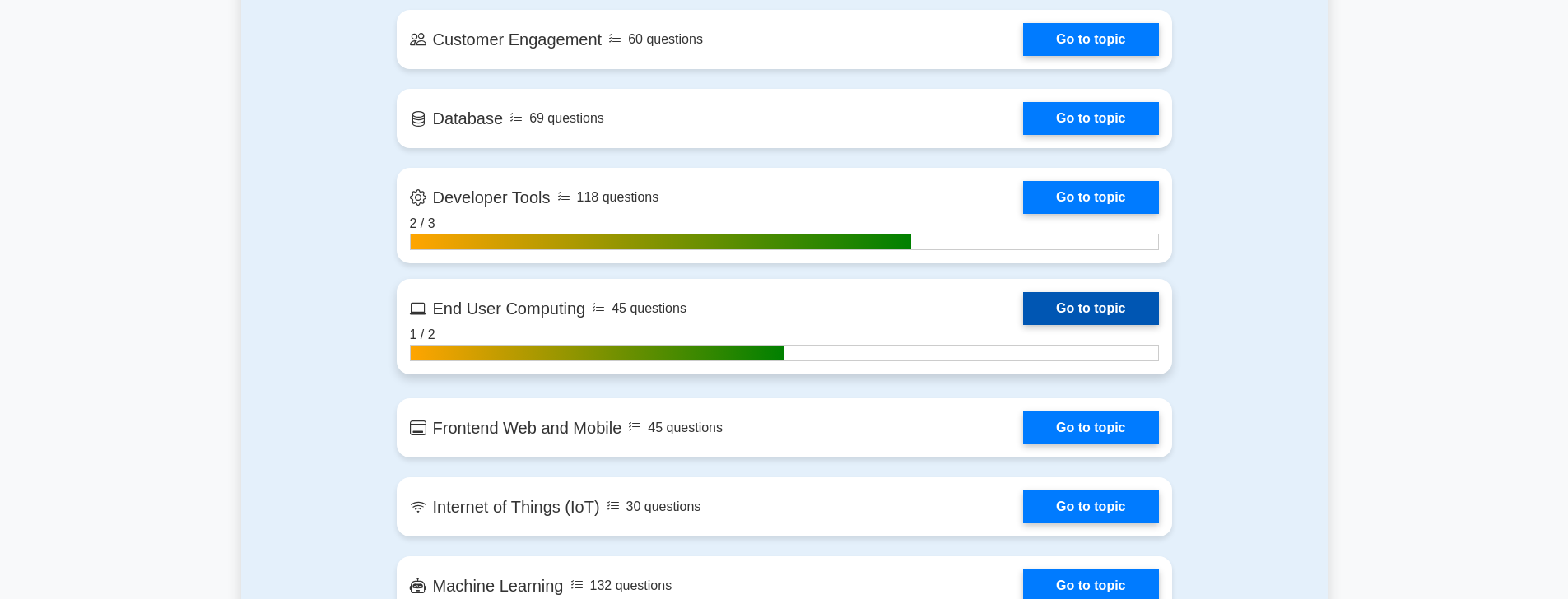
scroll to position [1103, 0]
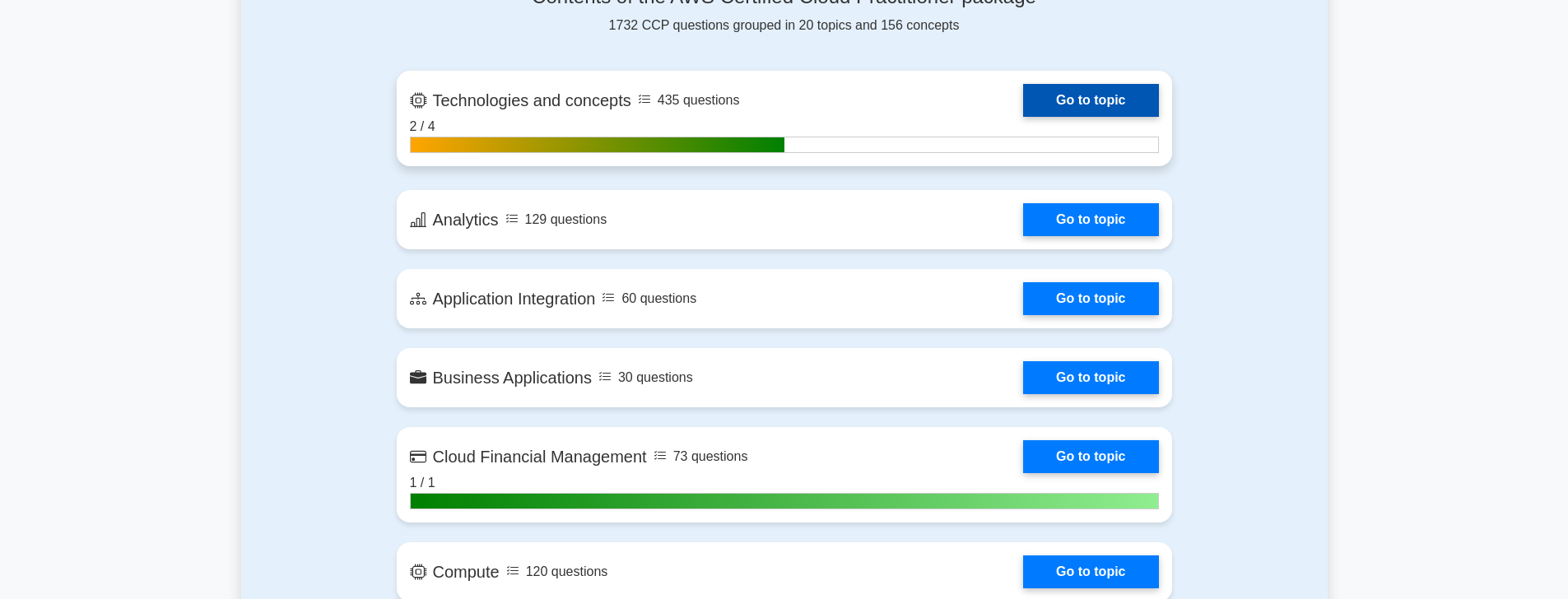
click at [1076, 102] on link "Go to topic" at bounding box center [1091, 100] width 135 height 33
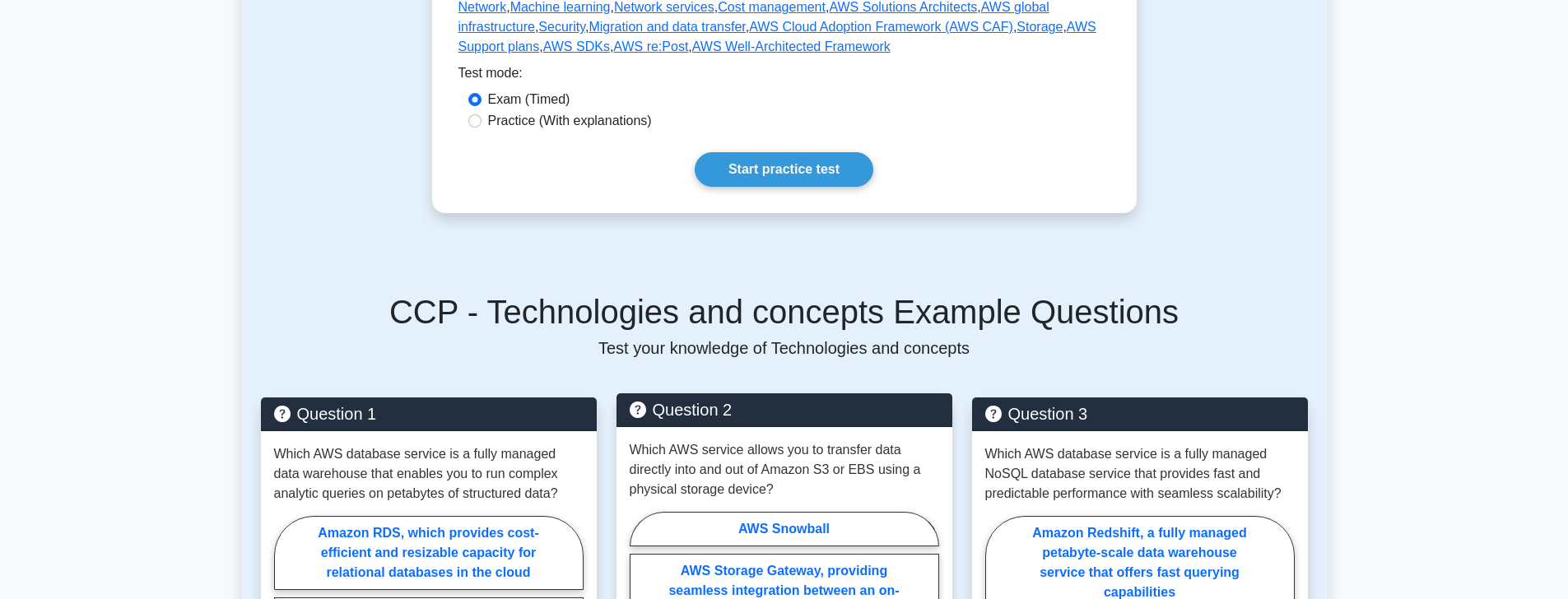
scroll to position [529, 0]
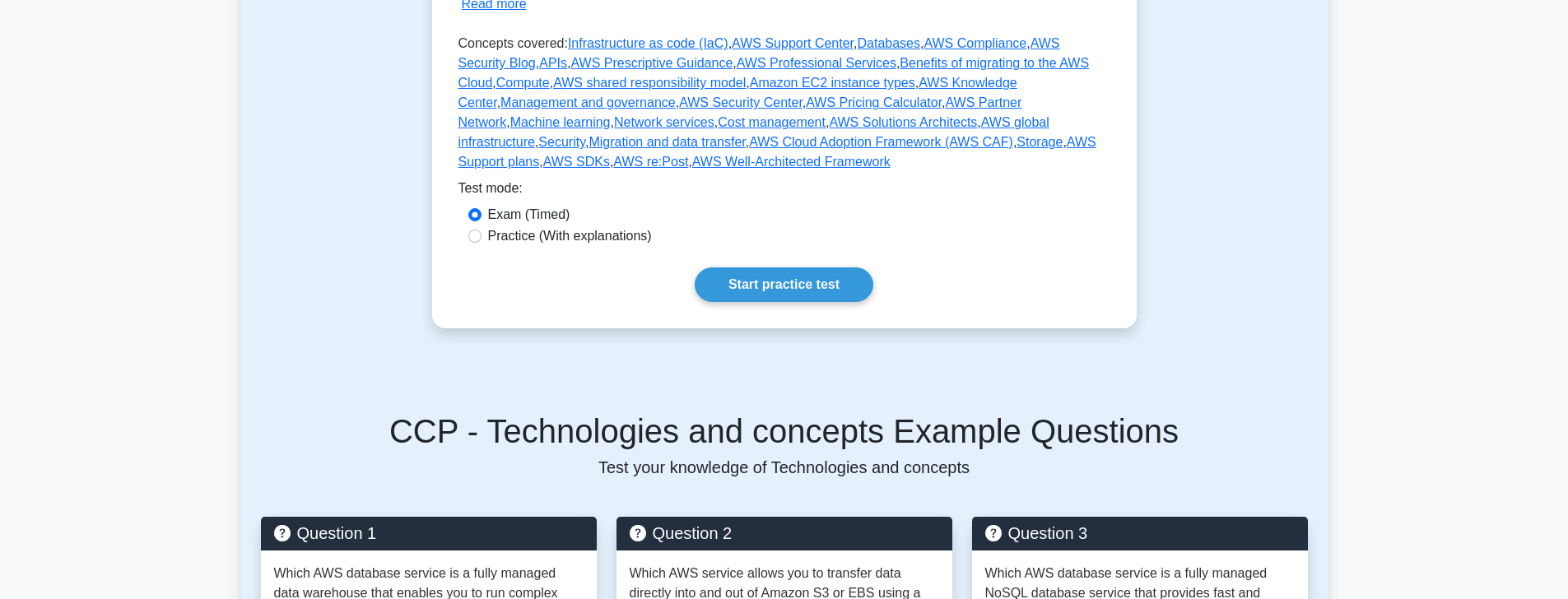
click at [579, 227] on label "Practice (With explanations)" at bounding box center [570, 236] width 164 height 19
click at [481, 230] on input "Practice (With explanations)" at bounding box center [475, 236] width 14 height 14
radio input "true"
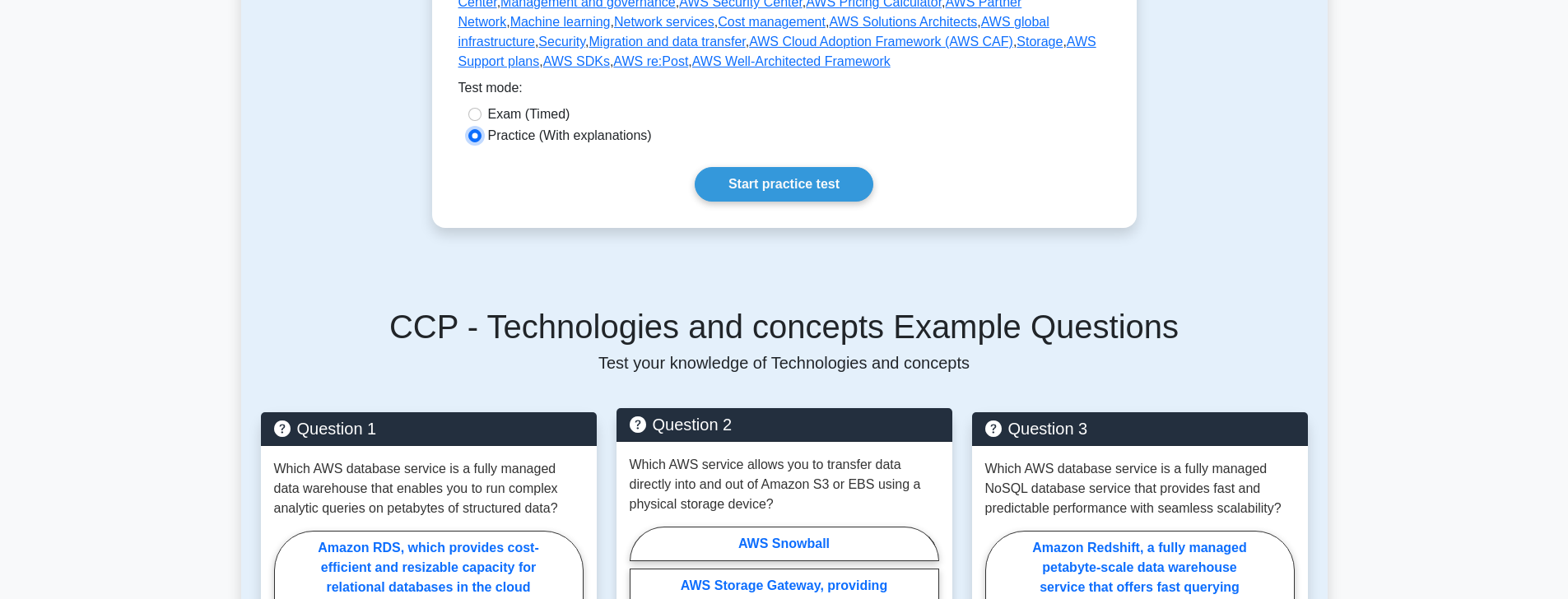
scroll to position [668, 0]
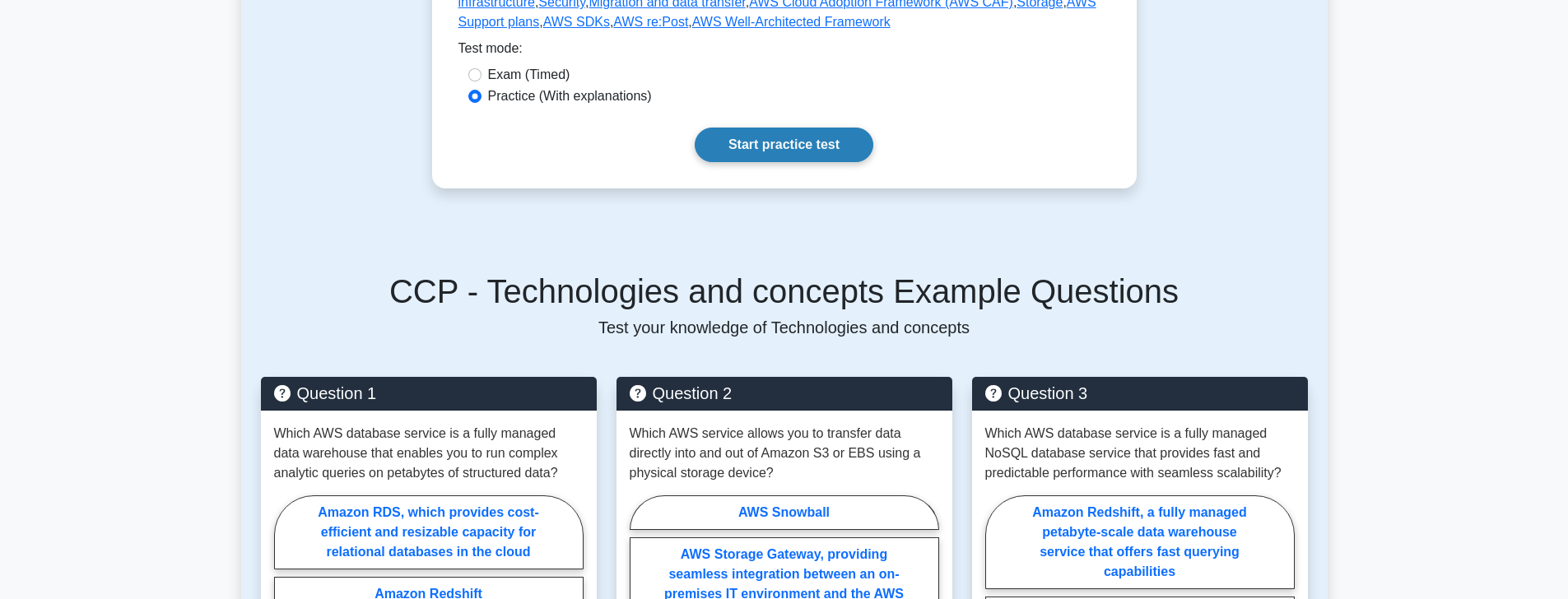
click at [823, 127] on link "Start practice test" at bounding box center [783, 145] width 178 height 35
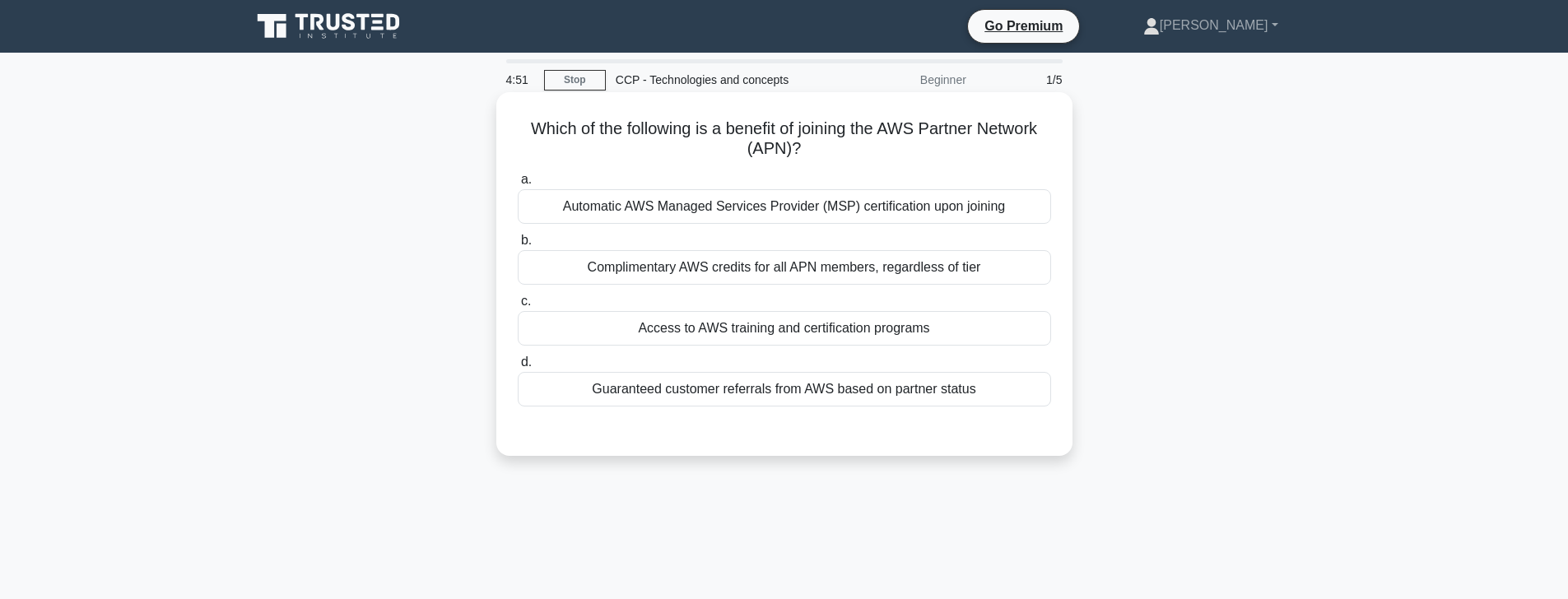
click at [746, 331] on div "Access to AWS training and certification programs" at bounding box center [784, 329] width 533 height 35
click at [518, 307] on input "c. Access to AWS training and certification programs" at bounding box center [518, 301] width 0 height 11
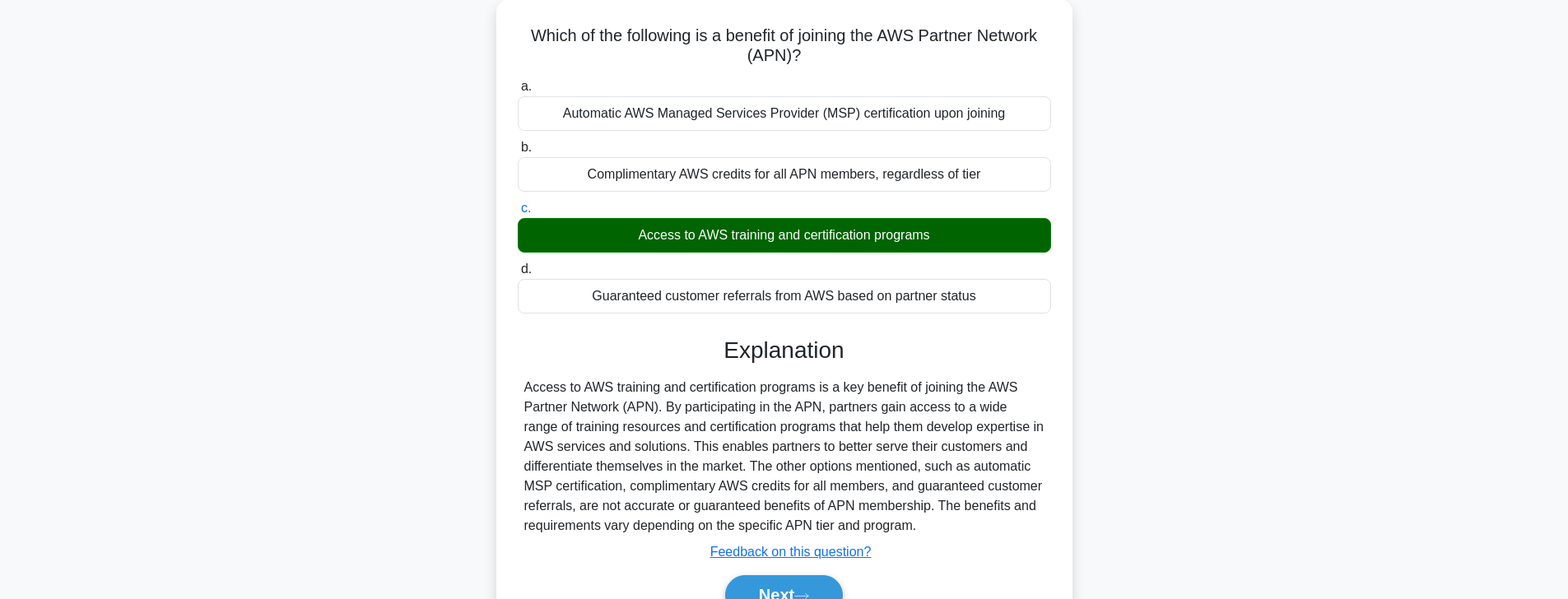
scroll to position [121, 0]
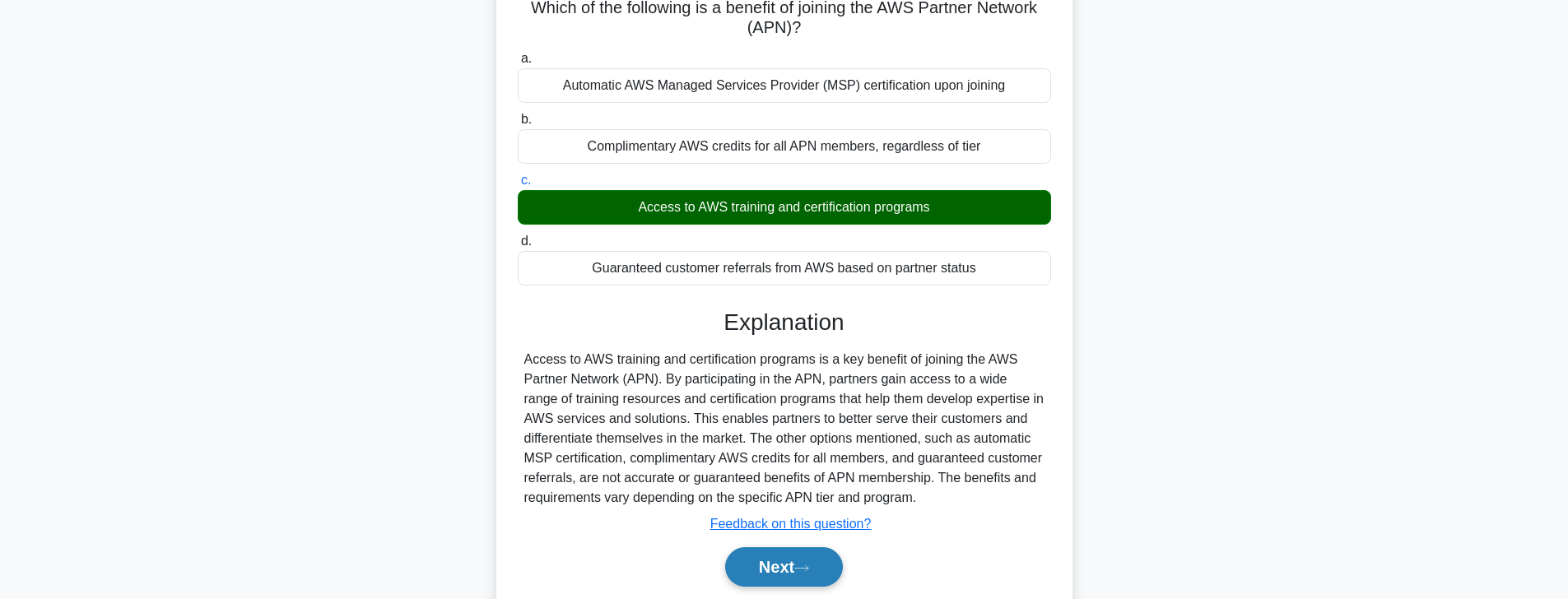
click at [797, 564] on button "Next" at bounding box center [784, 567] width 118 height 40
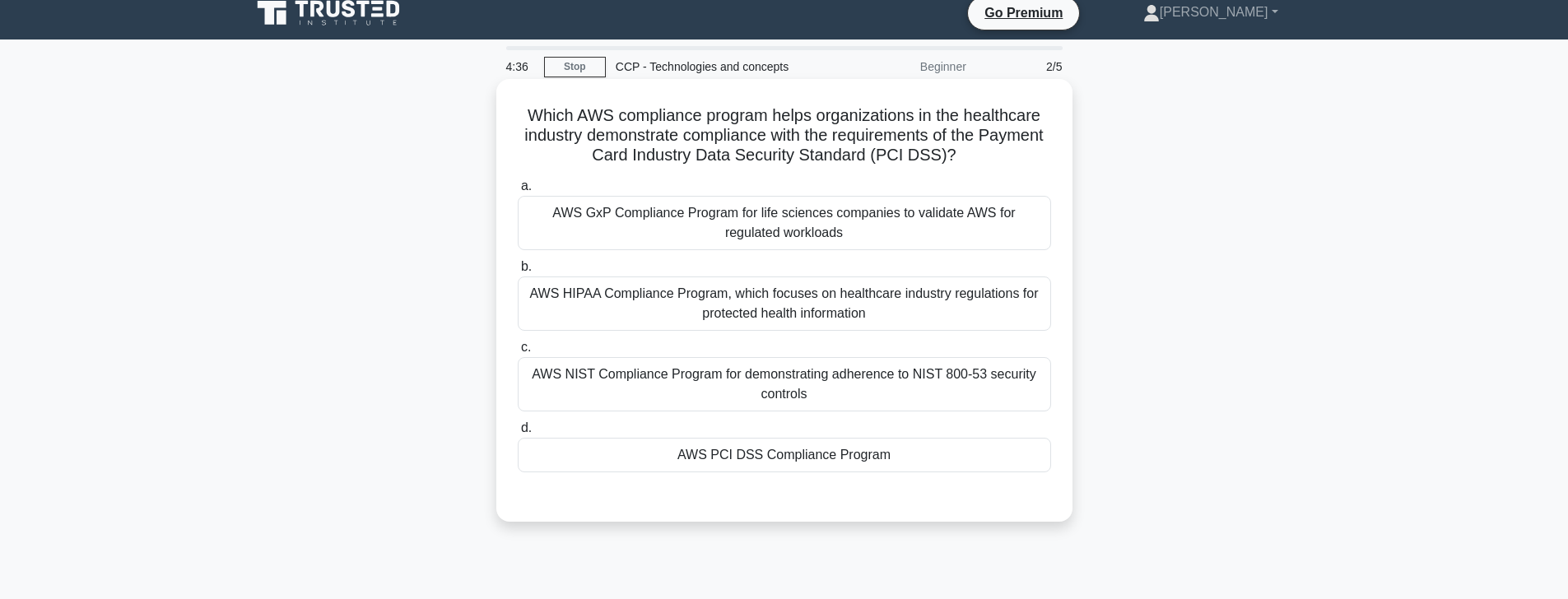
scroll to position [0, 0]
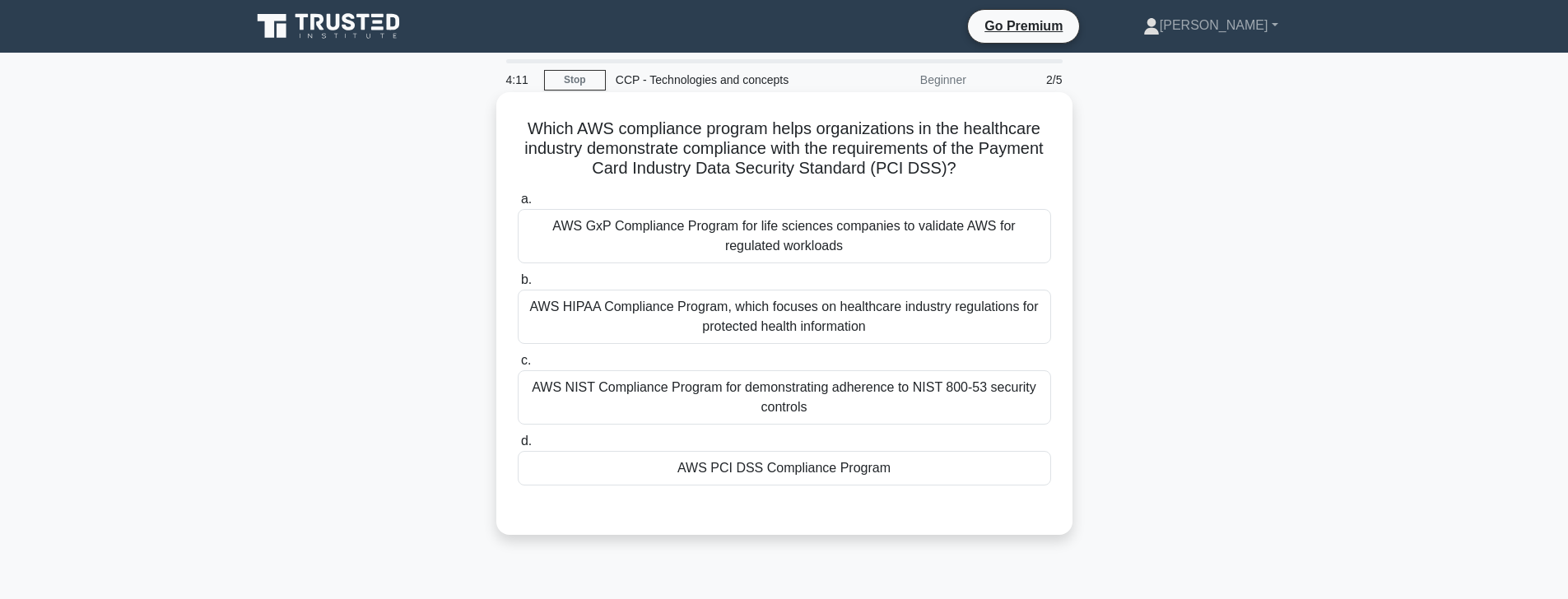
click at [980, 397] on div "AWS NIST Compliance Program for demonstrating adherence to NIST 800-53 security…" at bounding box center [784, 397] width 533 height 54
click at [889, 399] on div "AWS NIST Compliance Program for demonstrating adherence to NIST 800-53 security…" at bounding box center [784, 397] width 533 height 54
click at [518, 367] on input "c. AWS NIST Compliance Program for demonstrating adherence to NIST 800-53 secur…" at bounding box center [518, 361] width 0 height 11
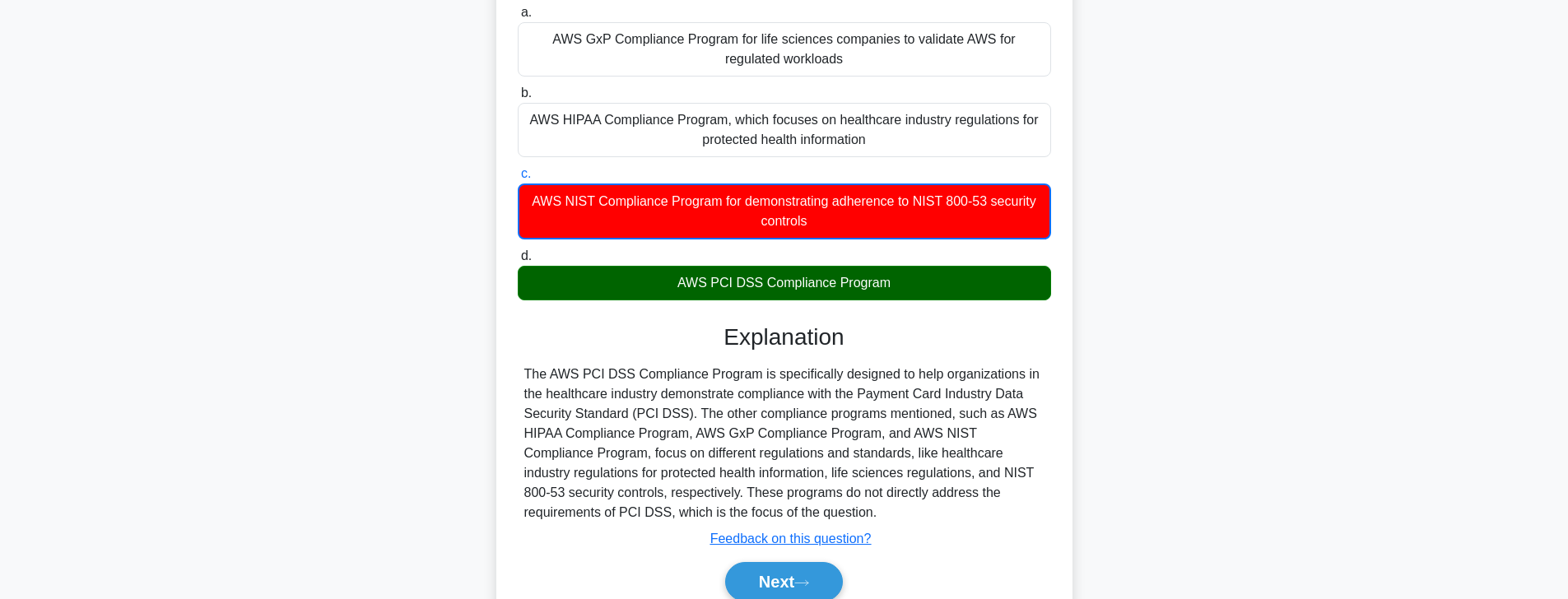
scroll to position [227, 0]
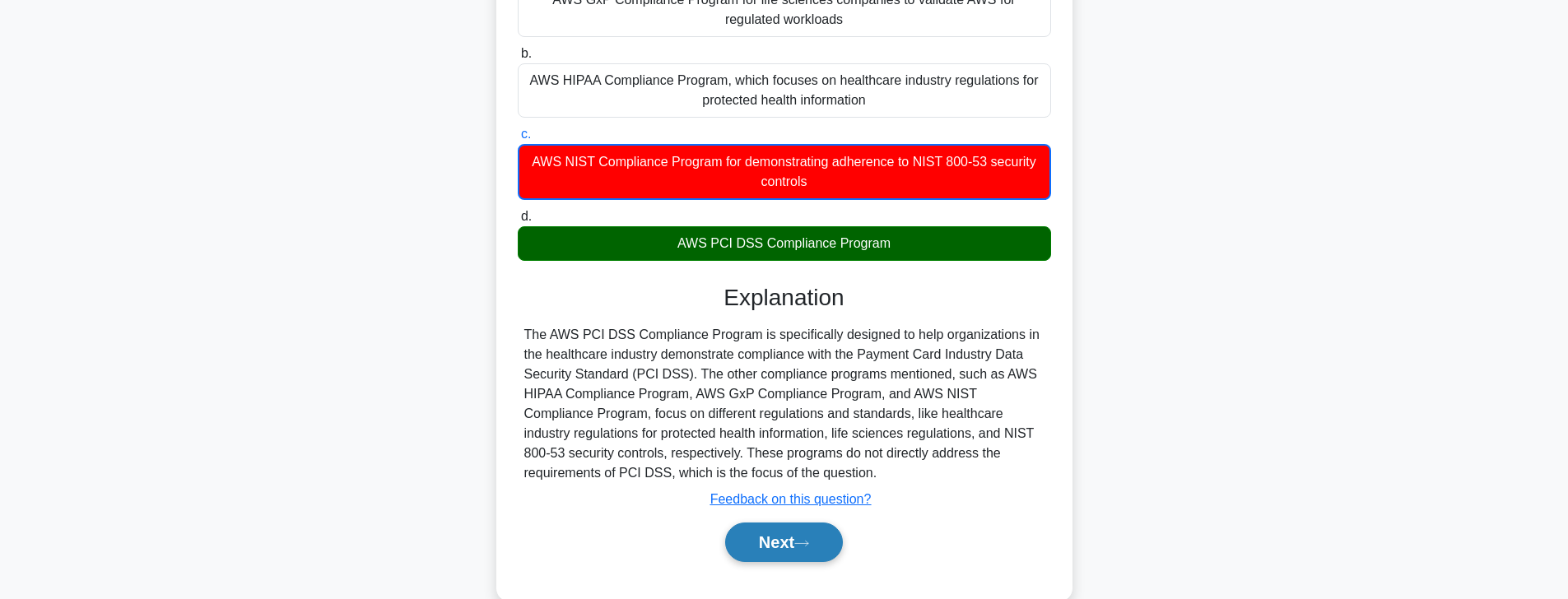
click at [801, 549] on button "Next" at bounding box center [784, 542] width 118 height 40
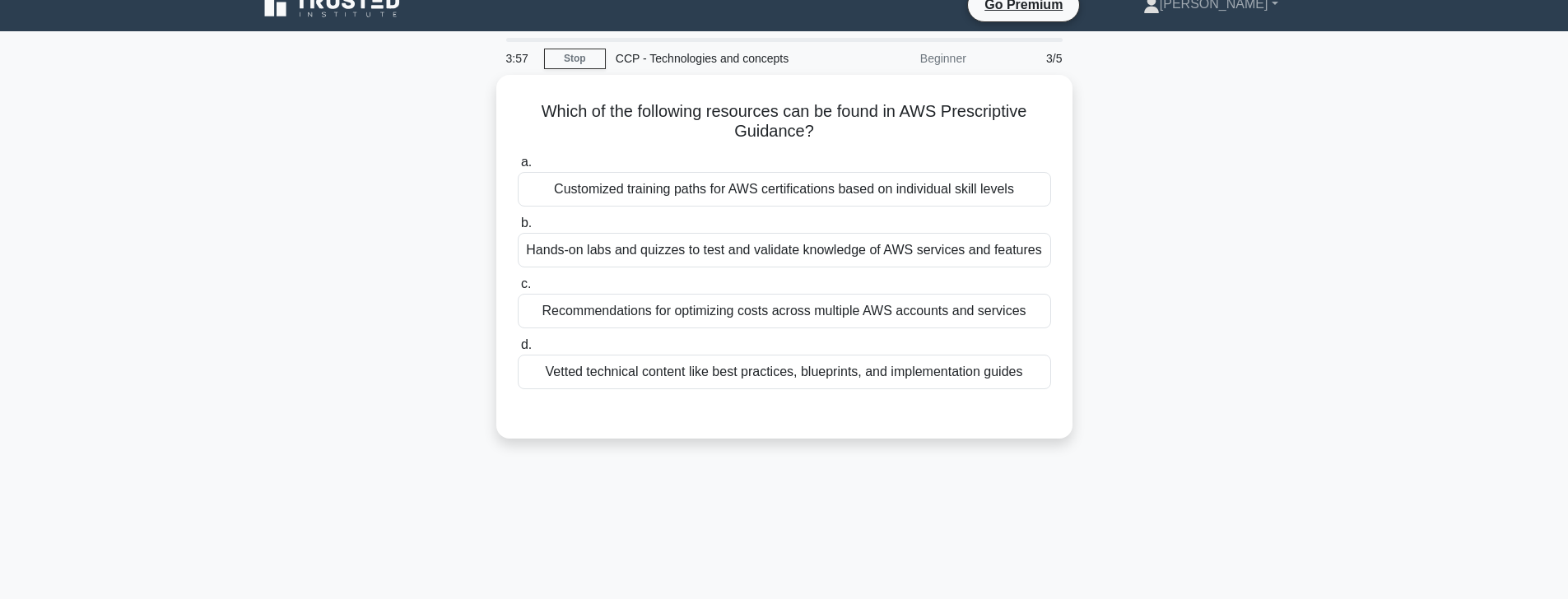
scroll to position [0, 0]
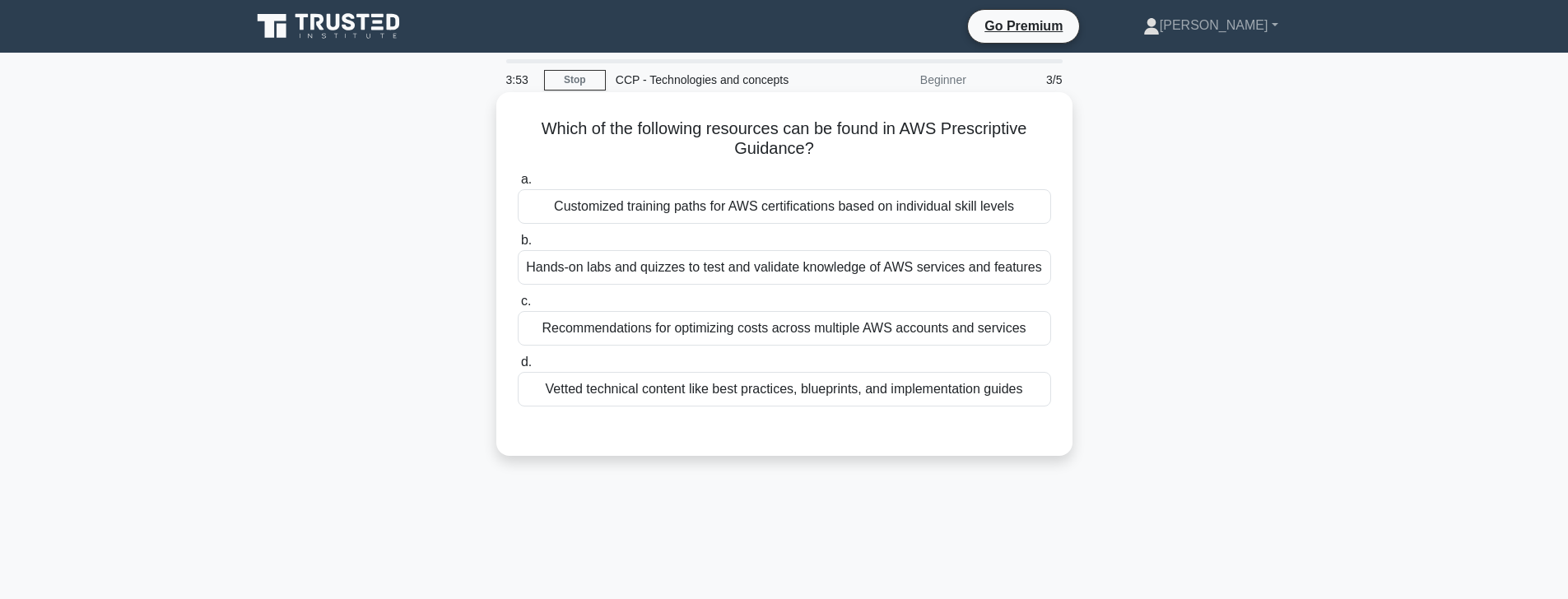
drag, startPoint x: 1011, startPoint y: 213, endPoint x: 1034, endPoint y: 219, distance: 23.8
click at [1024, 218] on div "Customized training paths for AWS certifications based on individual skill leve…" at bounding box center [784, 206] width 533 height 35
click at [518, 185] on input "a. Customized training paths for AWS certifications based on individual skill l…" at bounding box center [518, 179] width 0 height 11
